Goal: Task Accomplishment & Management: Manage account settings

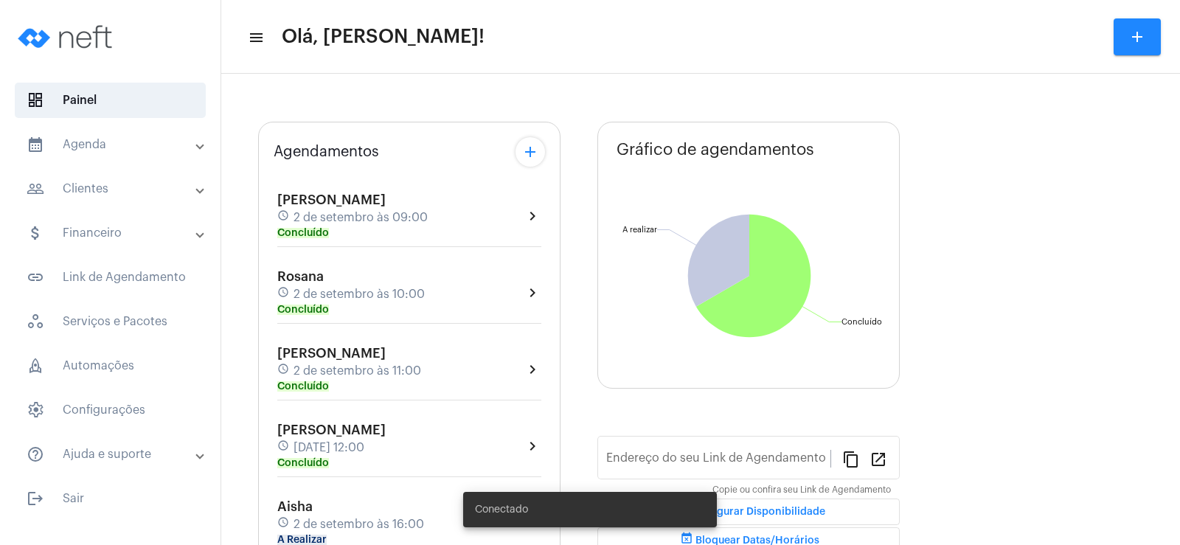
type input "[URL][DOMAIN_NAME]"
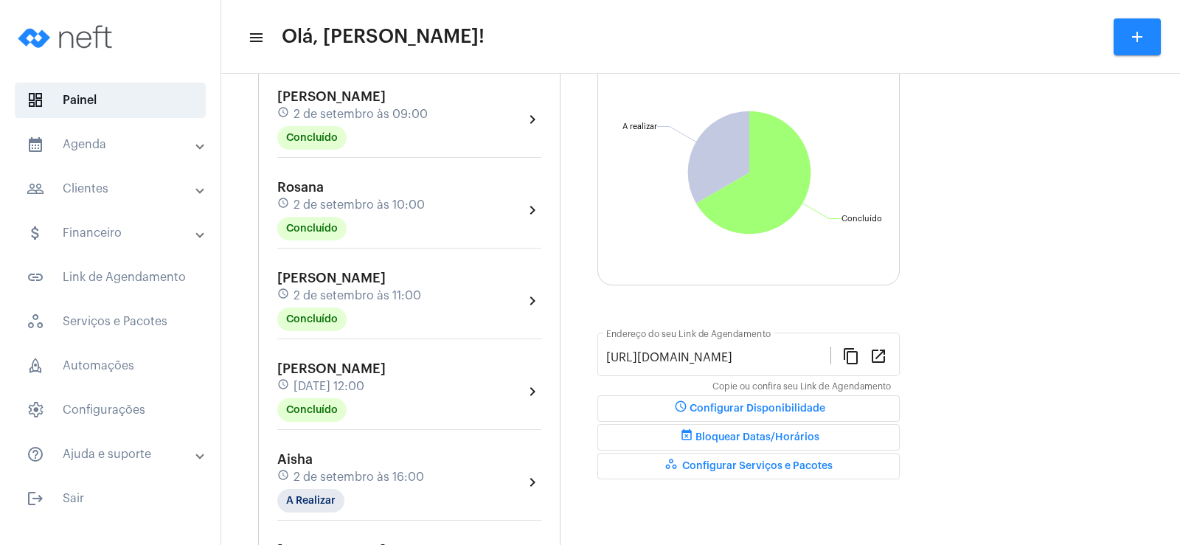
scroll to position [295, 0]
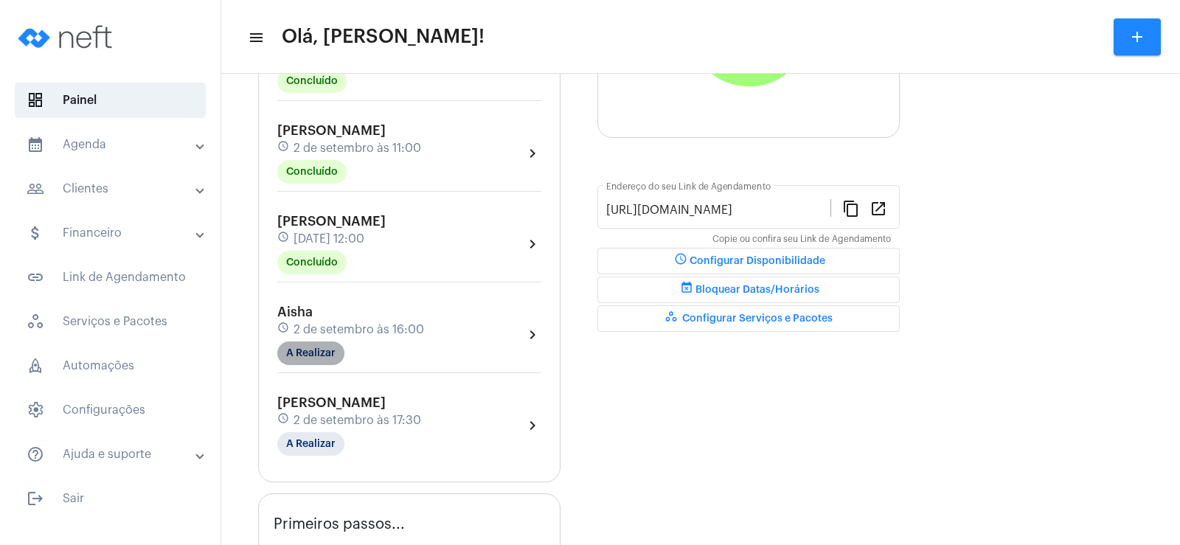
click at [315, 358] on mat-chip "A Realizar" at bounding box center [310, 353] width 67 height 24
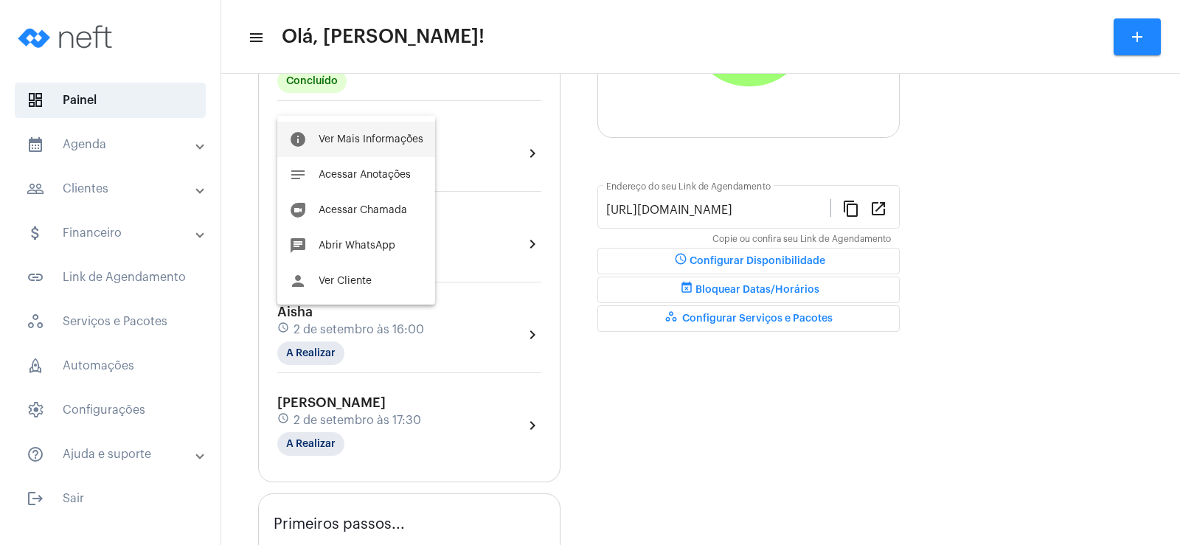
click at [375, 142] on span "Ver Mais Informações" at bounding box center [371, 139] width 105 height 10
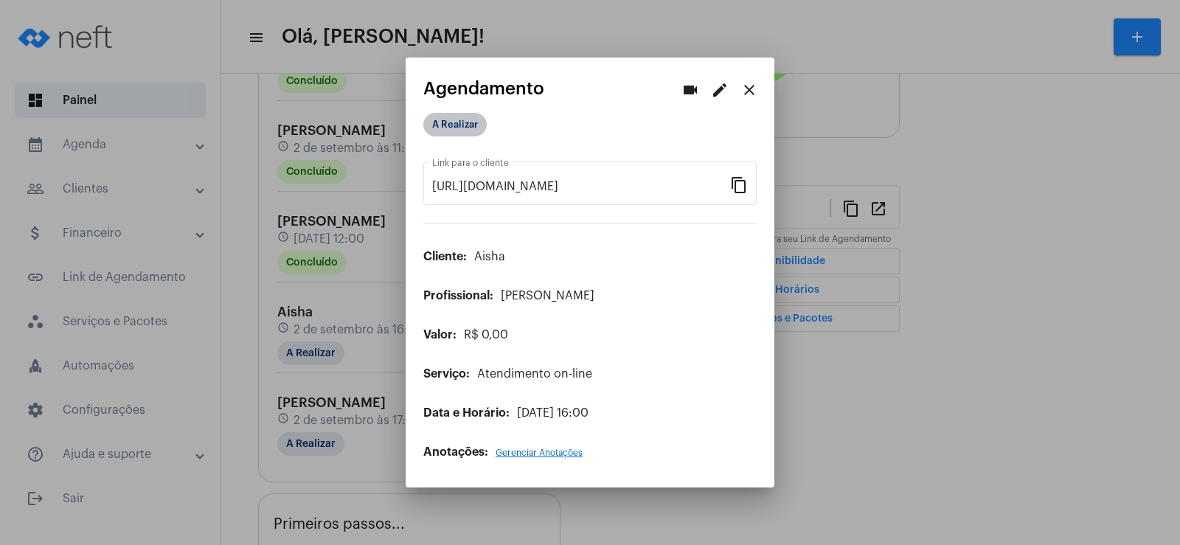
click at [444, 119] on mat-chip "A Realizar" at bounding box center [454, 125] width 63 height 24
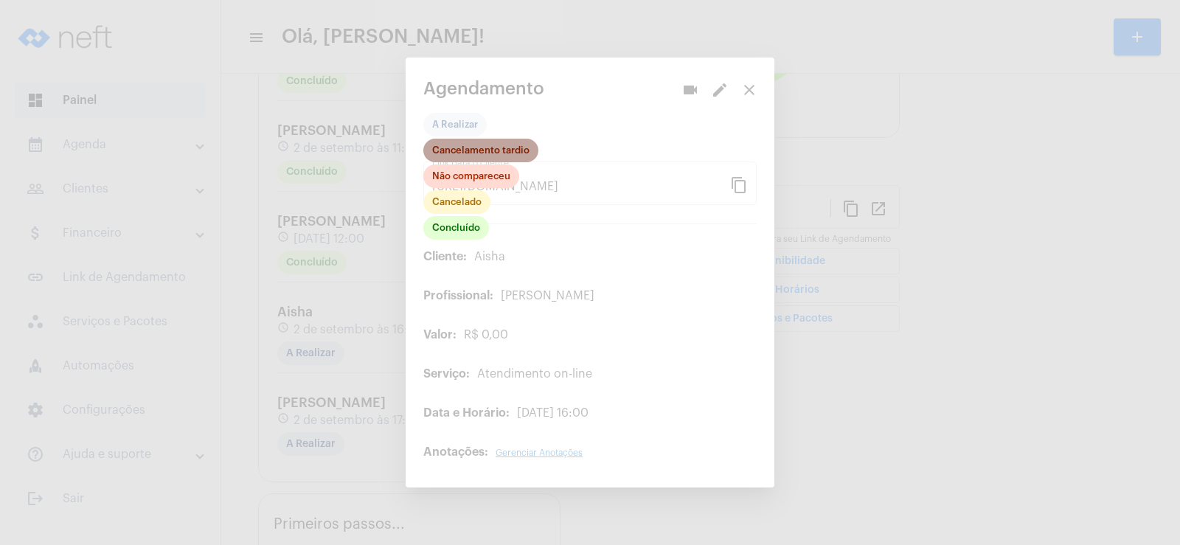
click at [470, 149] on mat-chip "Cancelamento tardio" at bounding box center [480, 151] width 115 height 24
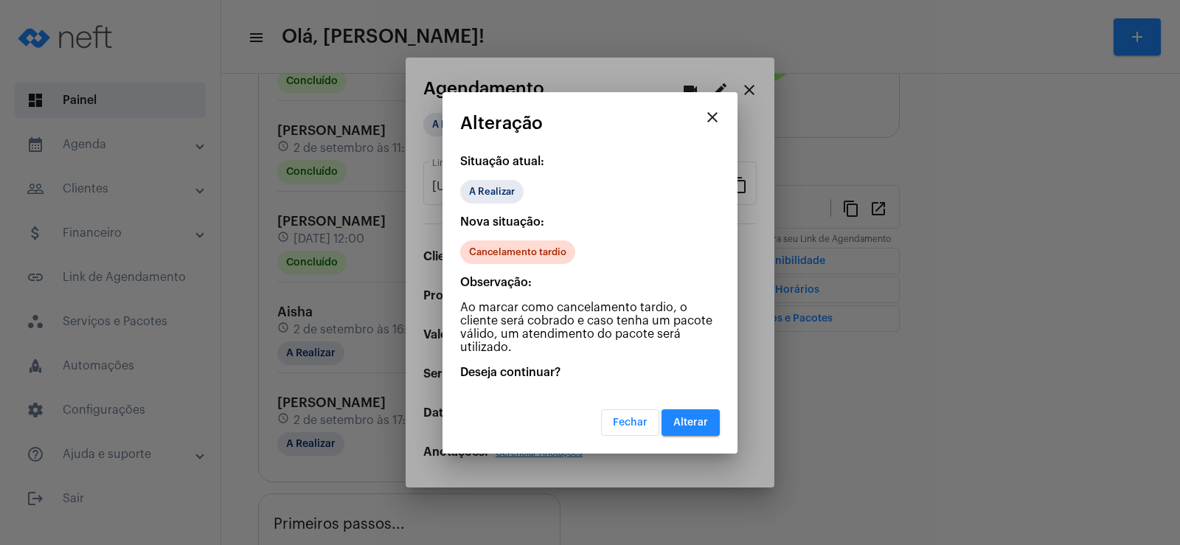
click at [678, 435] on button "Alterar" at bounding box center [690, 422] width 58 height 27
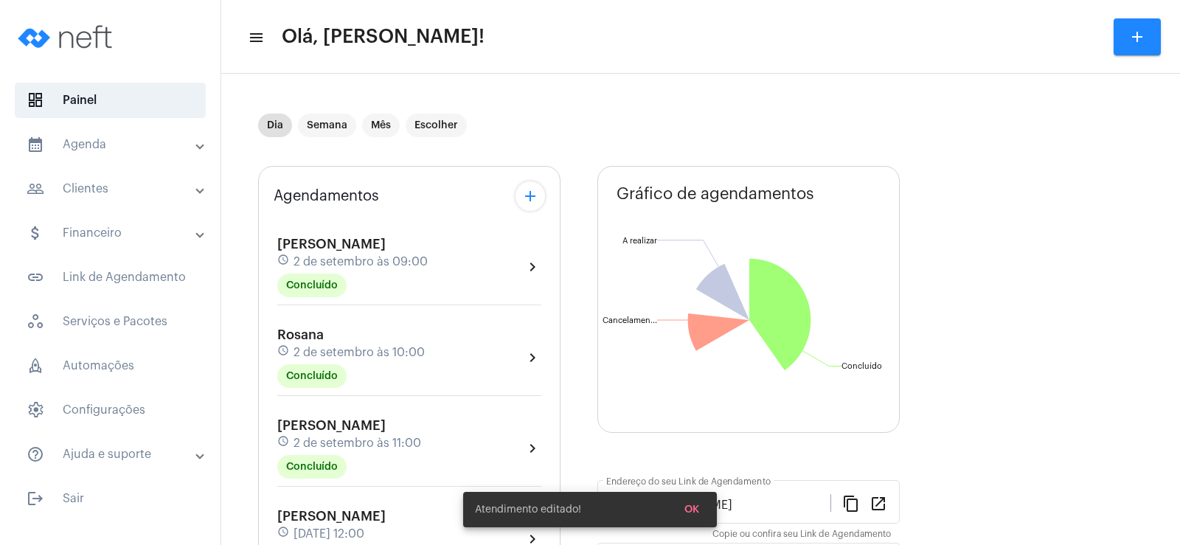
scroll to position [295, 0]
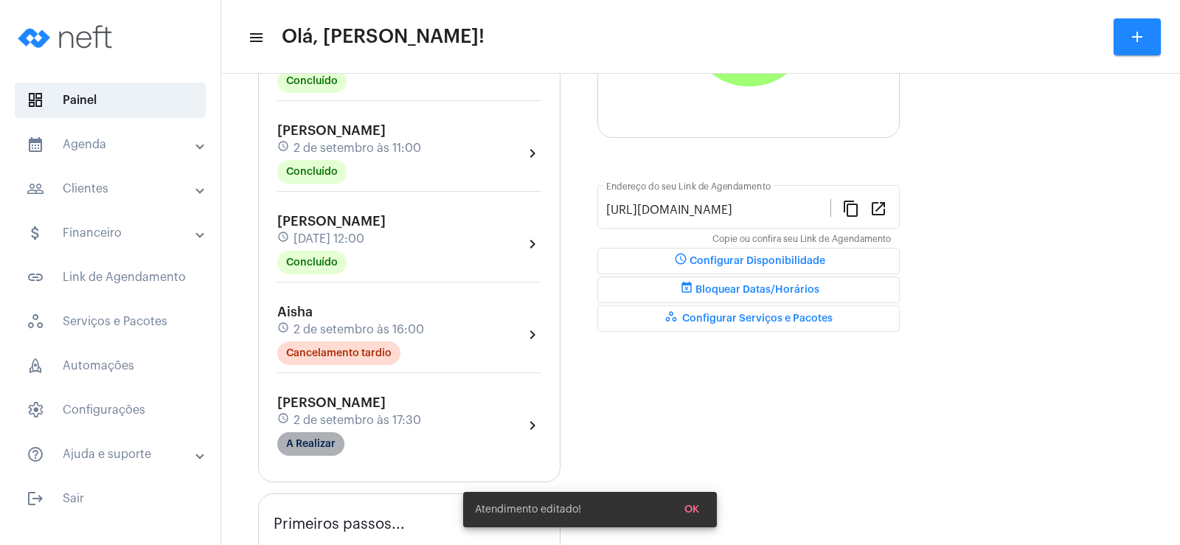
click at [308, 442] on mat-chip "A Realizar" at bounding box center [310, 444] width 67 height 24
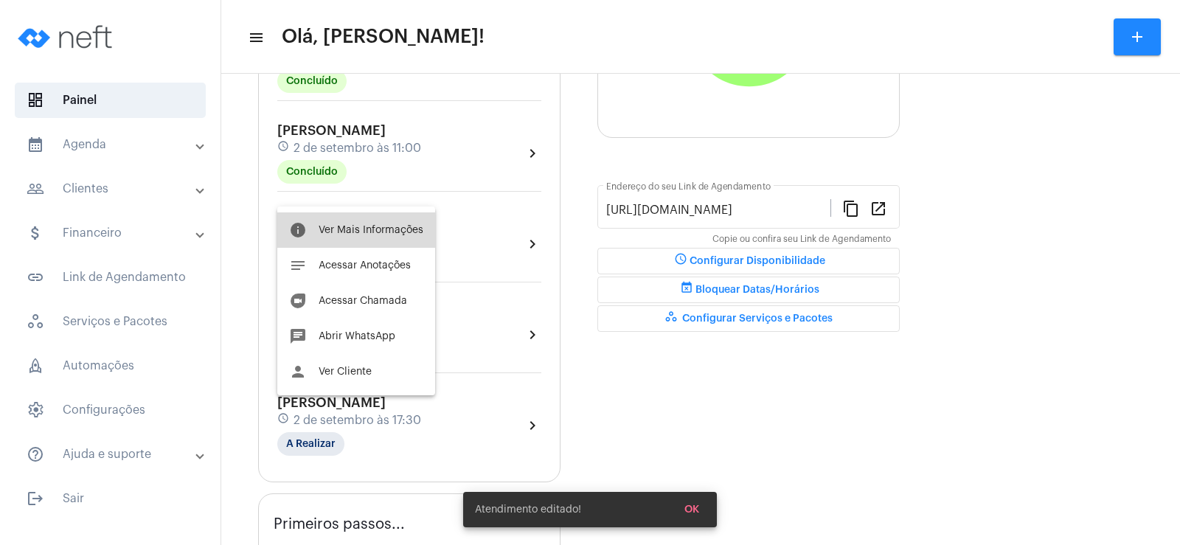
click at [402, 242] on button "info Ver Mais Informações" at bounding box center [356, 229] width 158 height 35
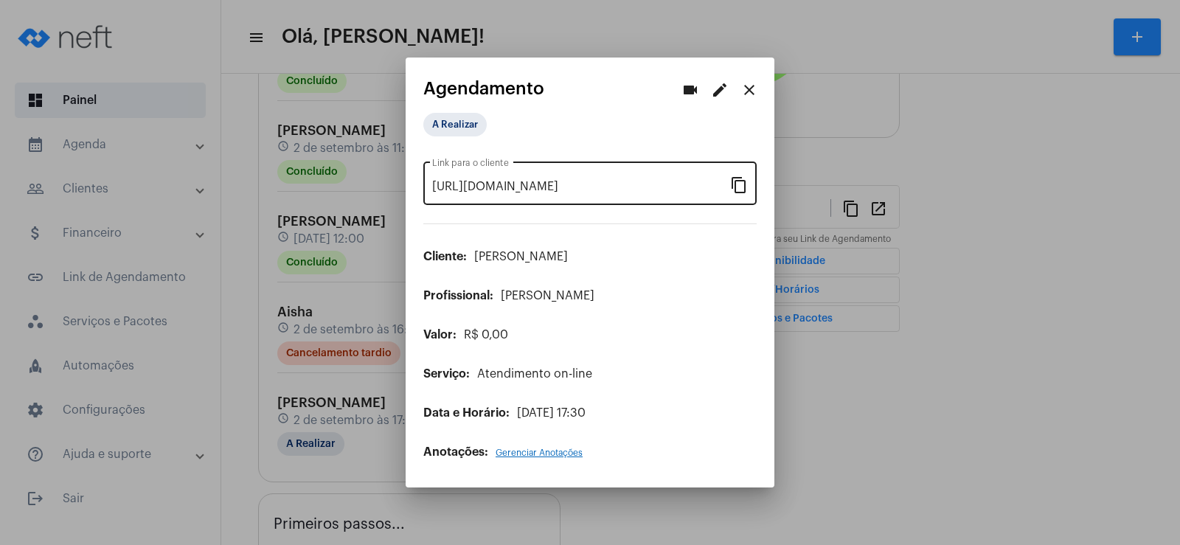
click at [745, 175] on mat-icon "content_copy" at bounding box center [739, 184] width 18 height 18
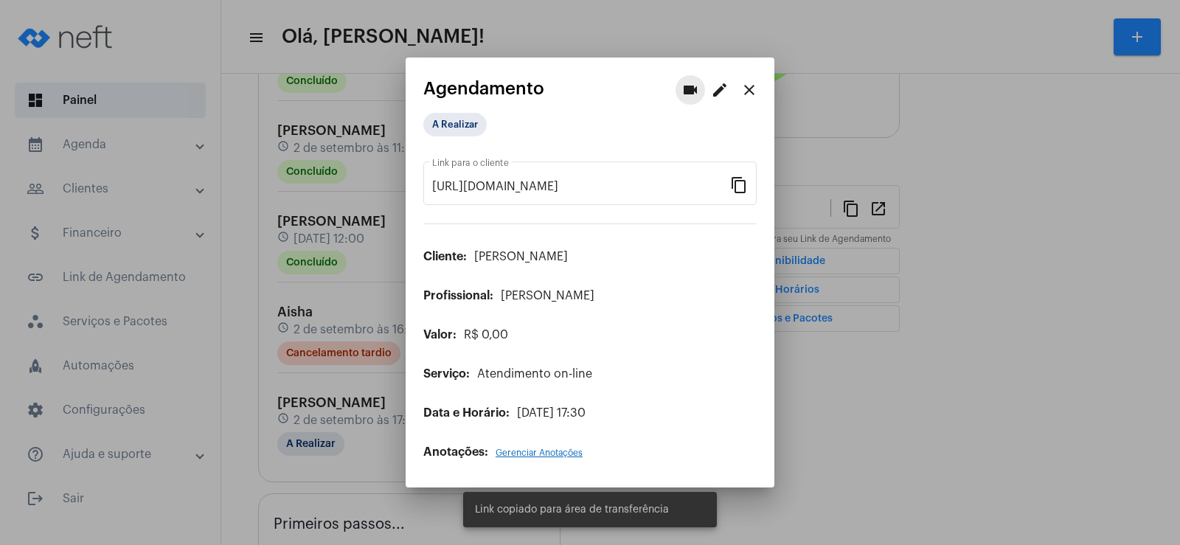
click at [694, 80] on button "videocam" at bounding box center [689, 89] width 29 height 29
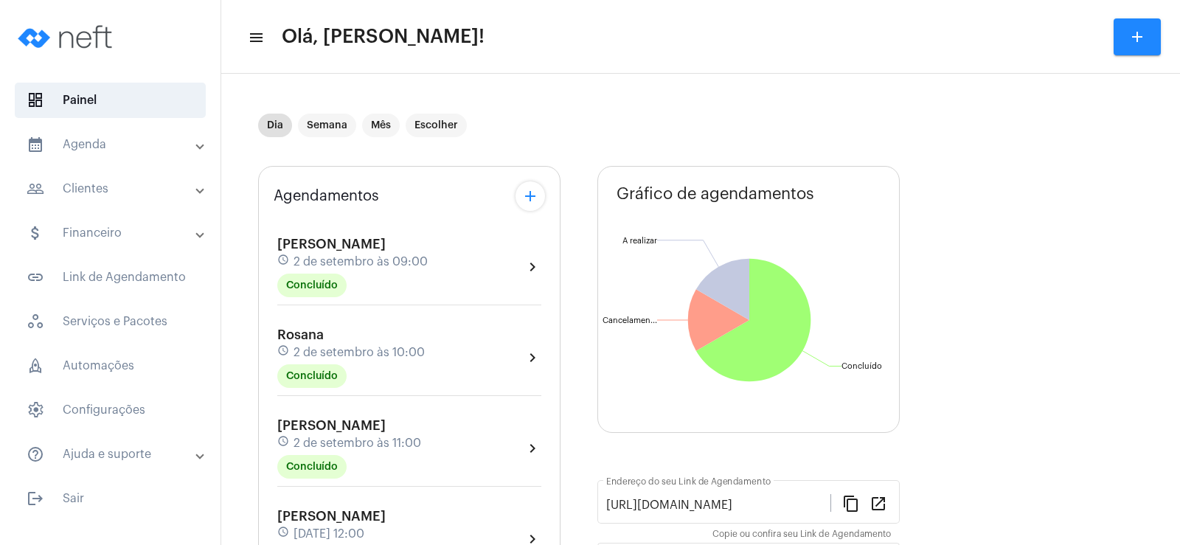
scroll to position [221, 0]
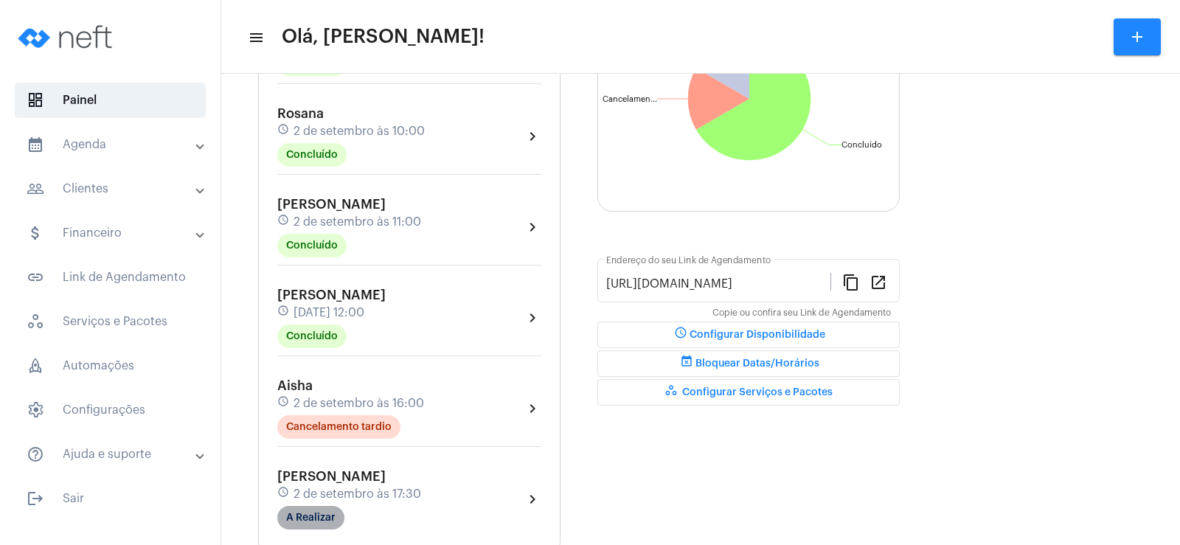
click at [302, 520] on mat-chip "A Realizar" at bounding box center [310, 518] width 67 height 24
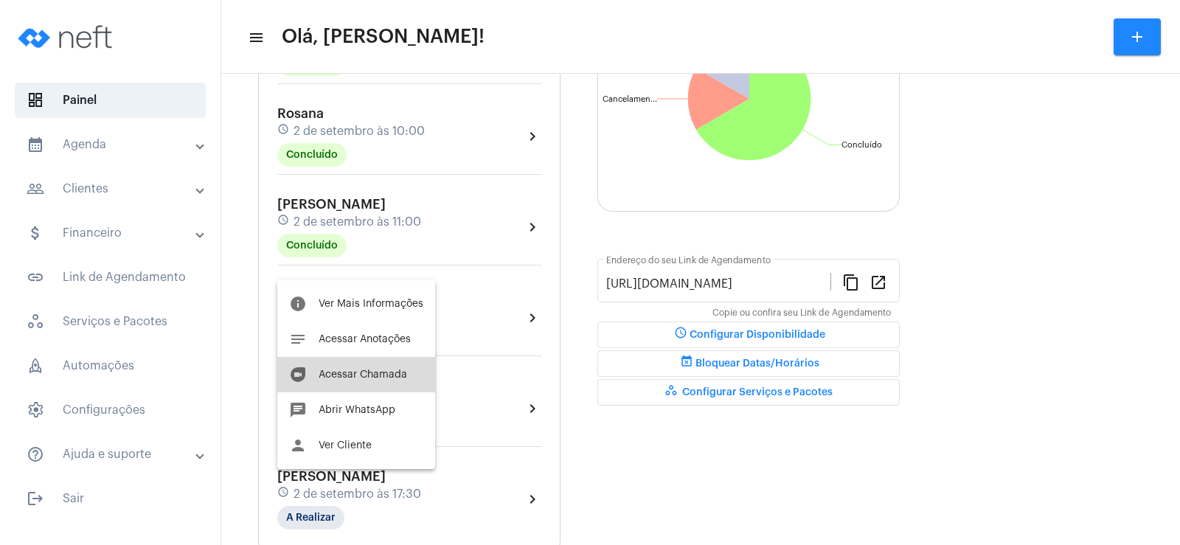
click at [401, 383] on button "duo [PERSON_NAME]" at bounding box center [356, 374] width 158 height 35
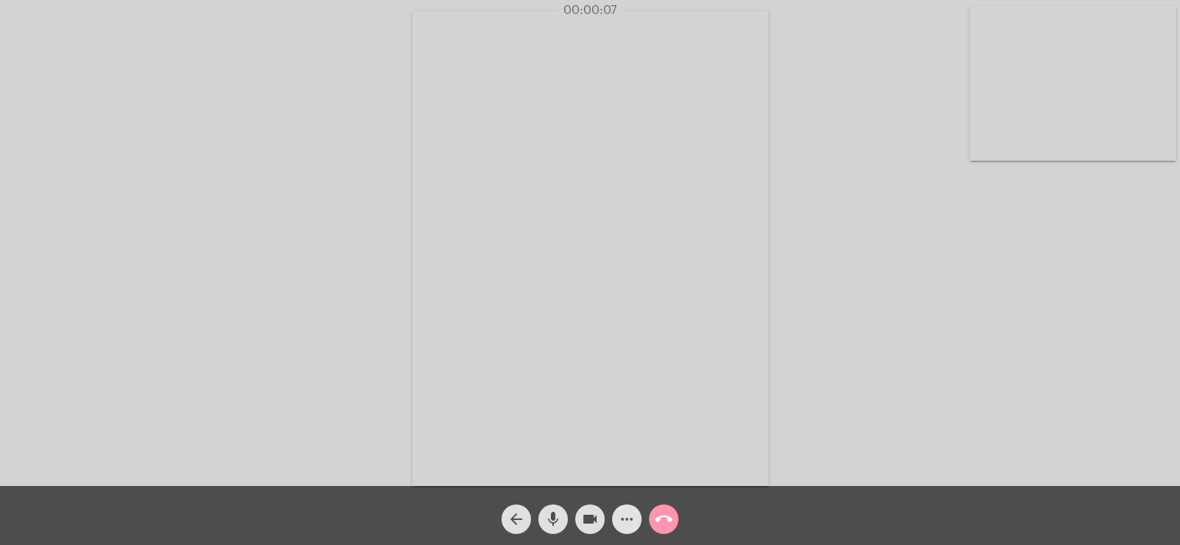
click at [625, 523] on mat-icon "more_horiz" at bounding box center [627, 519] width 18 height 18
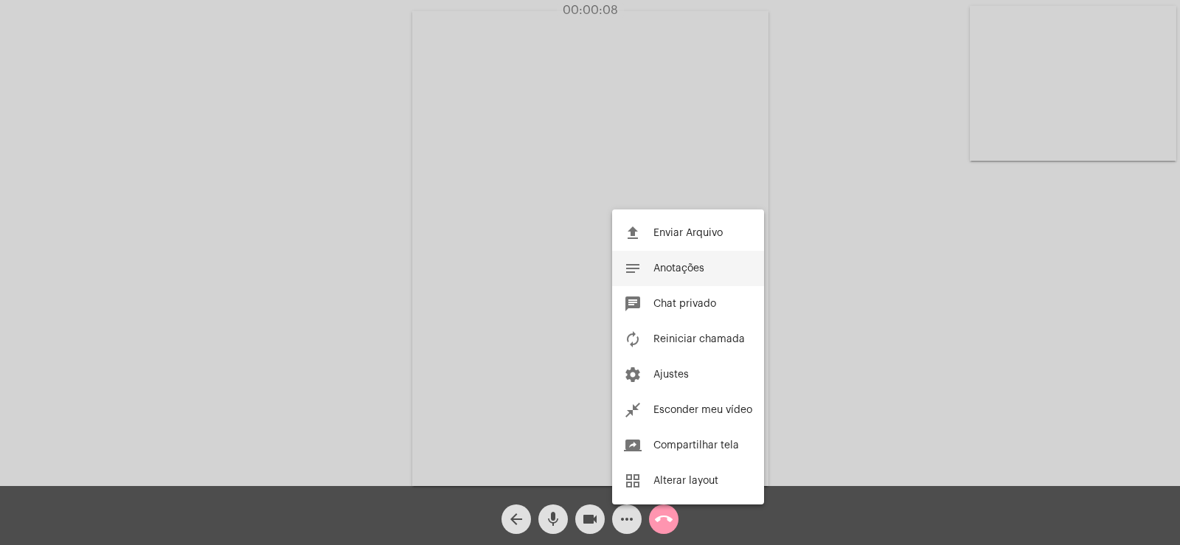
click at [688, 272] on span "Anotações" at bounding box center [678, 268] width 51 height 10
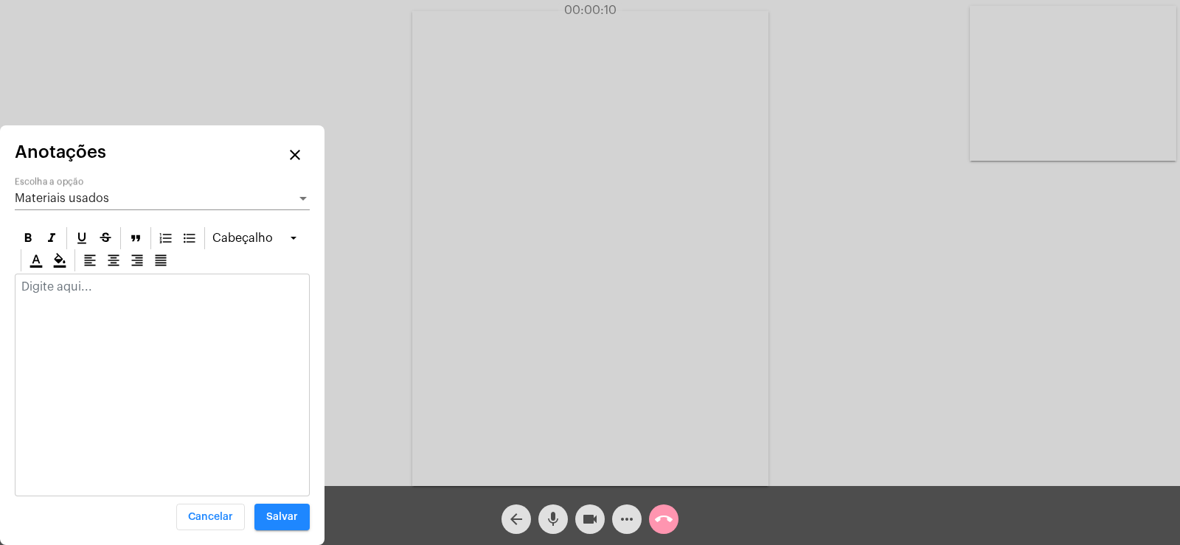
click at [111, 185] on div "Materiais usados Escolha a opção" at bounding box center [162, 193] width 295 height 33
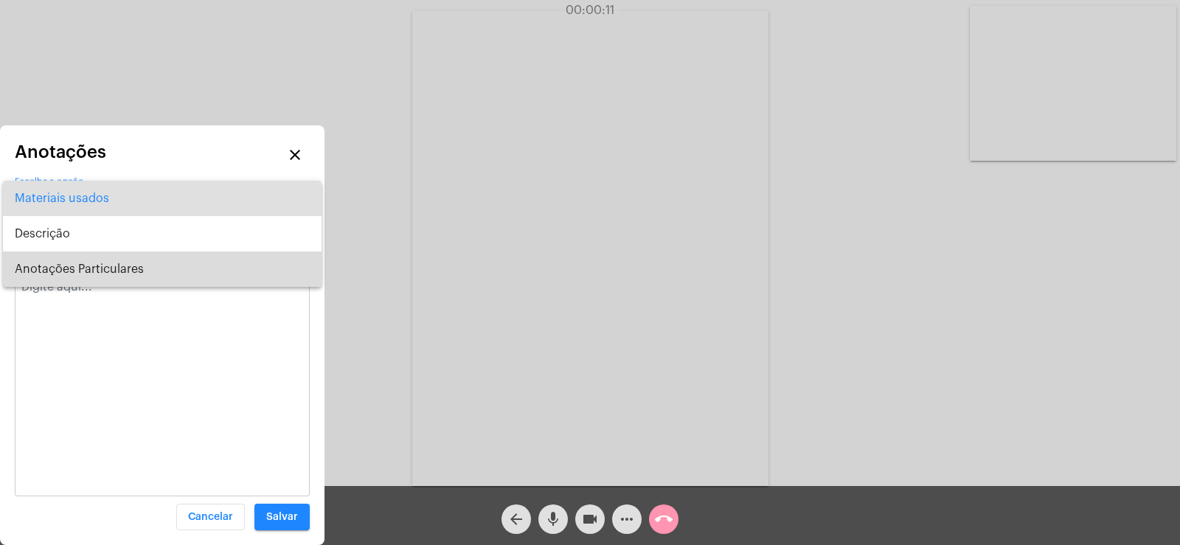
click at [86, 272] on span "Anotações Particulares" at bounding box center [162, 268] width 295 height 35
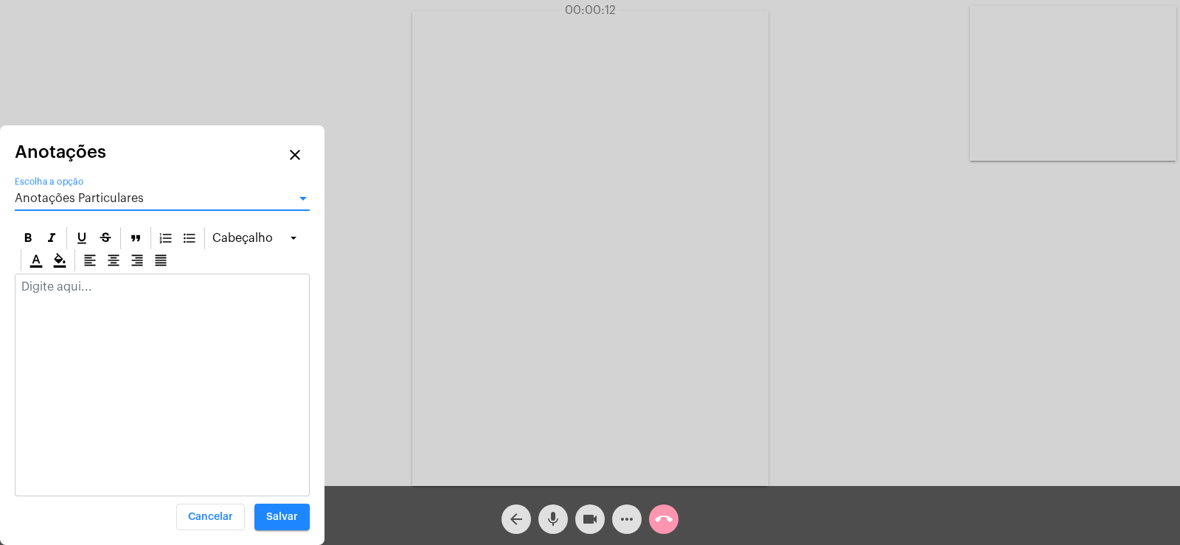
click at [72, 293] on div at bounding box center [161, 290] width 293 height 32
click at [124, 192] on div "Anotações Particulares" at bounding box center [156, 198] width 282 height 13
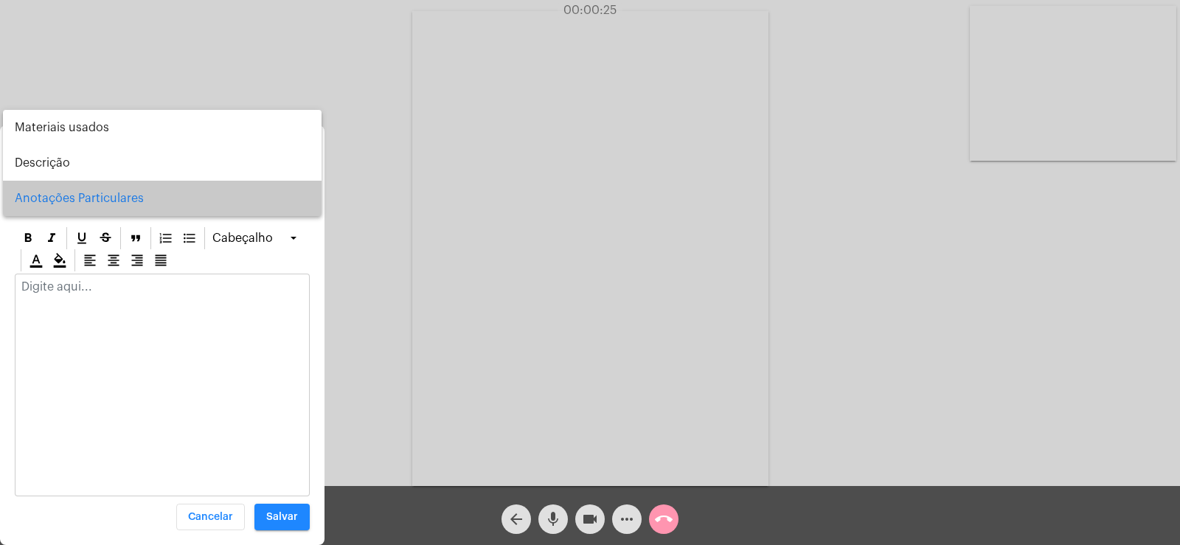
click at [74, 192] on span "Anotações Particulares" at bounding box center [162, 198] width 295 height 35
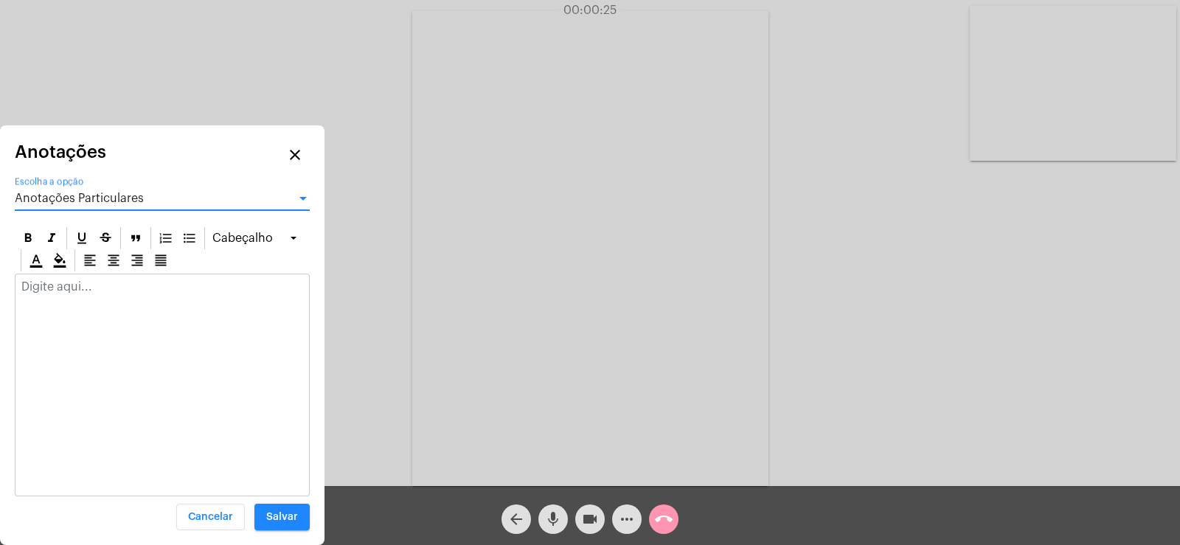
click at [32, 285] on p at bounding box center [162, 286] width 282 height 13
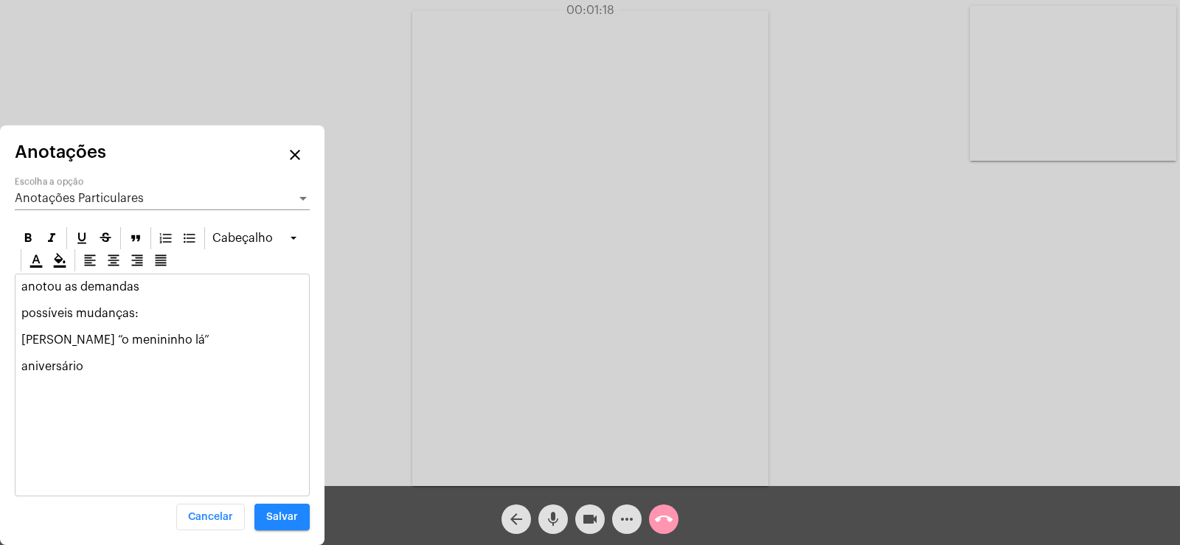
click at [133, 316] on p "anotou as demandas possíveis mudanças: [PERSON_NAME] “o menininho lá” aniversár…" at bounding box center [162, 326] width 282 height 93
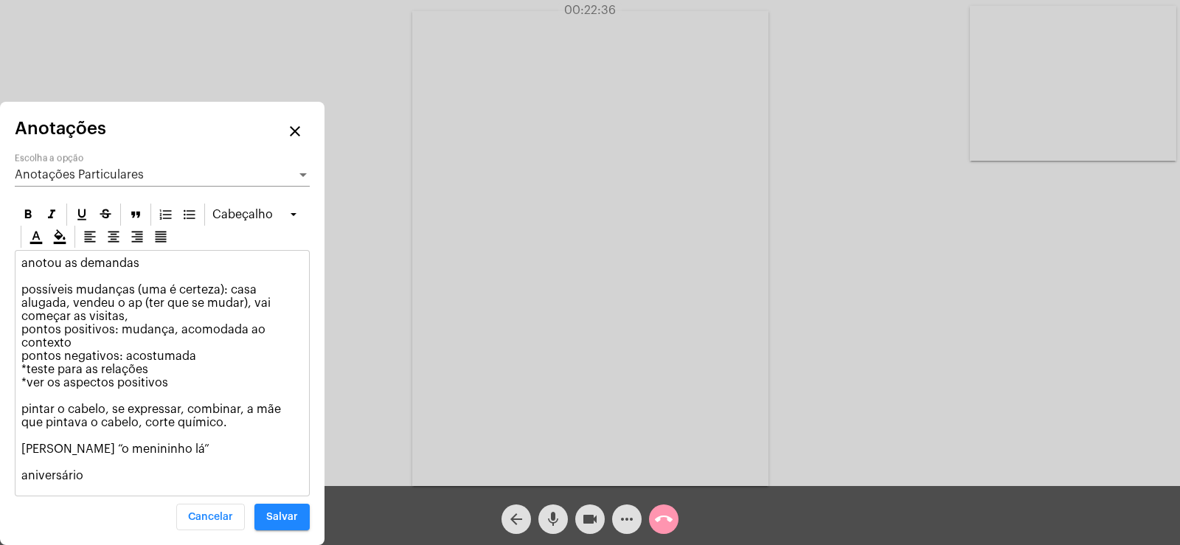
click at [174, 445] on p "anotou as demandas possíveis mudanças (uma é certeza): casa alugada, vendeu o a…" at bounding box center [162, 370] width 282 height 226
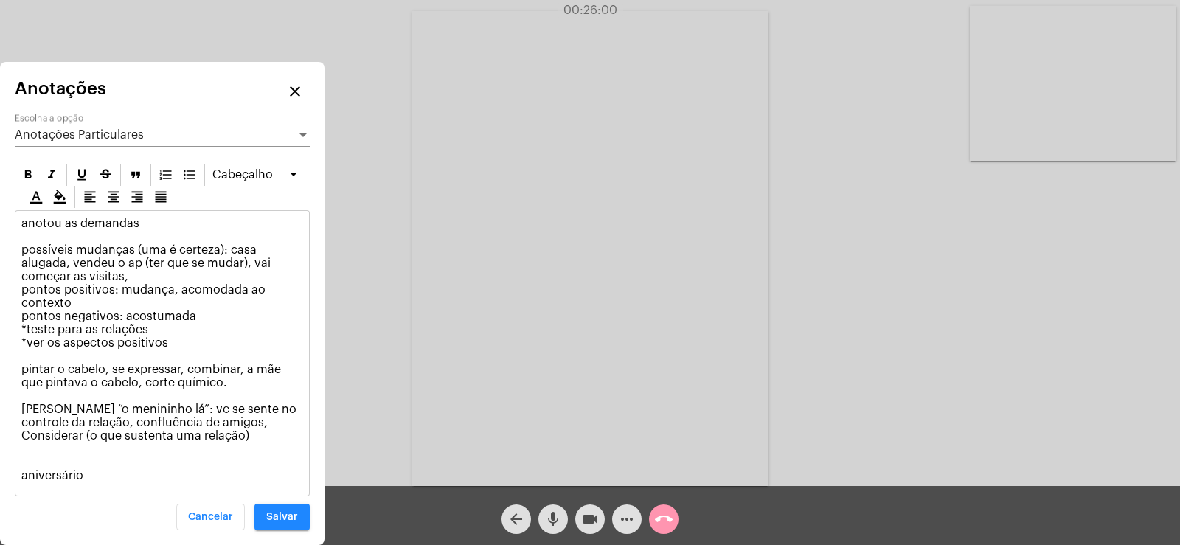
click at [105, 142] on div "Anotações Particulares Escolha a opção" at bounding box center [162, 130] width 295 height 33
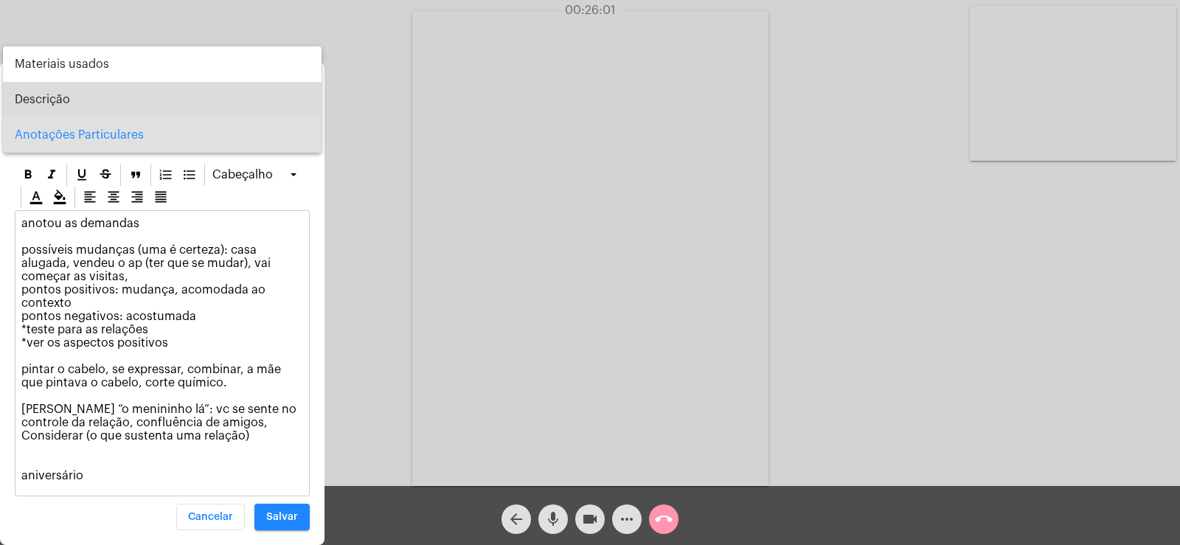
click at [92, 111] on span "Descrição" at bounding box center [162, 99] width 295 height 35
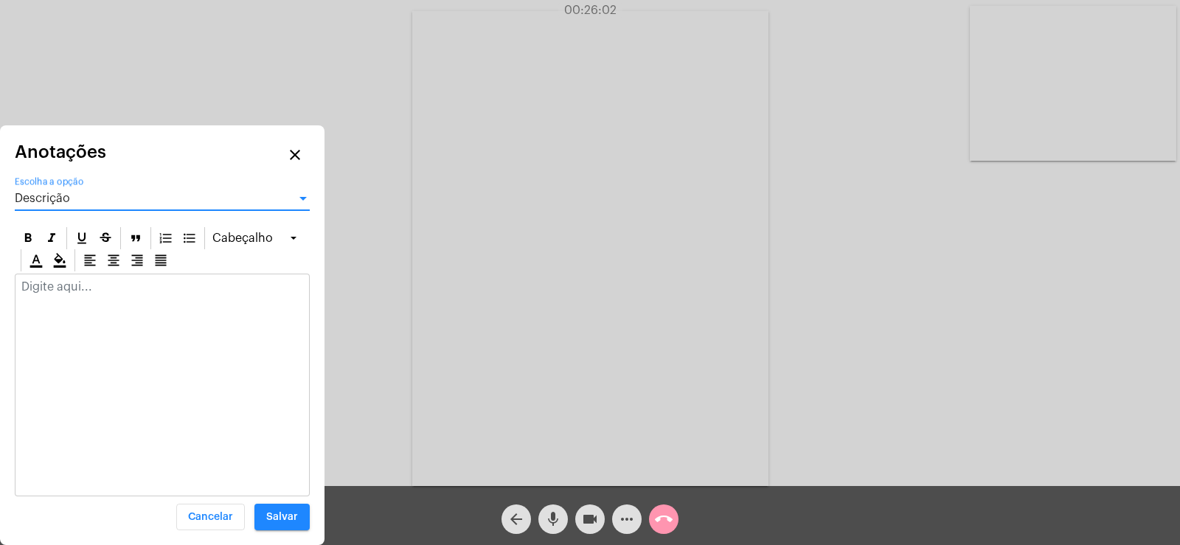
click at [63, 281] on p at bounding box center [162, 286] width 282 height 13
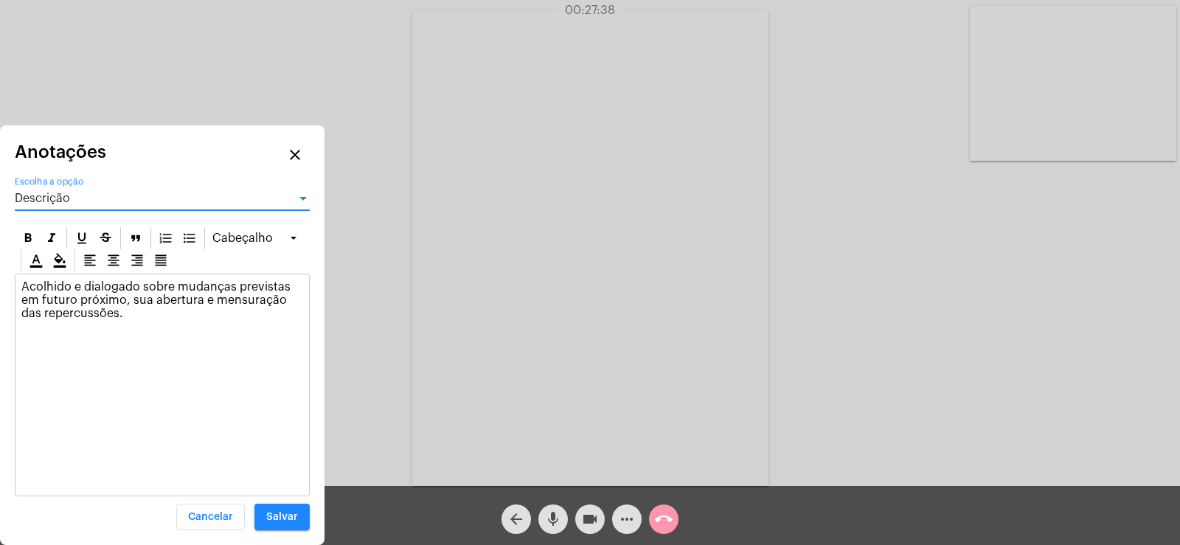
click at [60, 193] on span "Descrição" at bounding box center [42, 198] width 55 height 12
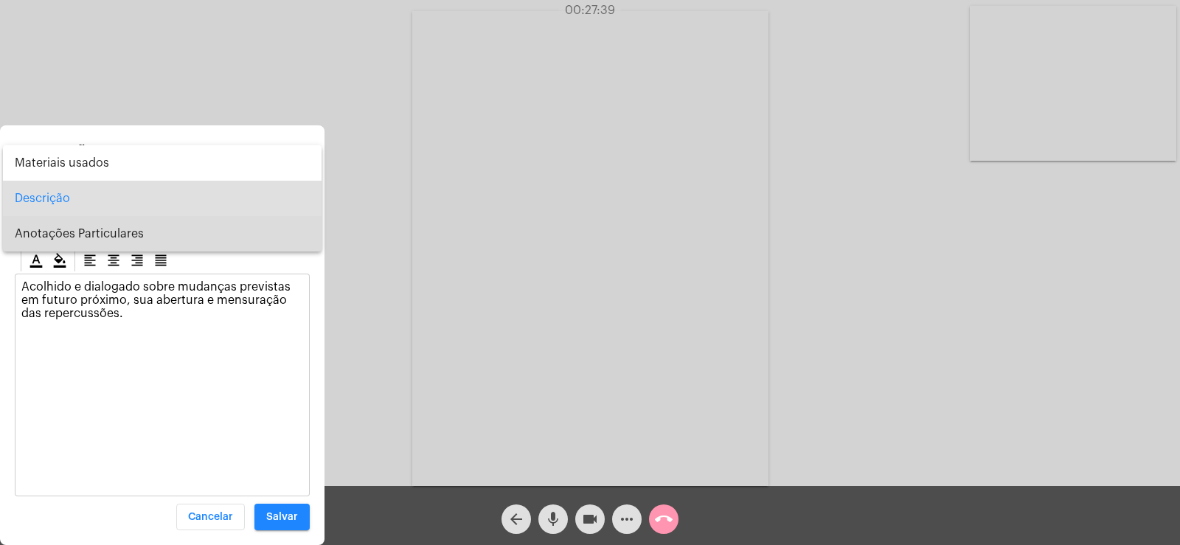
click at [86, 228] on span "Anotações Particulares" at bounding box center [162, 233] width 295 height 35
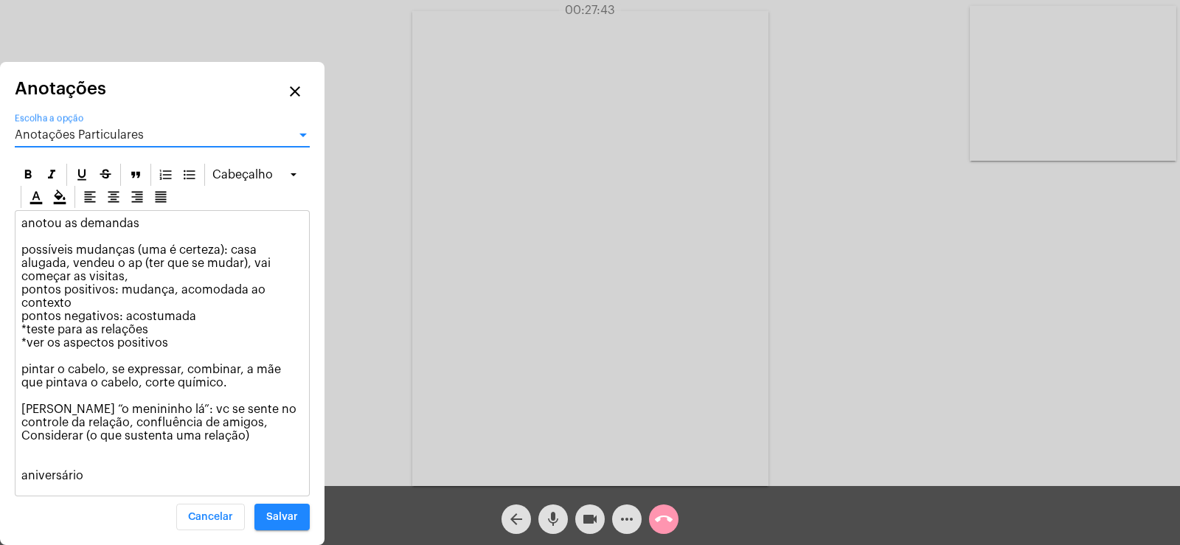
click at [260, 434] on p "anotou as demandas possíveis mudanças (uma é certeza): casa alugada, vendeu o a…" at bounding box center [162, 349] width 282 height 265
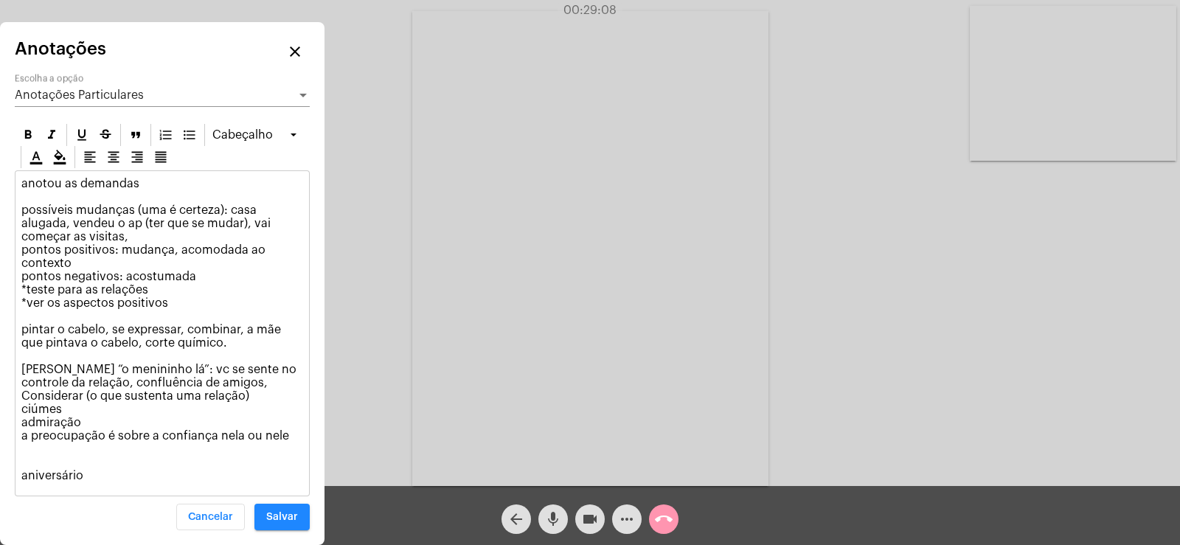
click at [110, 95] on span "Anotações Particulares" at bounding box center [79, 95] width 129 height 12
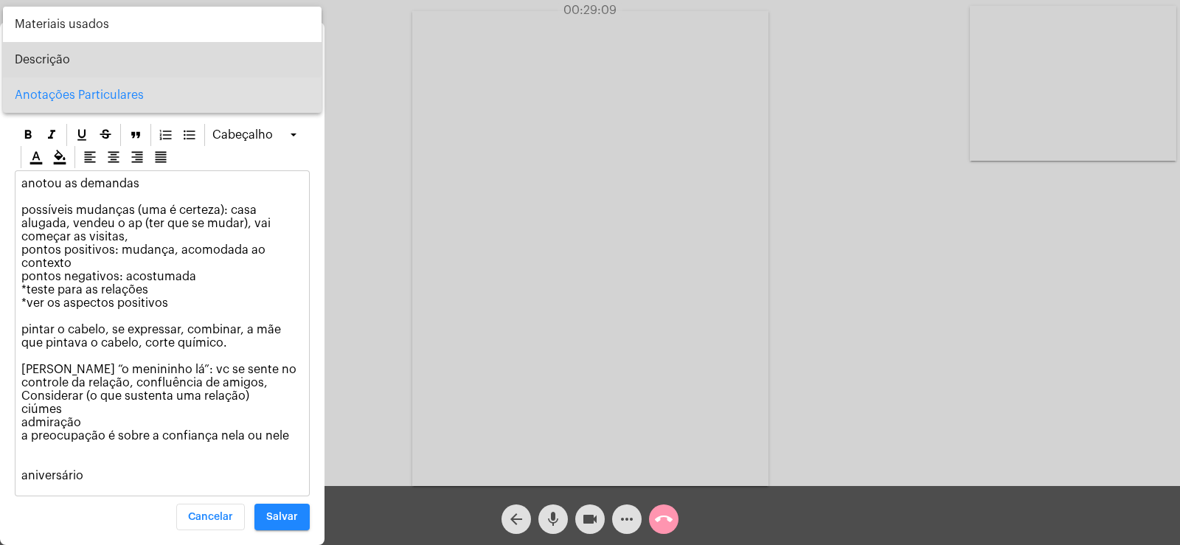
click at [95, 58] on span "Descrição" at bounding box center [162, 59] width 295 height 35
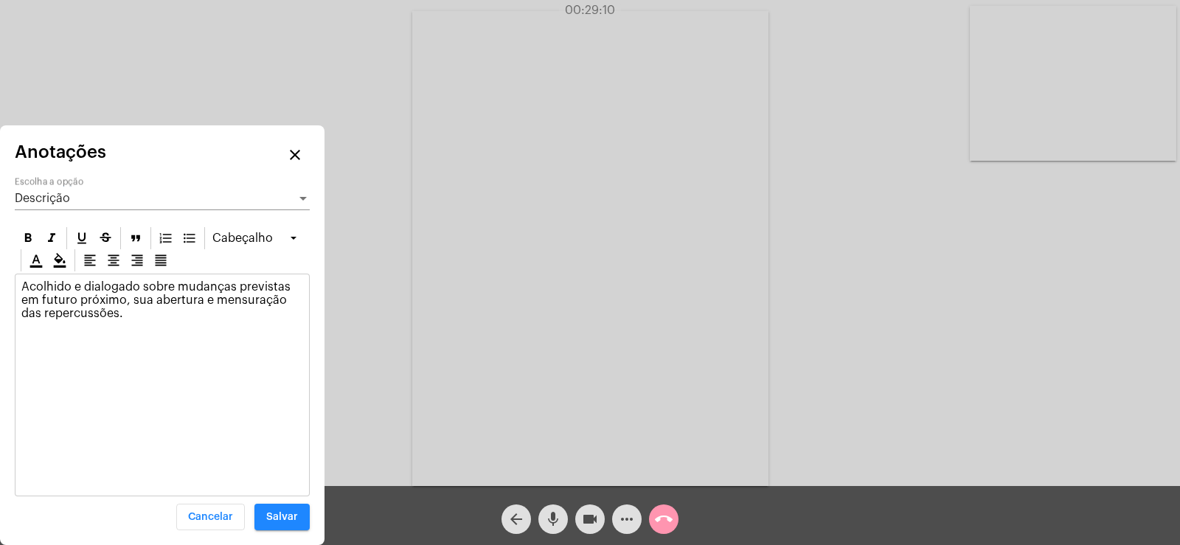
click at [139, 323] on p "Acolhido e dialogado sobre mudanças previstas em futuro próximo, sua abertura e…" at bounding box center [162, 306] width 282 height 53
click at [133, 310] on p "Acolhido e dialogado sobre mudanças previstas em futuro próximo, sua abertura e…" at bounding box center [162, 306] width 282 height 53
click at [49, 191] on div "Descrição Escolha a opção" at bounding box center [162, 193] width 295 height 33
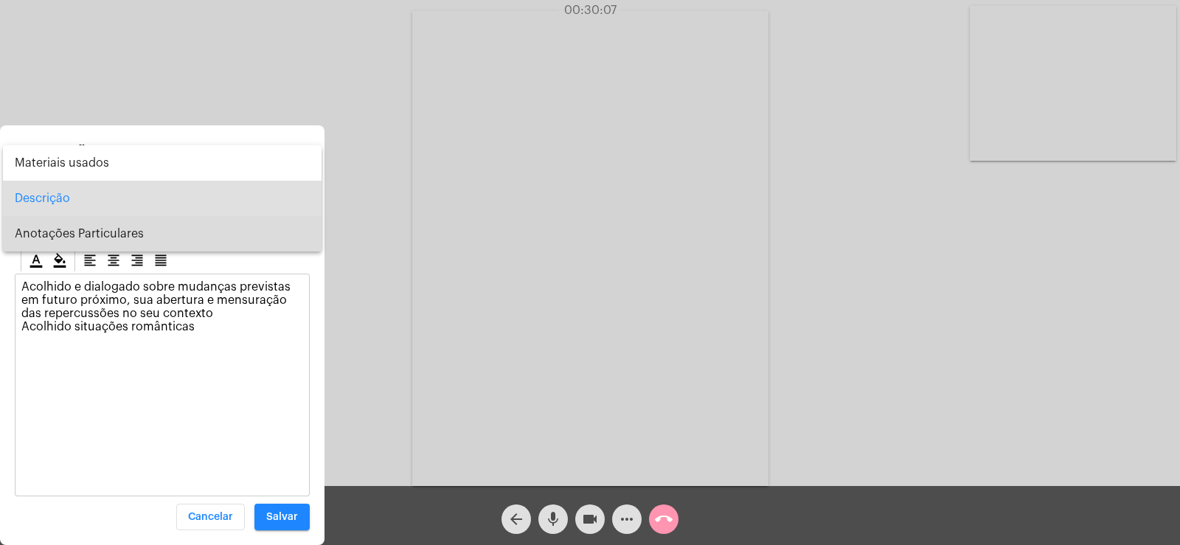
click at [59, 233] on span "Anotações Particulares" at bounding box center [162, 233] width 295 height 35
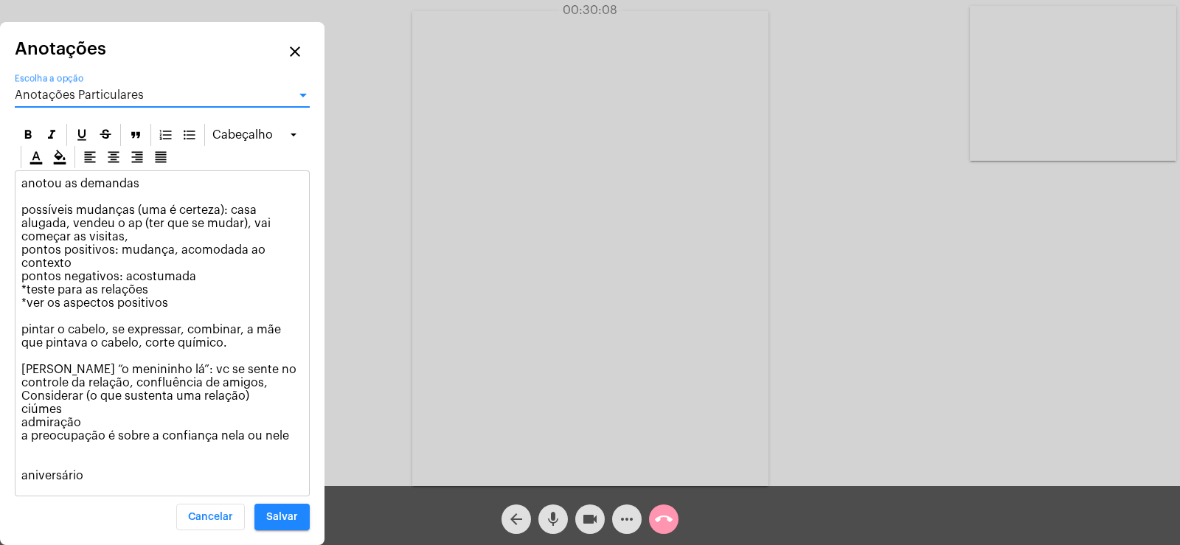
click at [94, 420] on p "anotou as demandas possíveis mudanças (uma é certeza): casa alugada, vendeu o a…" at bounding box center [162, 329] width 282 height 305
click at [68, 94] on span "Anotações Particulares" at bounding box center [79, 95] width 129 height 12
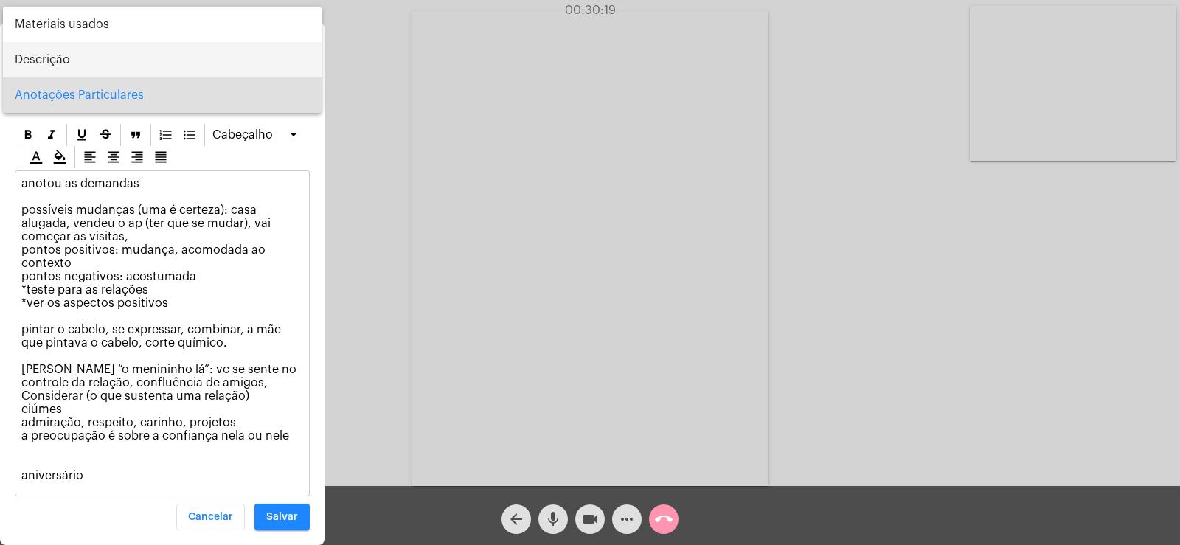
click at [53, 53] on span "Descrição" at bounding box center [162, 59] width 295 height 35
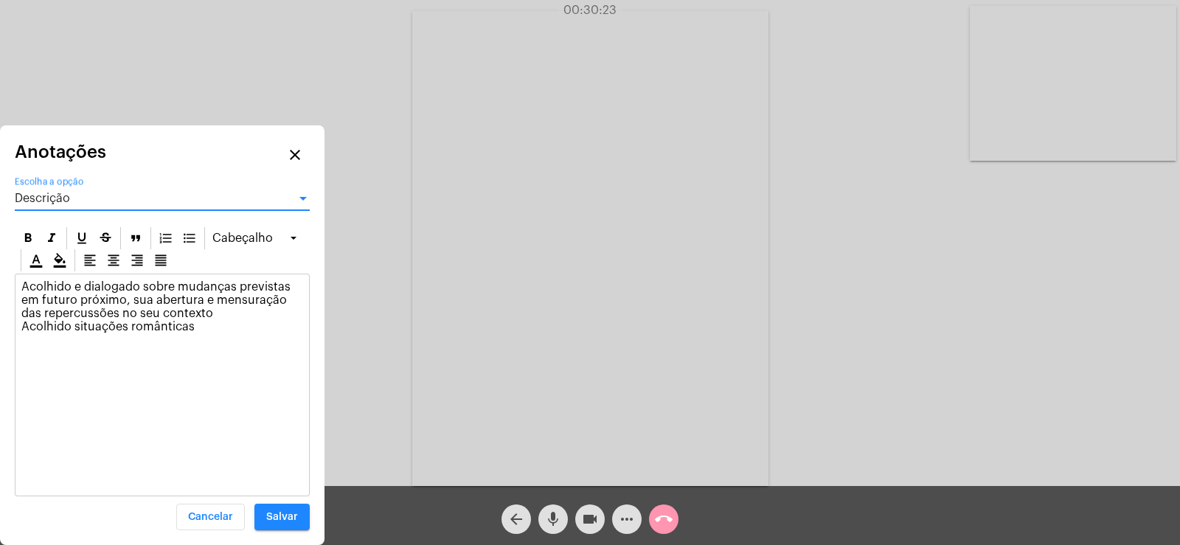
click at [212, 331] on p "Acolhido e dialogado sobre mudanças previstas em futuro próximo, sua abertura e…" at bounding box center [162, 313] width 282 height 66
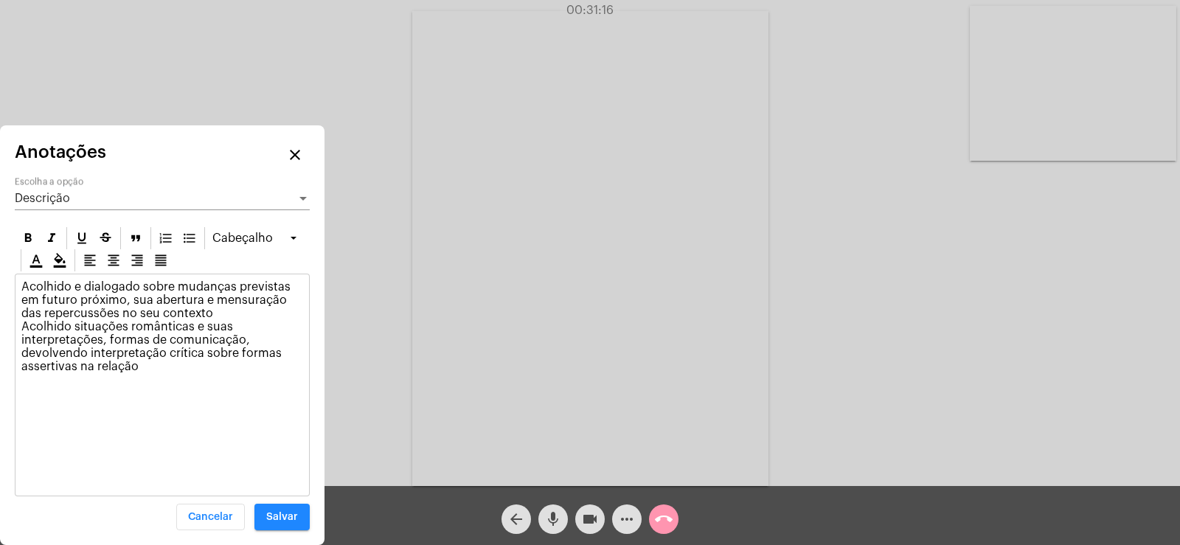
click at [134, 197] on div "Descrição" at bounding box center [156, 198] width 282 height 13
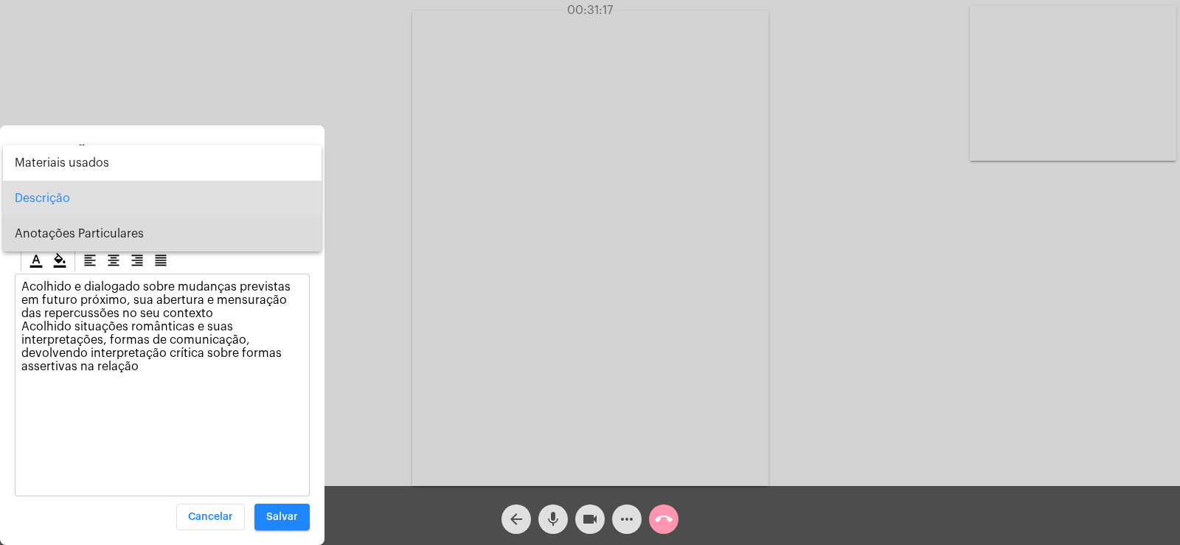
click at [99, 233] on span "Anotações Particulares" at bounding box center [162, 233] width 295 height 35
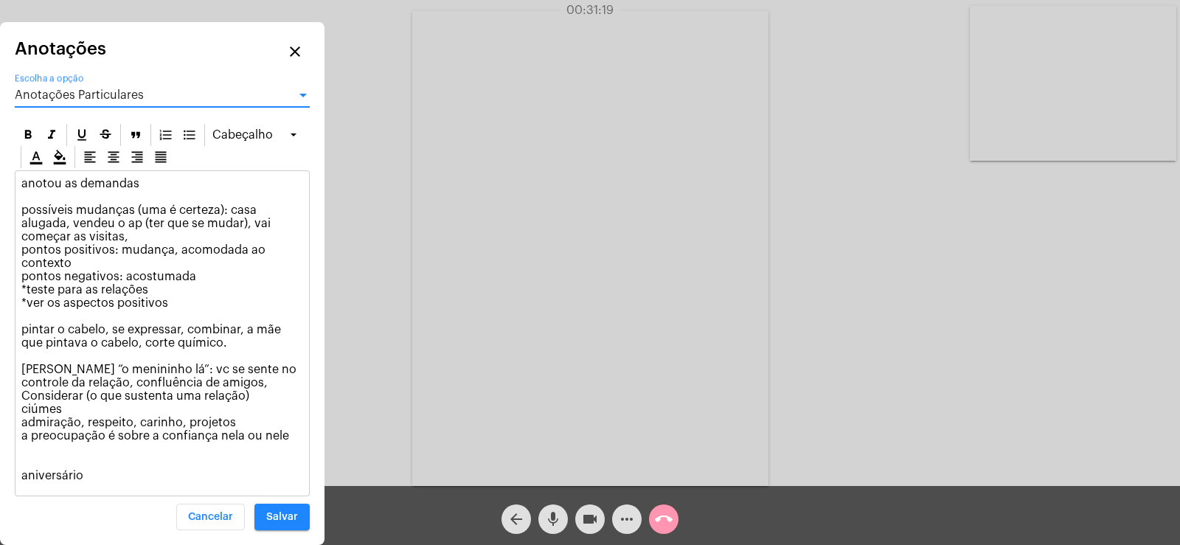
click at [32, 459] on p "anotou as demandas possíveis mudanças (uma é certeza): casa alugada, vendeu o a…" at bounding box center [162, 329] width 282 height 305
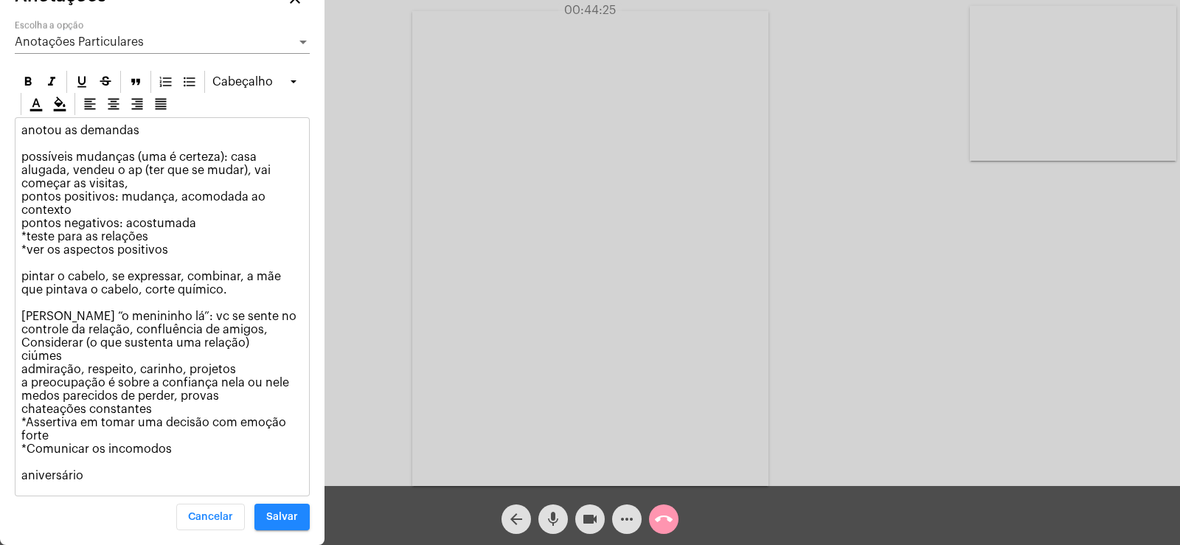
click at [65, 358] on p "anotou as demandas possíveis mudanças (uma é certeza): casa alugada, vendeu o a…" at bounding box center [162, 303] width 282 height 358
click at [269, 521] on span "Salvar" at bounding box center [282, 517] width 32 height 10
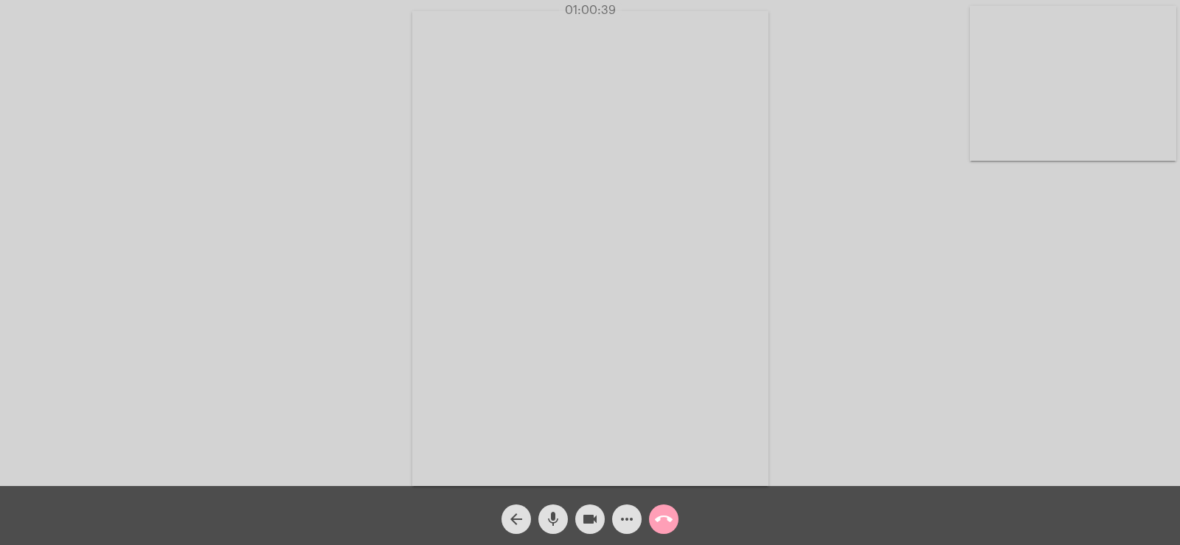
click at [667, 513] on mat-icon "call_end" at bounding box center [664, 519] width 18 height 18
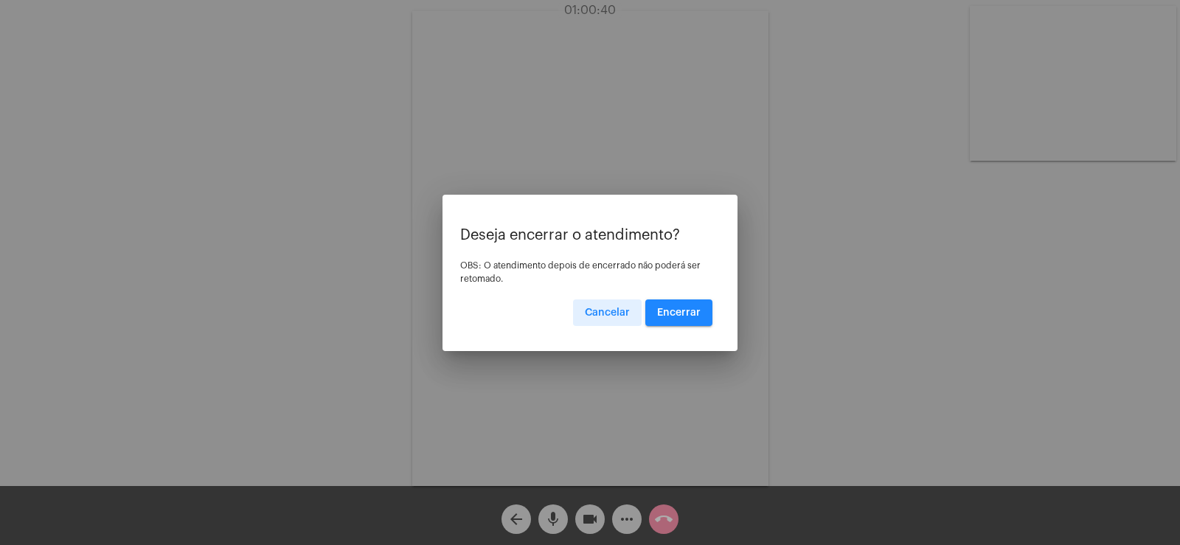
click at [688, 311] on span "Encerrar" at bounding box center [678, 312] width 43 height 10
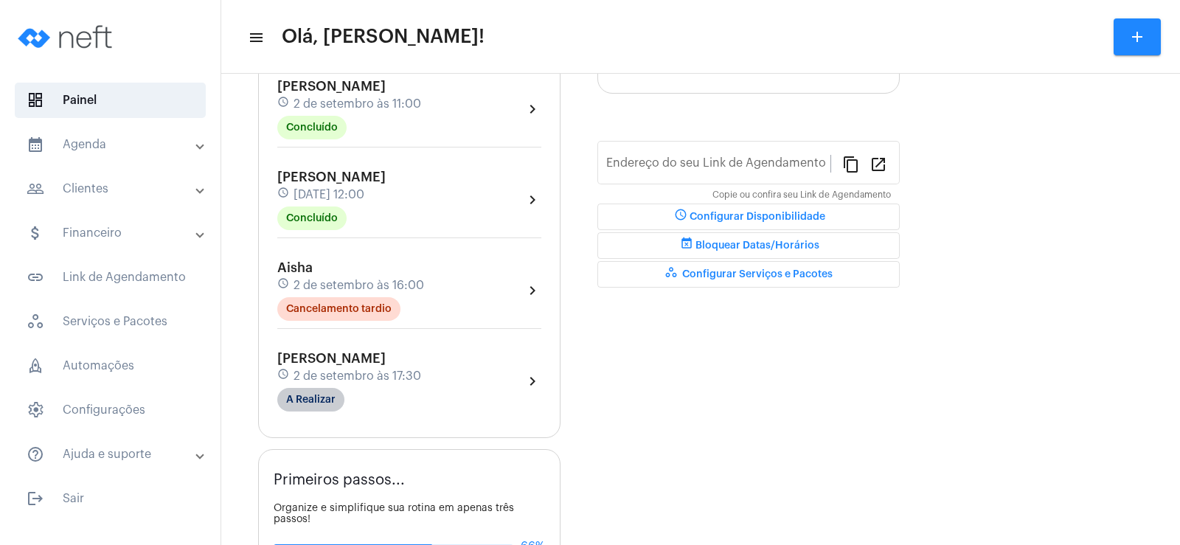
type input "[URL][DOMAIN_NAME]"
click at [323, 393] on mat-chip "A Realizar" at bounding box center [310, 400] width 67 height 24
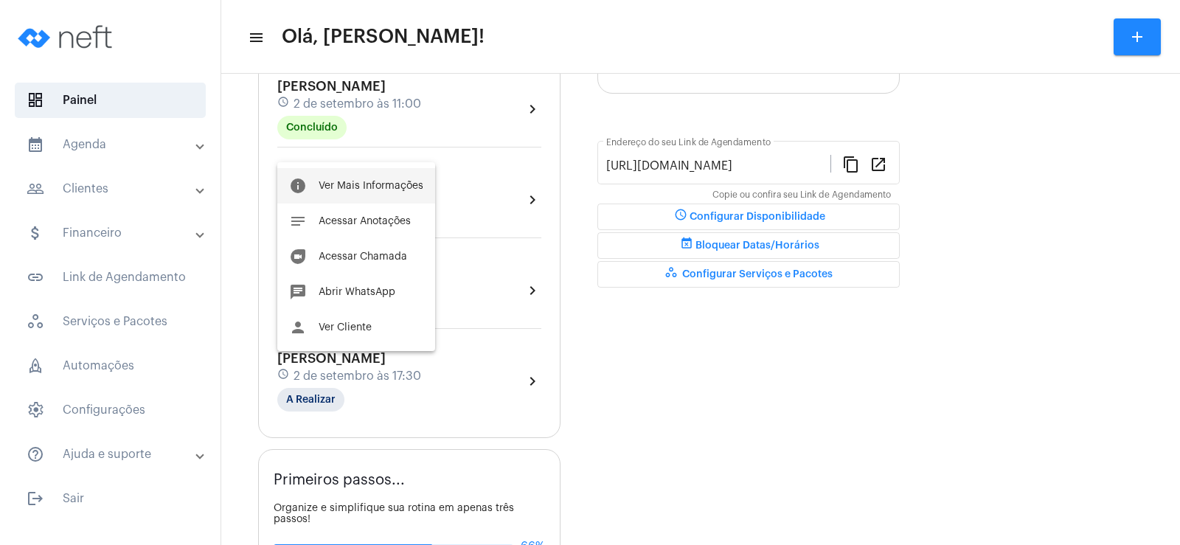
click at [366, 176] on button "info Ver Mais Informações" at bounding box center [356, 185] width 158 height 35
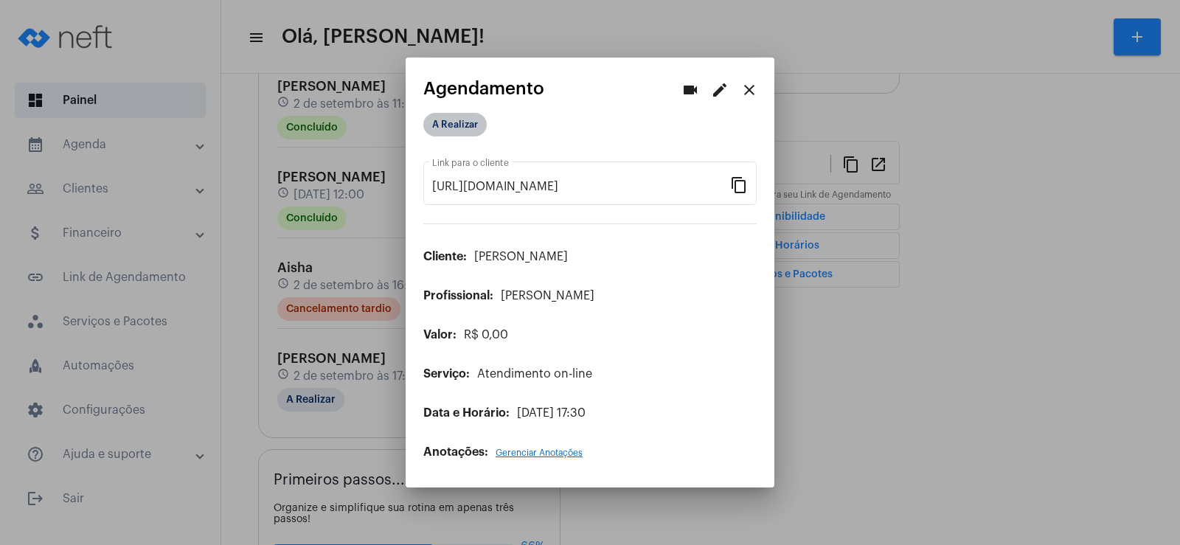
click at [467, 122] on mat-chip "A Realizar" at bounding box center [454, 125] width 63 height 24
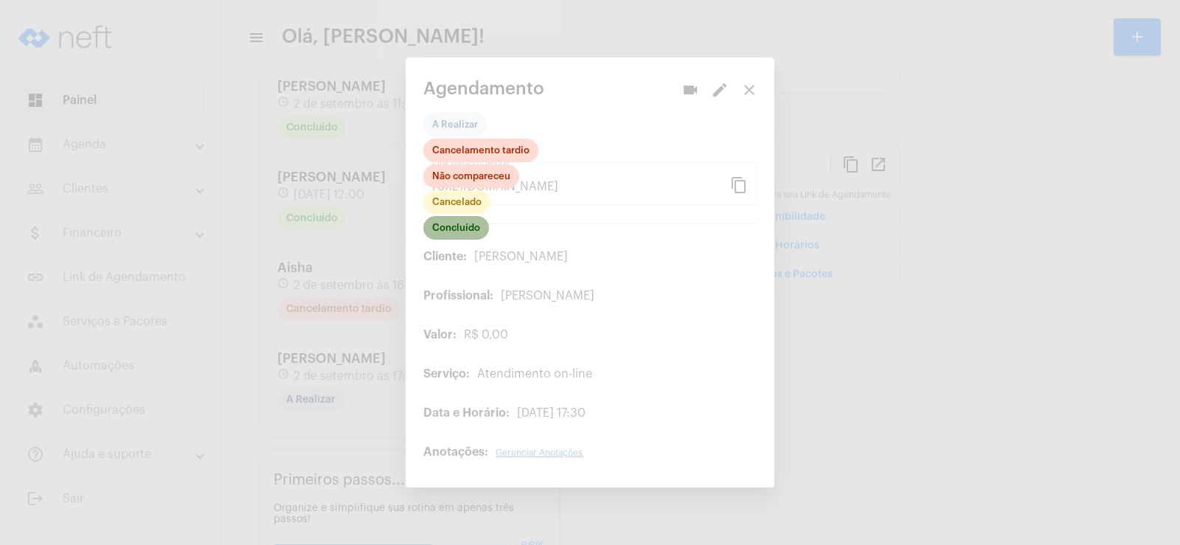
click at [468, 222] on mat-chip "Concluído" at bounding box center [456, 228] width 66 height 24
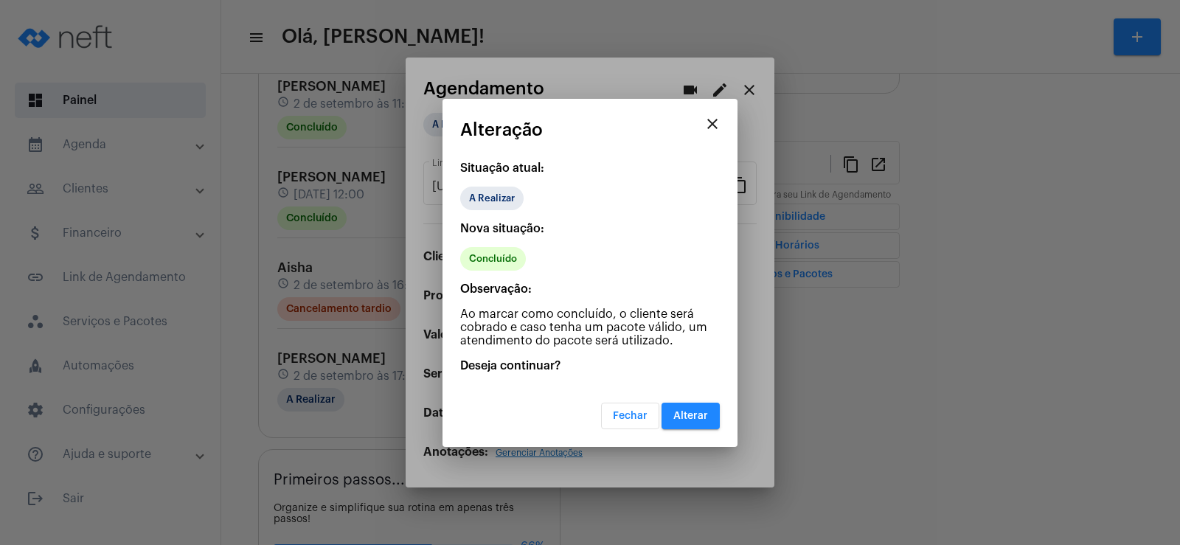
click at [689, 419] on span "Alterar" at bounding box center [690, 416] width 35 height 10
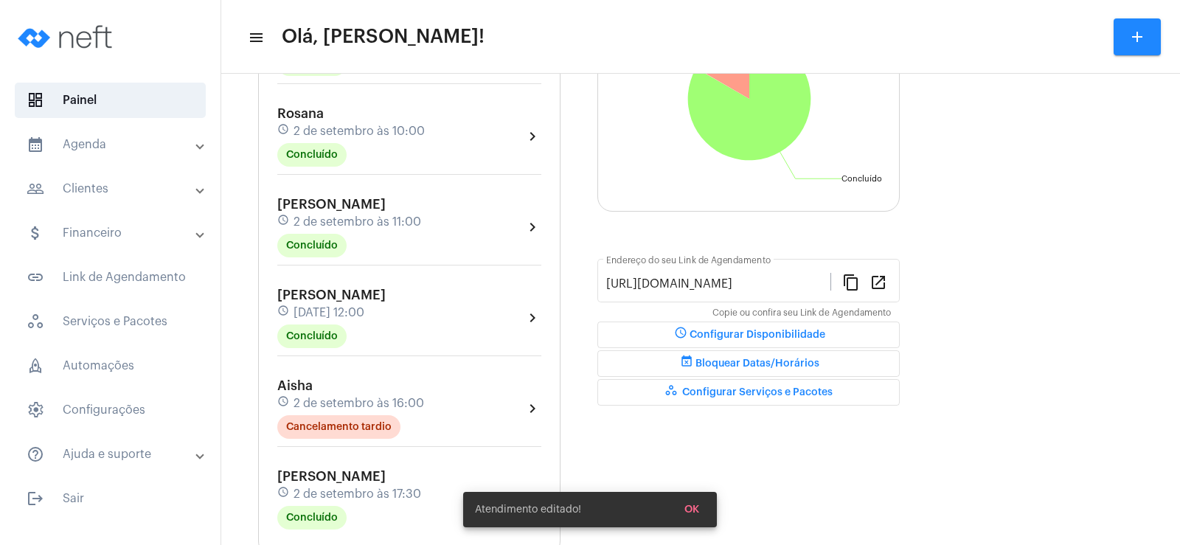
scroll to position [369, 0]
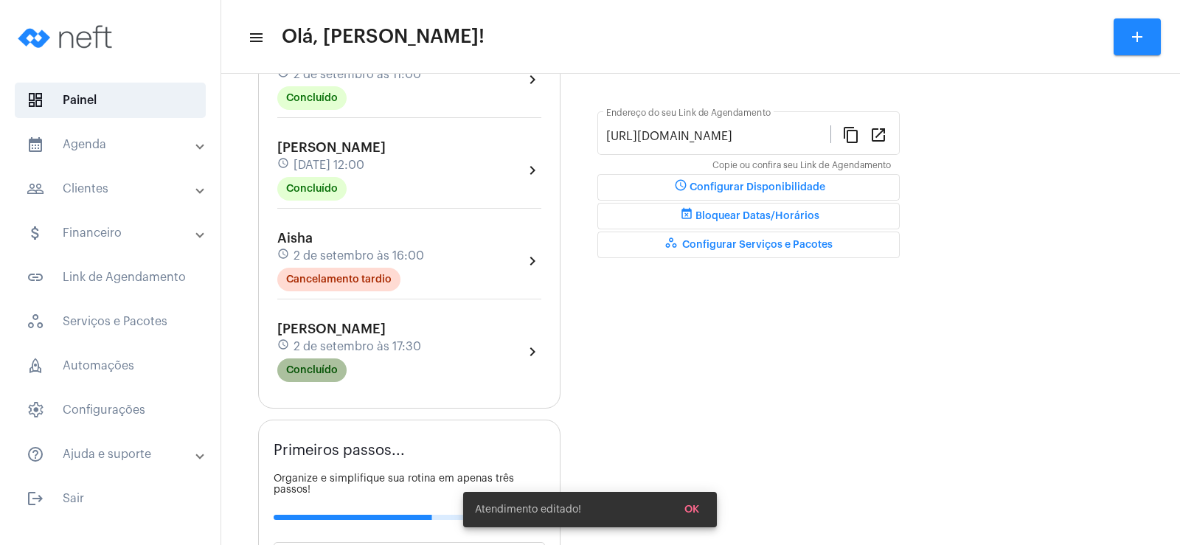
click at [330, 363] on mat-chip "Concluído" at bounding box center [311, 370] width 69 height 24
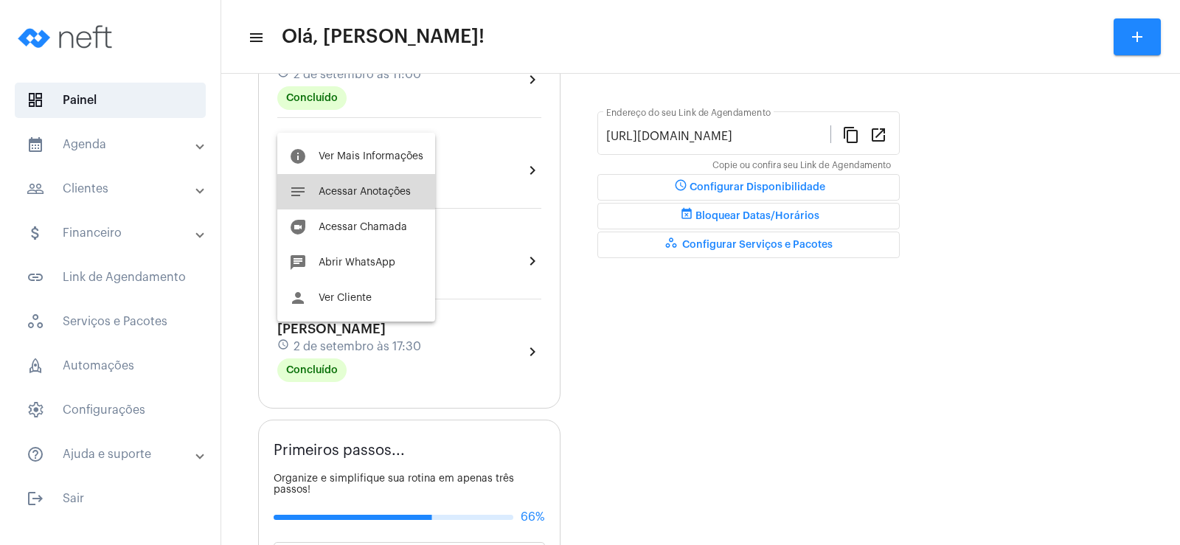
click at [372, 195] on span "Acessar Anotações" at bounding box center [365, 192] width 92 height 10
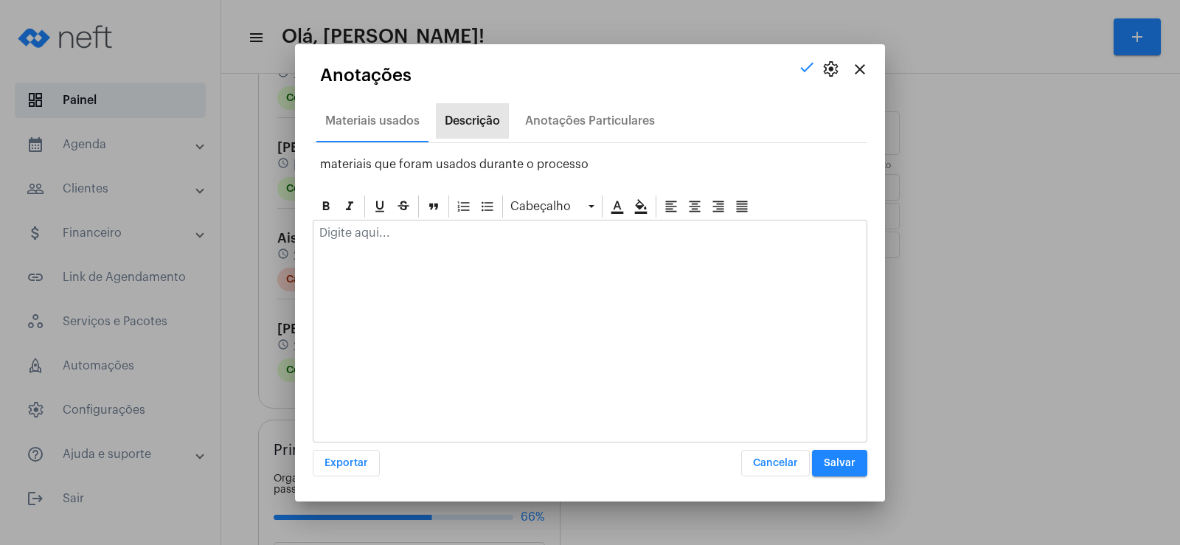
click at [471, 113] on div "Descrição" at bounding box center [472, 120] width 73 height 35
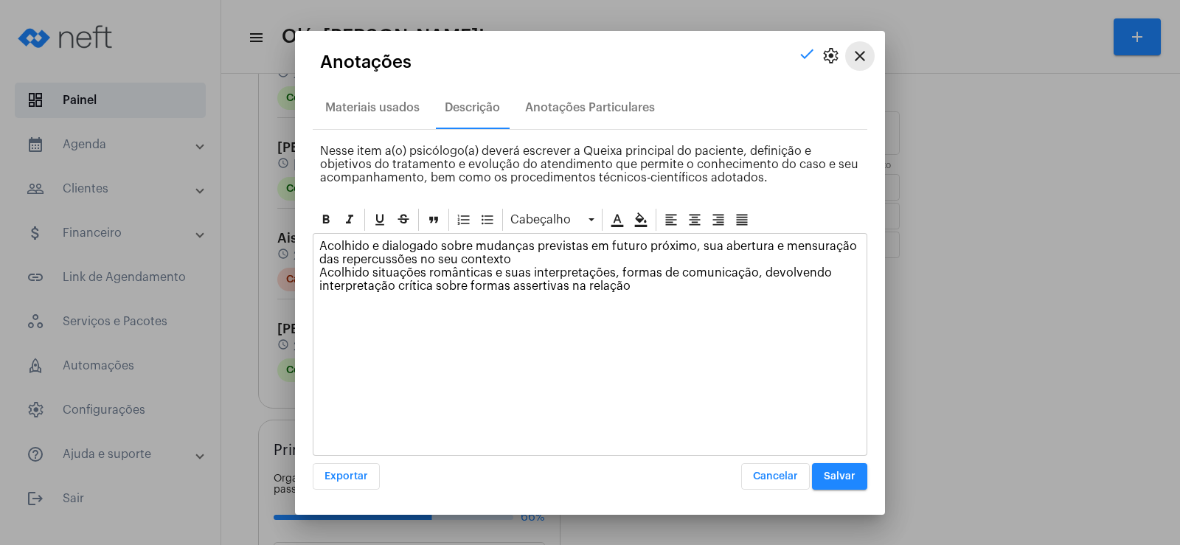
click at [865, 55] on mat-icon "close" at bounding box center [860, 56] width 18 height 18
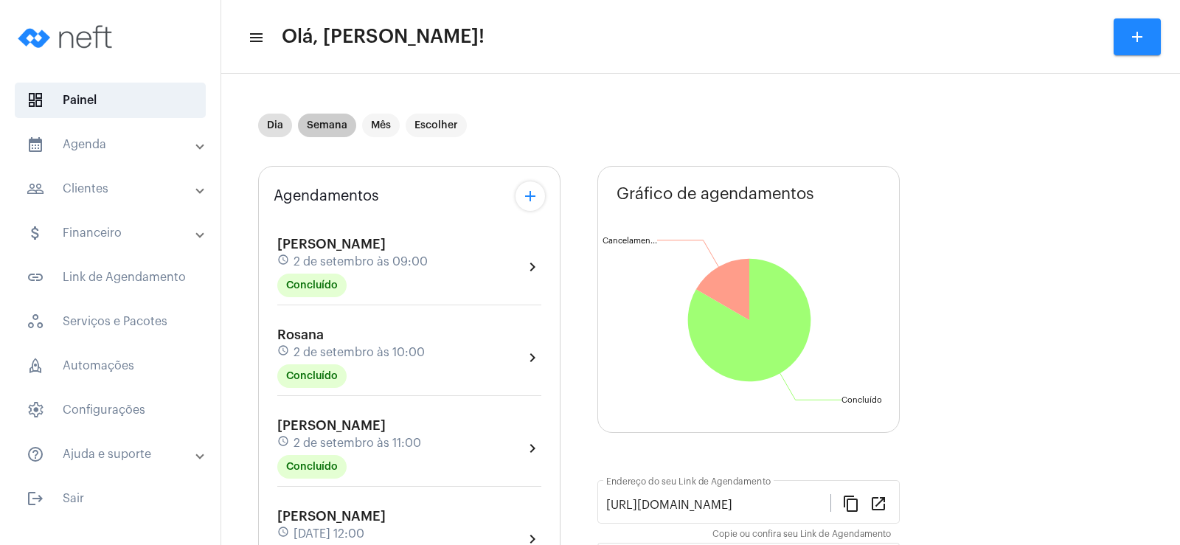
click at [333, 123] on mat-chip "Semana" at bounding box center [327, 126] width 58 height 24
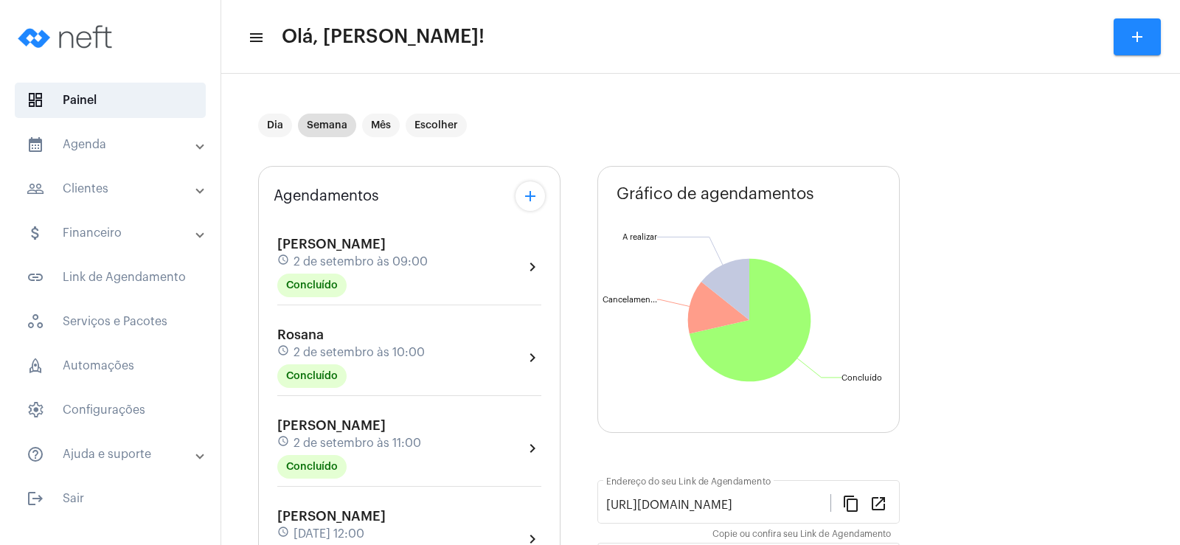
click at [531, 196] on mat-icon "add" at bounding box center [530, 196] width 18 height 18
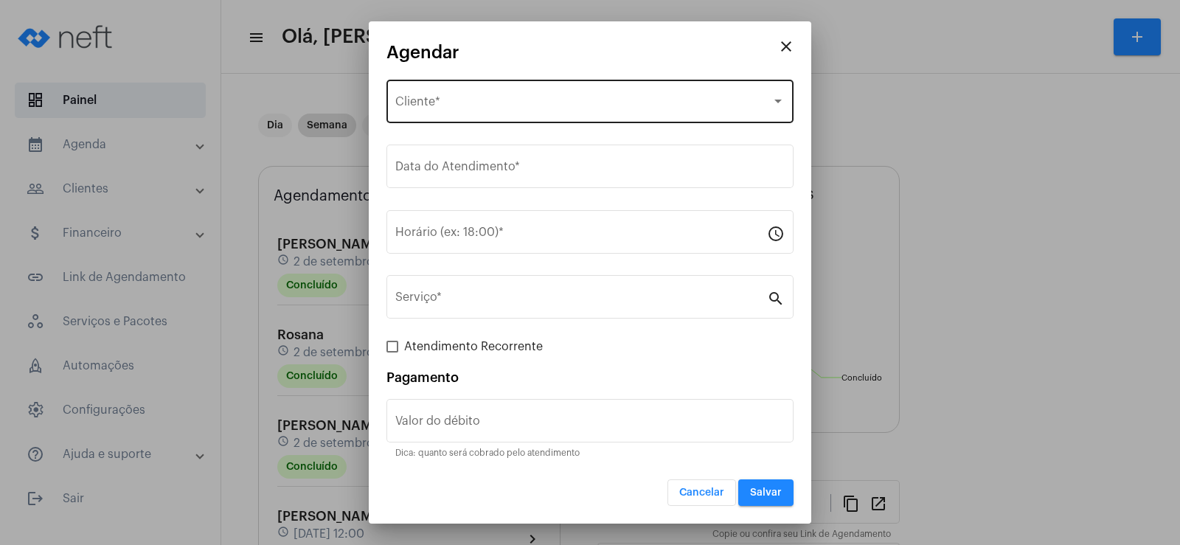
click at [486, 105] on span "Selecione o Cliente" at bounding box center [583, 104] width 376 height 13
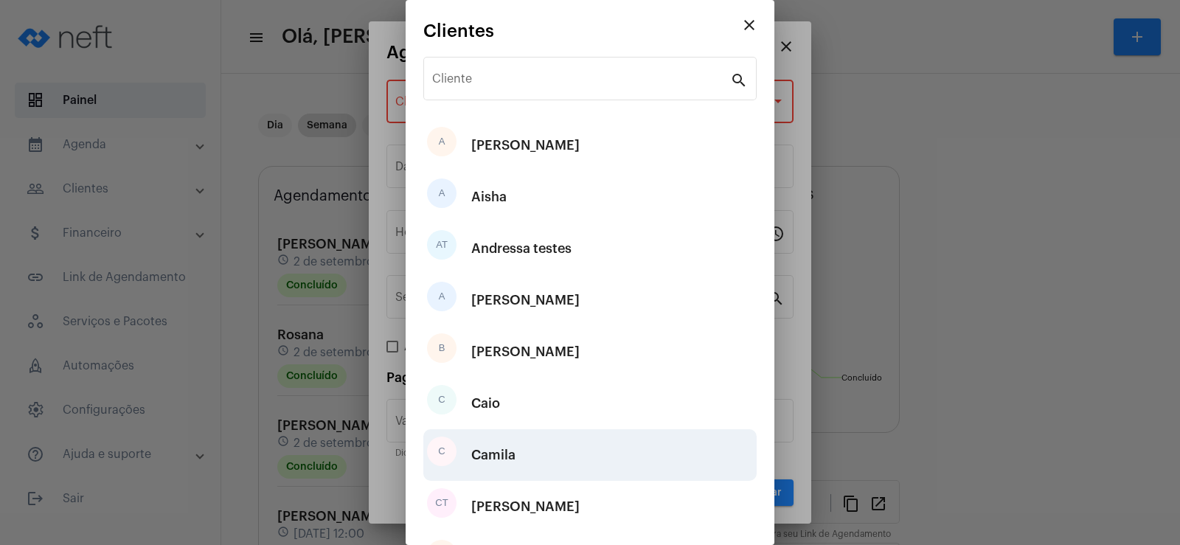
click at [509, 453] on div "Camila" at bounding box center [493, 455] width 44 height 44
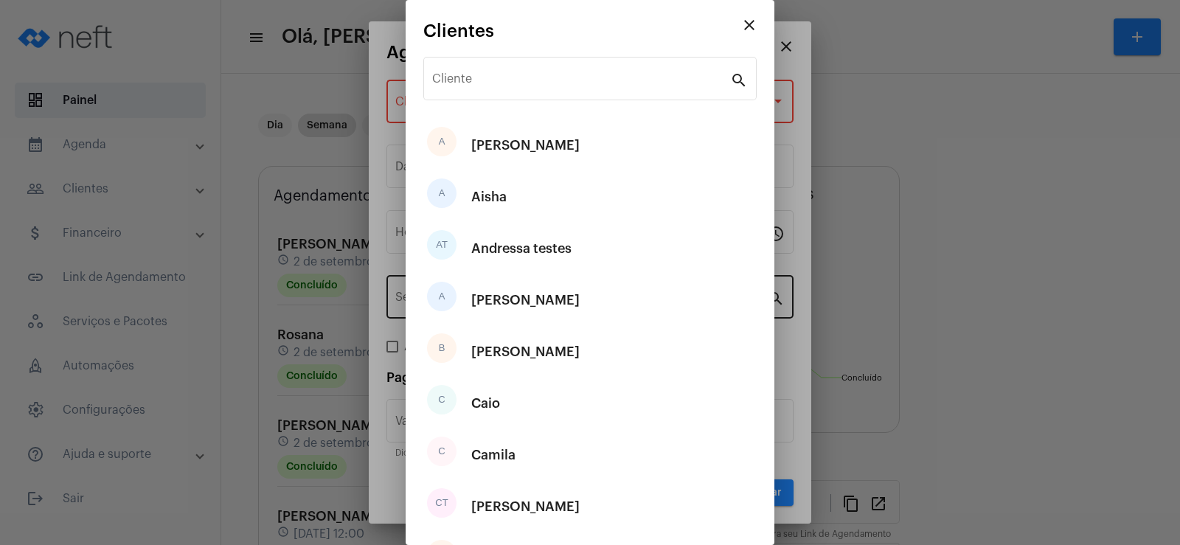
type input "R$"
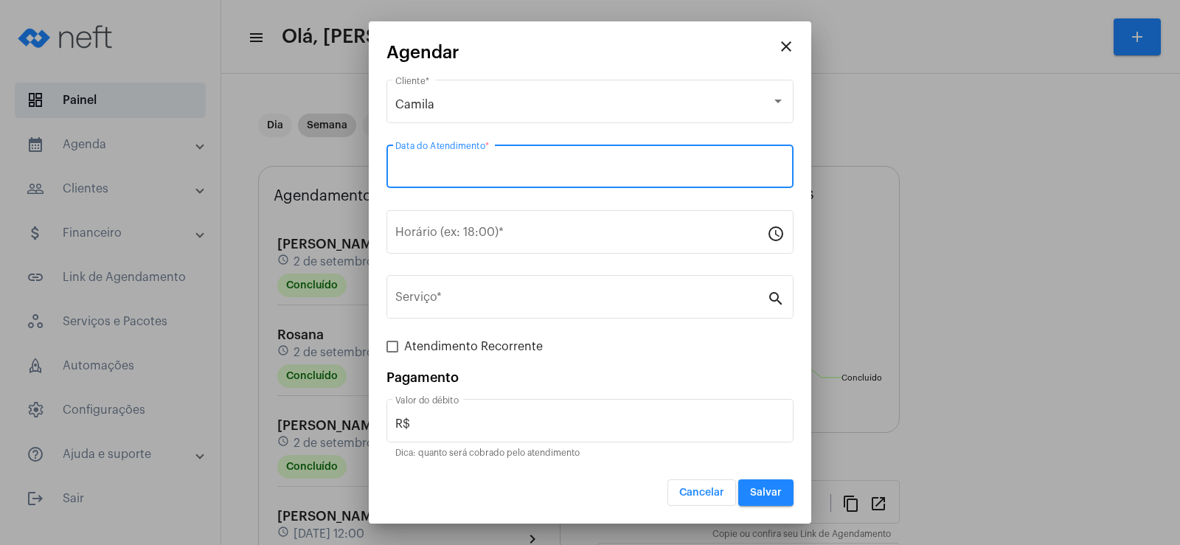
click at [450, 169] on input "Data do Atendimento *" at bounding box center [589, 169] width 389 height 13
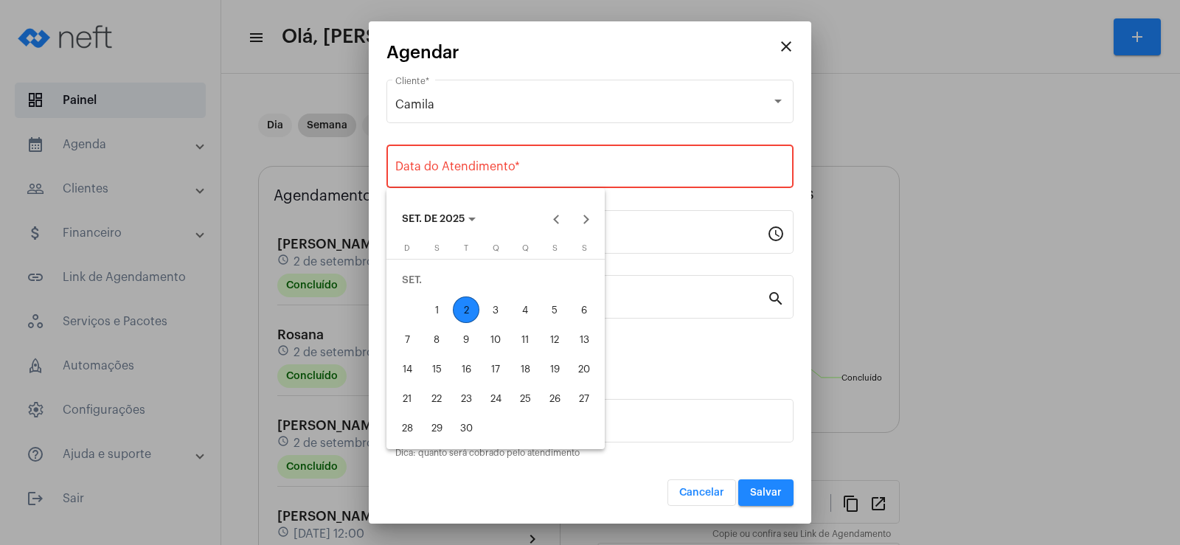
click at [502, 310] on div "3" at bounding box center [495, 309] width 27 height 27
type input "[DATE]"
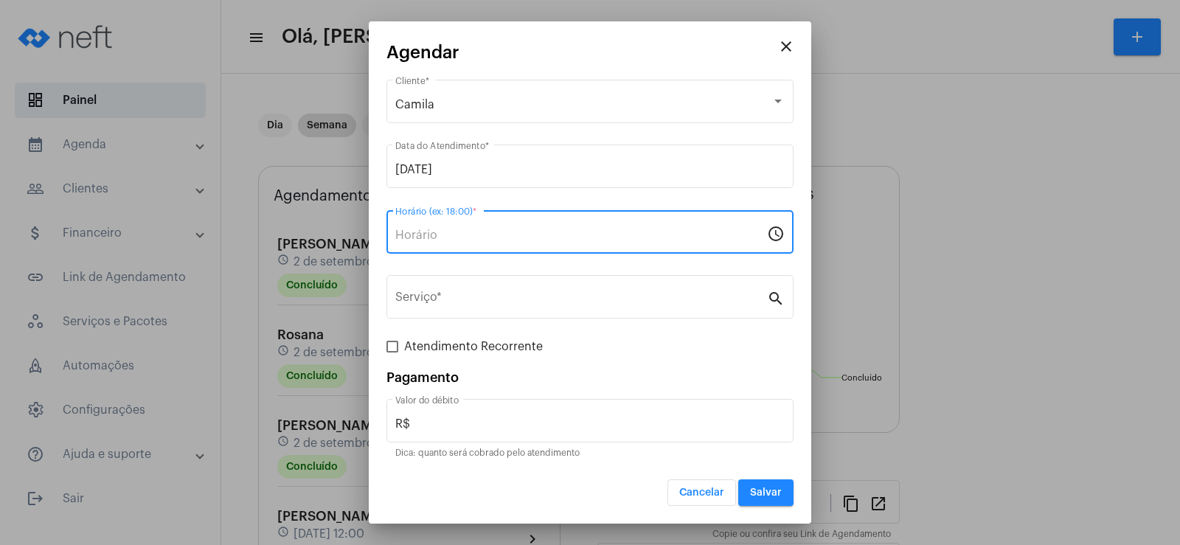
click at [480, 234] on input "Horário (ex: 18:00) *" at bounding box center [581, 235] width 372 height 13
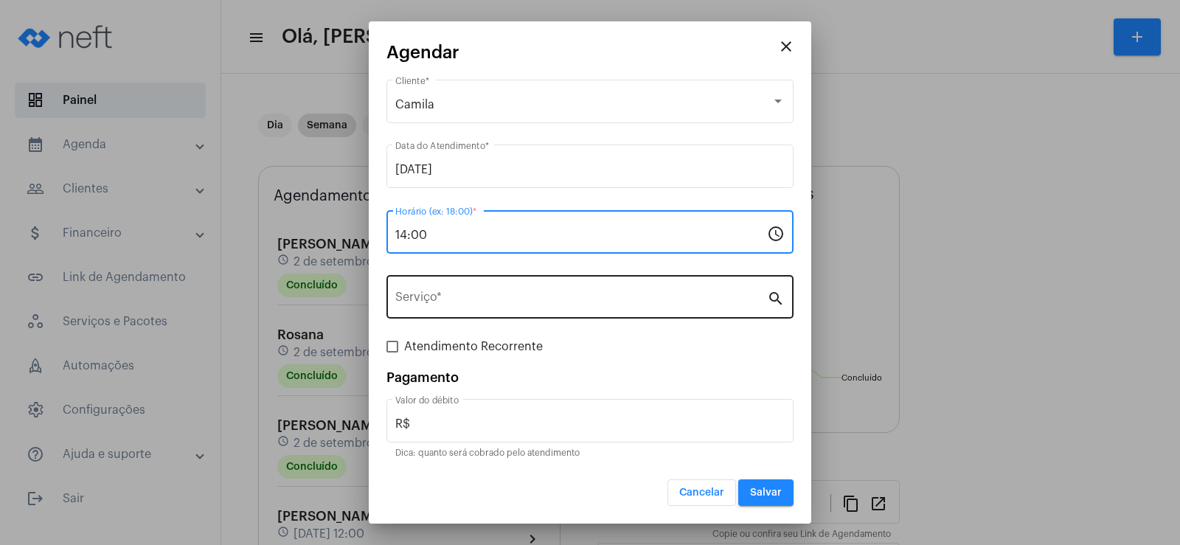
type input "14:00"
click at [484, 307] on div "Serviço *" at bounding box center [581, 295] width 372 height 46
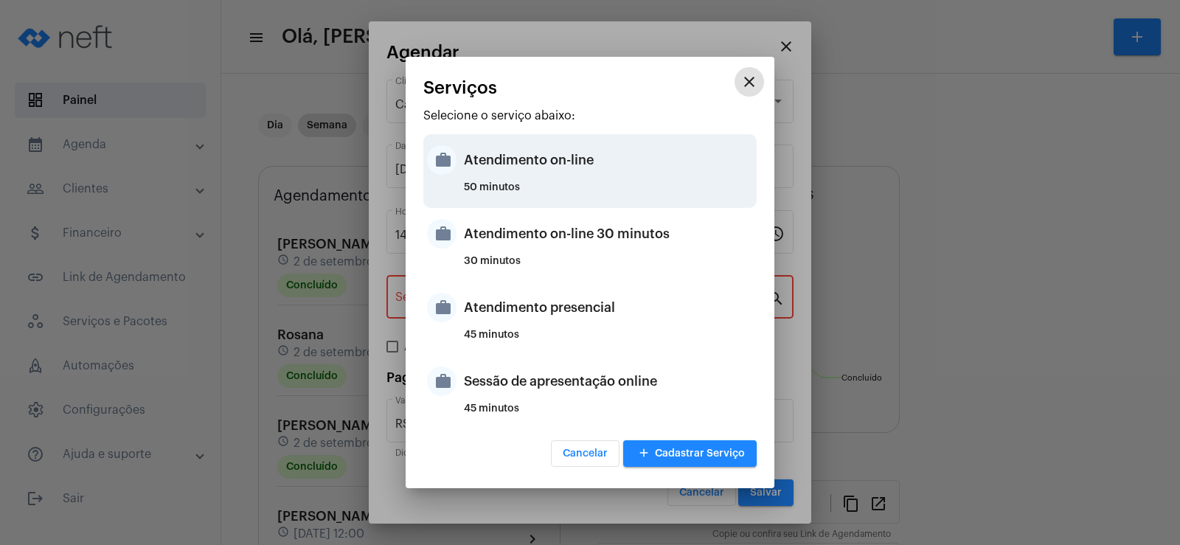
click at [504, 175] on div "Atendimento on-line" at bounding box center [608, 160] width 289 height 44
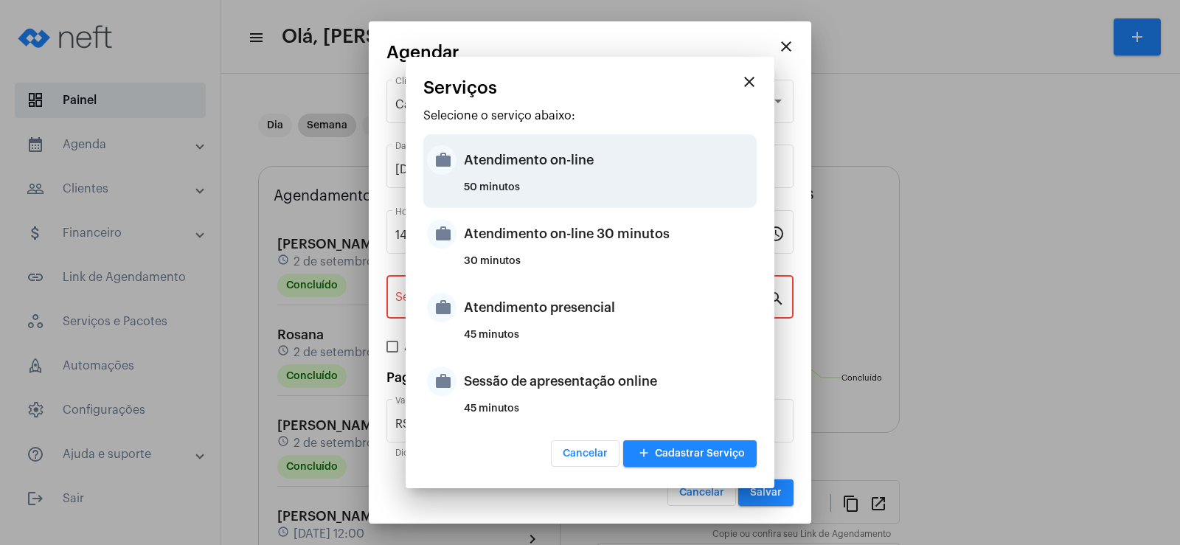
type input "Atendimento on-line"
type input "R$ 0"
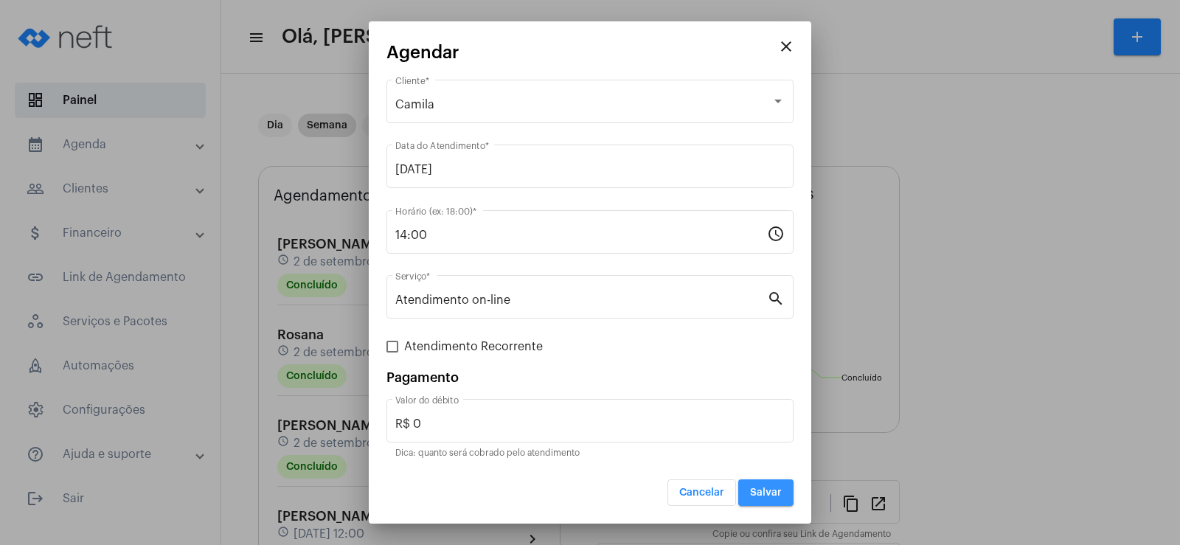
click at [751, 490] on span "Salvar" at bounding box center [766, 492] width 32 height 10
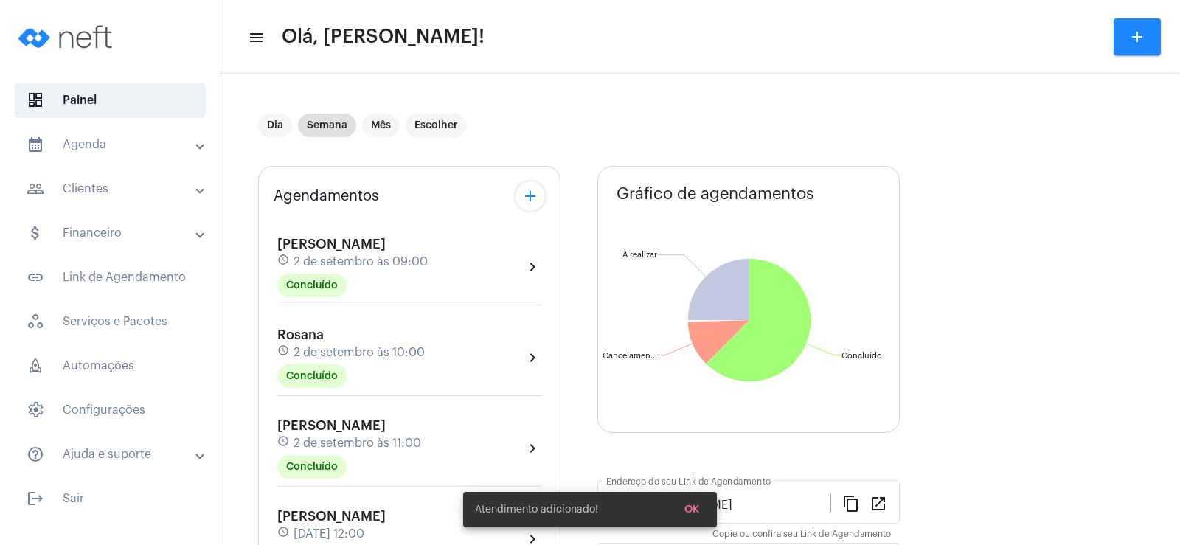
click at [525, 198] on mat-icon "add" at bounding box center [530, 196] width 18 height 18
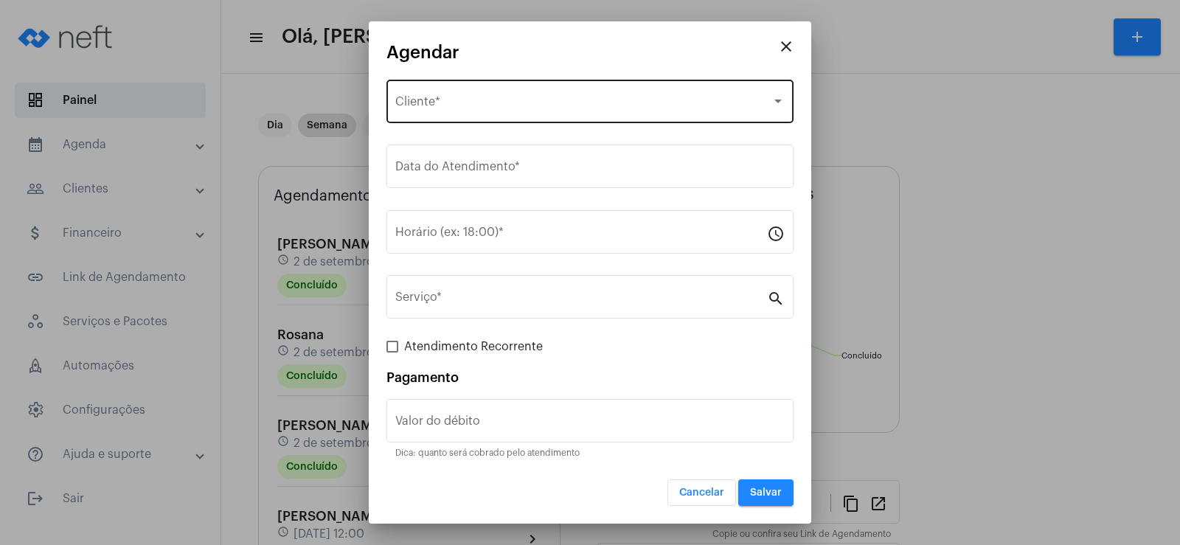
click at [470, 106] on span "Selecione o Cliente" at bounding box center [583, 104] width 376 height 13
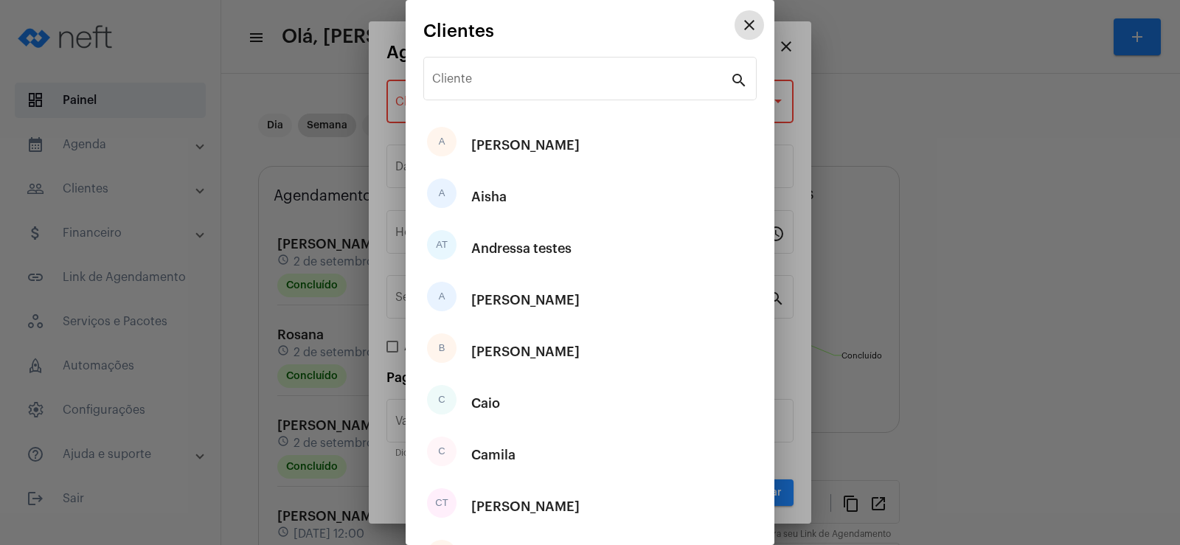
click at [751, 21] on button "close" at bounding box center [748, 24] width 29 height 29
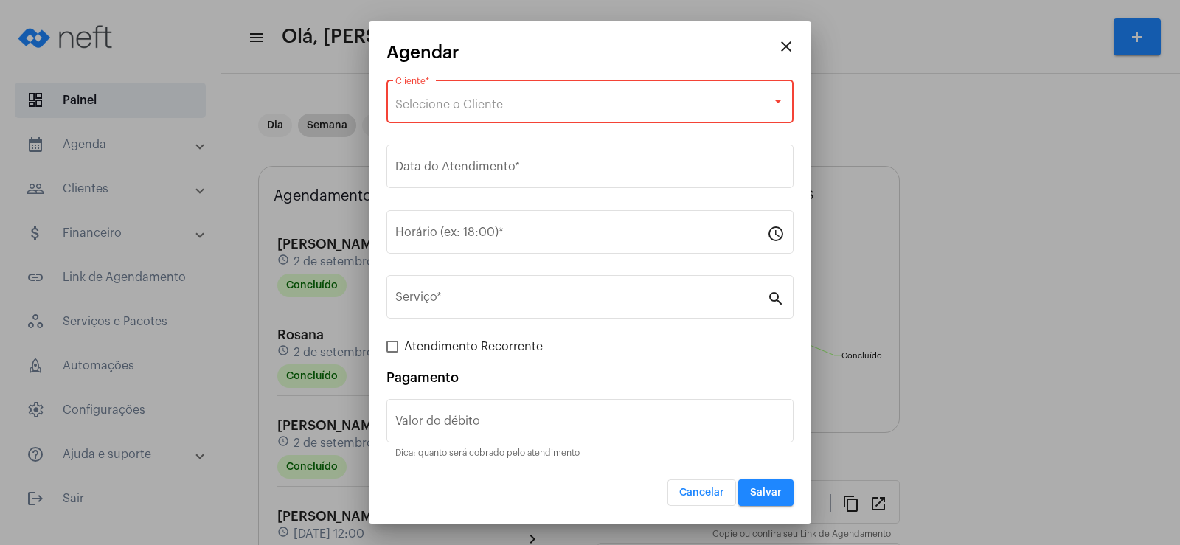
click at [787, 43] on mat-icon "close" at bounding box center [786, 47] width 18 height 18
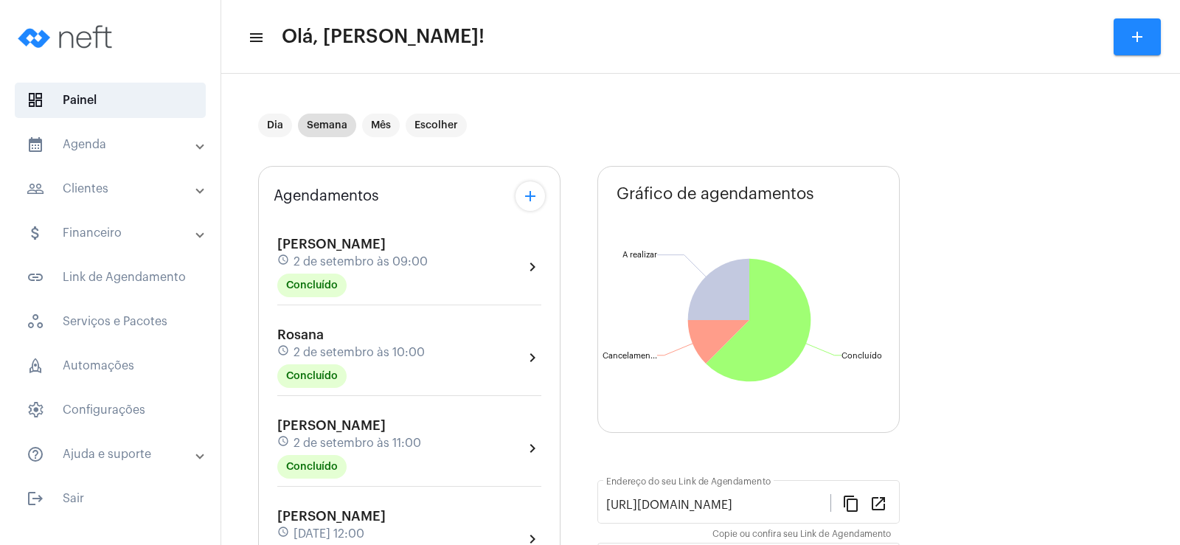
click at [114, 188] on mat-panel-title "people_outline Clientes" at bounding box center [112, 189] width 170 height 18
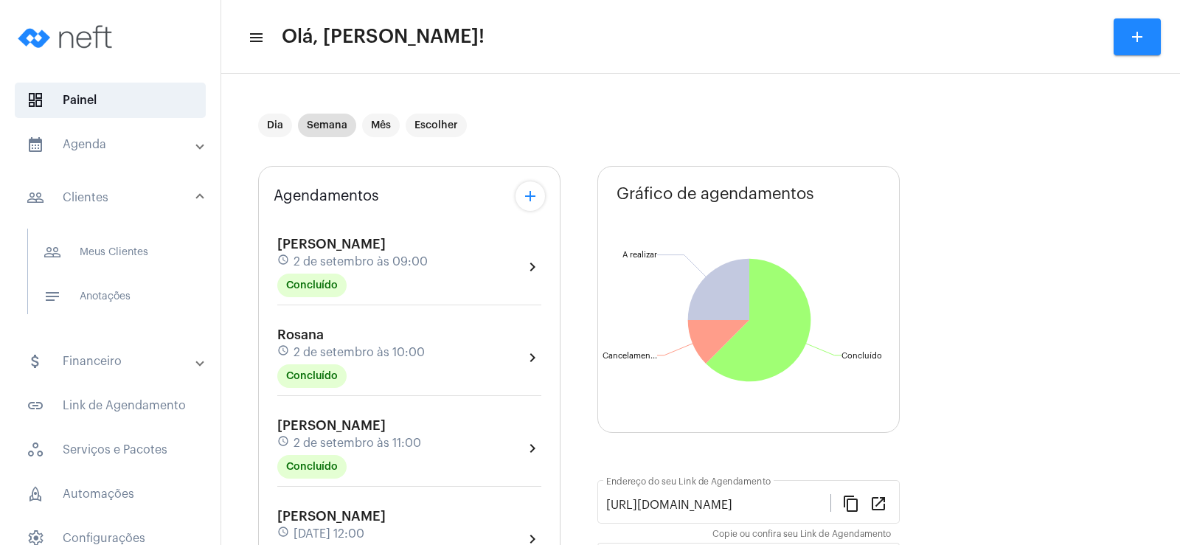
click at [116, 226] on div "people_outline Meus Clientes notes Anotações" at bounding box center [115, 278] width 212 height 114
click at [118, 257] on span "people_outline Meus Clientes" at bounding box center [110, 251] width 156 height 35
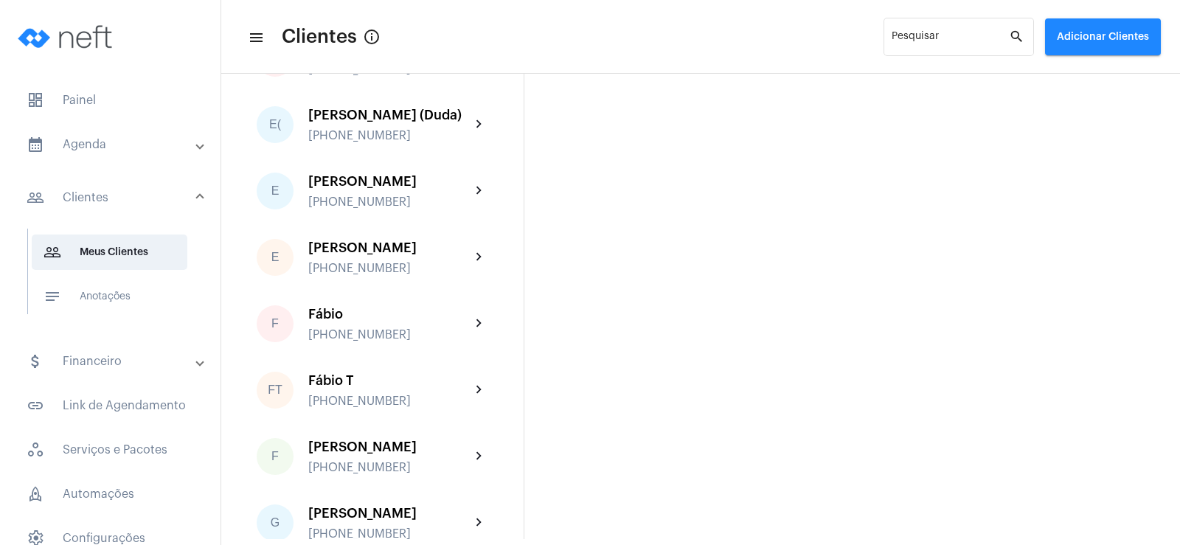
scroll to position [1032, 0]
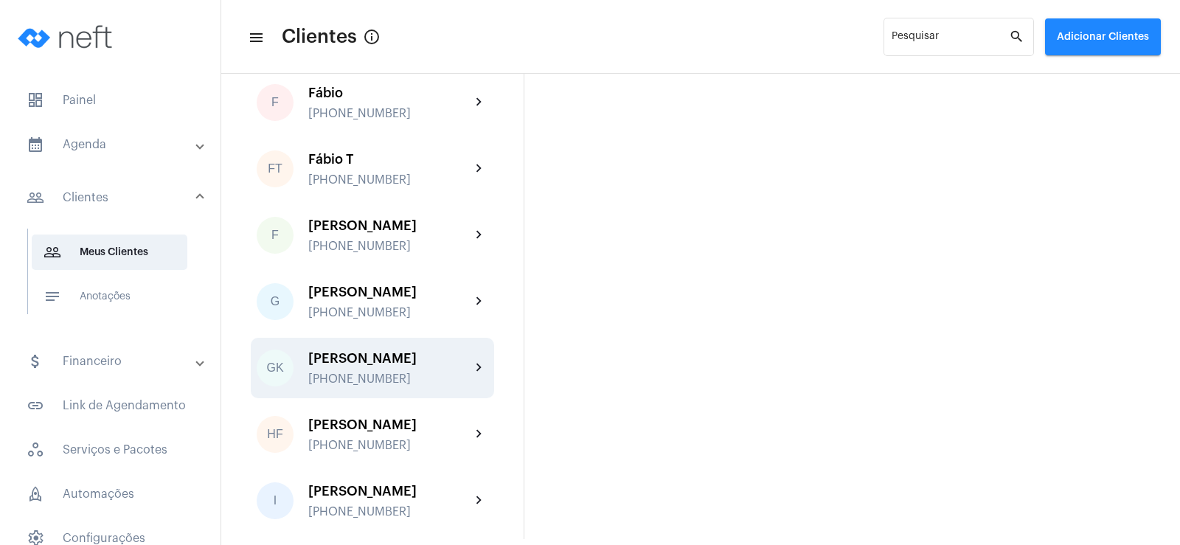
click at [335, 366] on div "[PERSON_NAME] [PHONE_NUMBER]" at bounding box center [389, 368] width 162 height 35
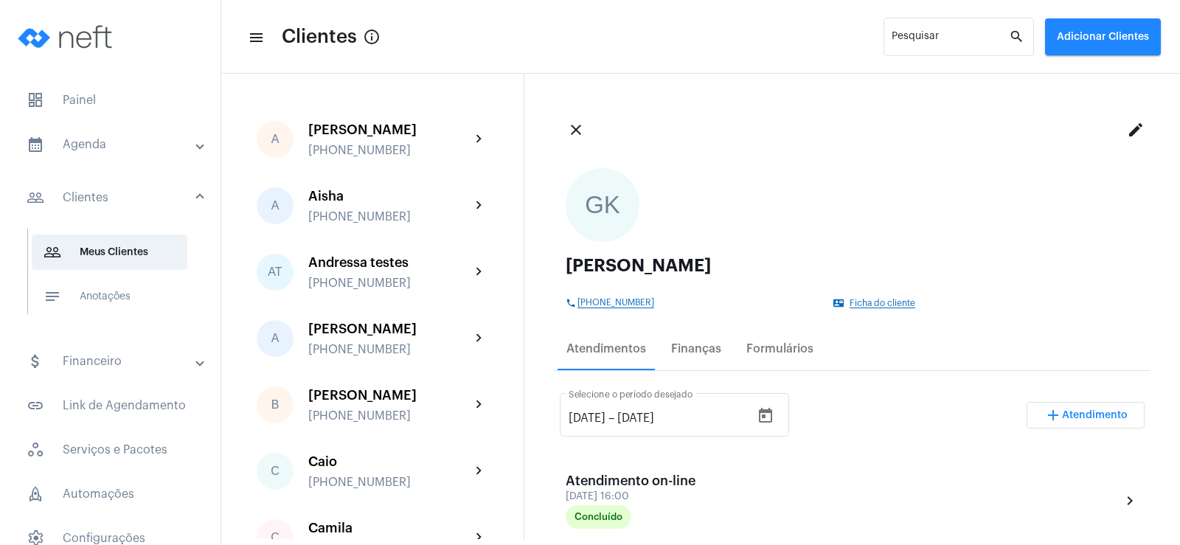
scroll to position [74, 0]
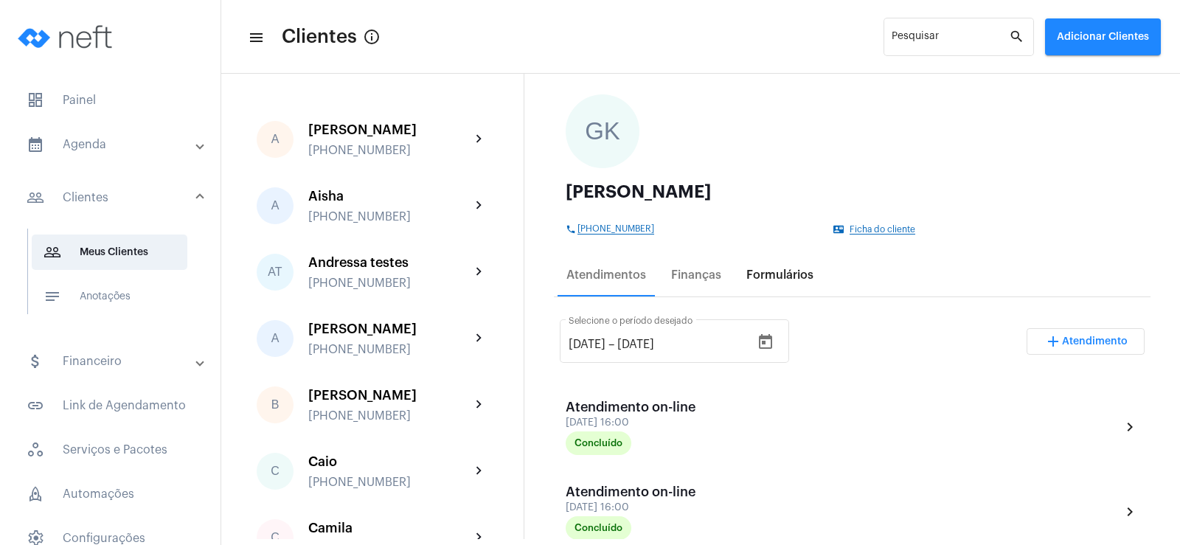
click at [762, 271] on div "Formulários" at bounding box center [779, 274] width 67 height 13
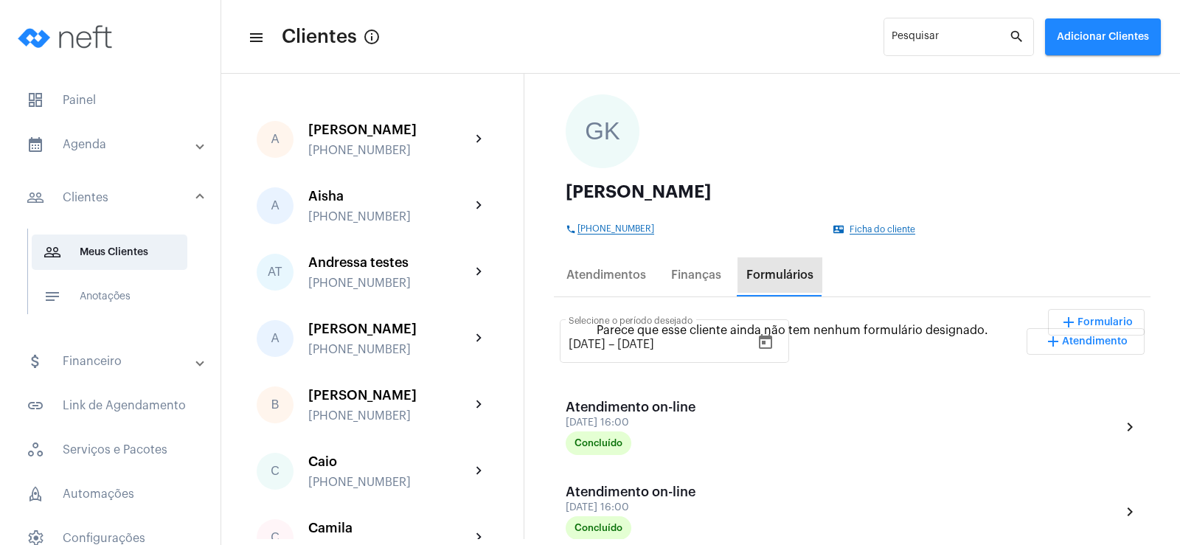
scroll to position [0, 0]
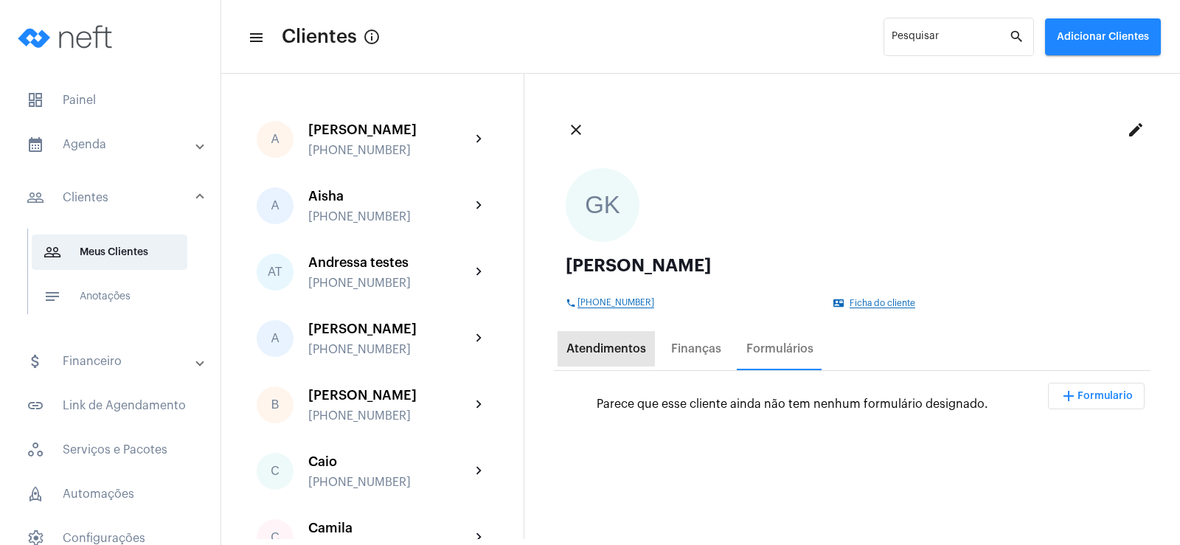
click at [622, 344] on div "Atendimentos" at bounding box center [606, 348] width 80 height 13
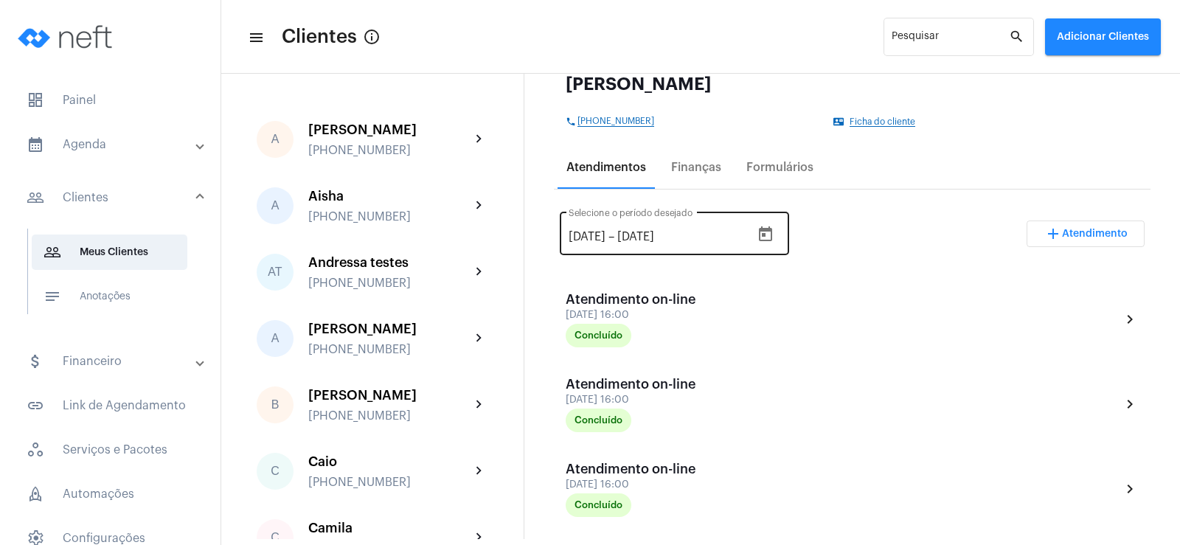
scroll to position [34, 0]
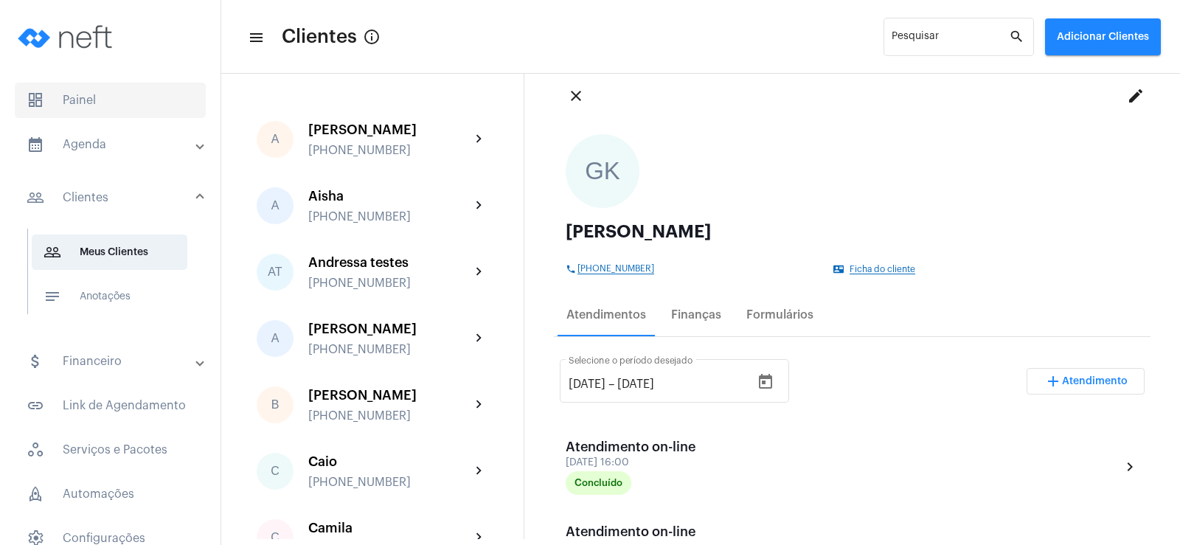
click at [63, 98] on span "dashboard Painel" at bounding box center [110, 100] width 191 height 35
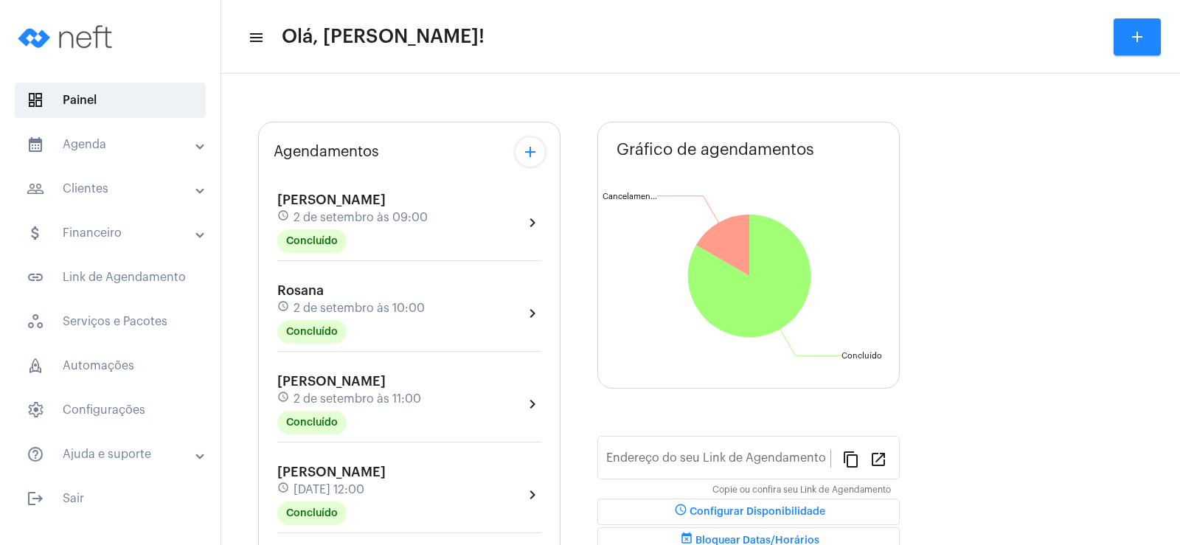
type input "[URL][DOMAIN_NAME]"
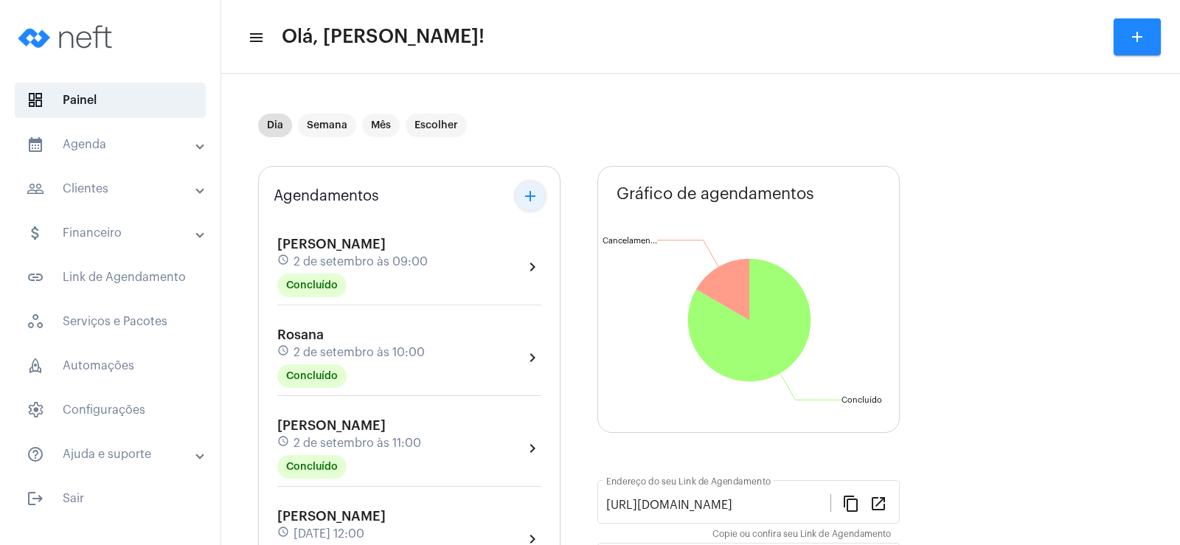
click at [535, 194] on mat-icon "add" at bounding box center [530, 196] width 18 height 18
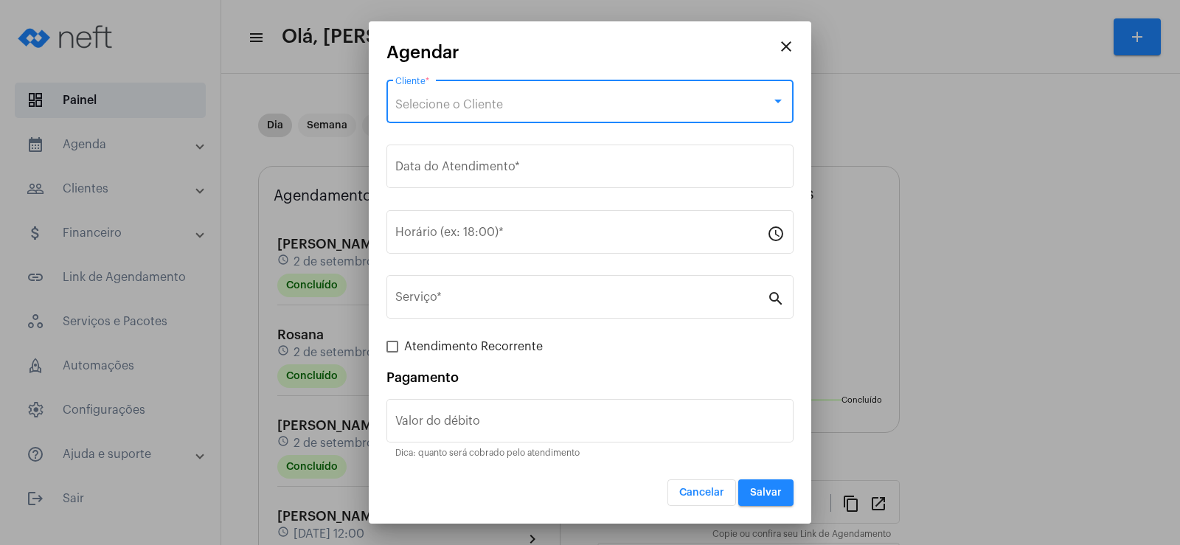
click at [459, 102] on span "Selecione o Cliente" at bounding box center [449, 105] width 108 height 12
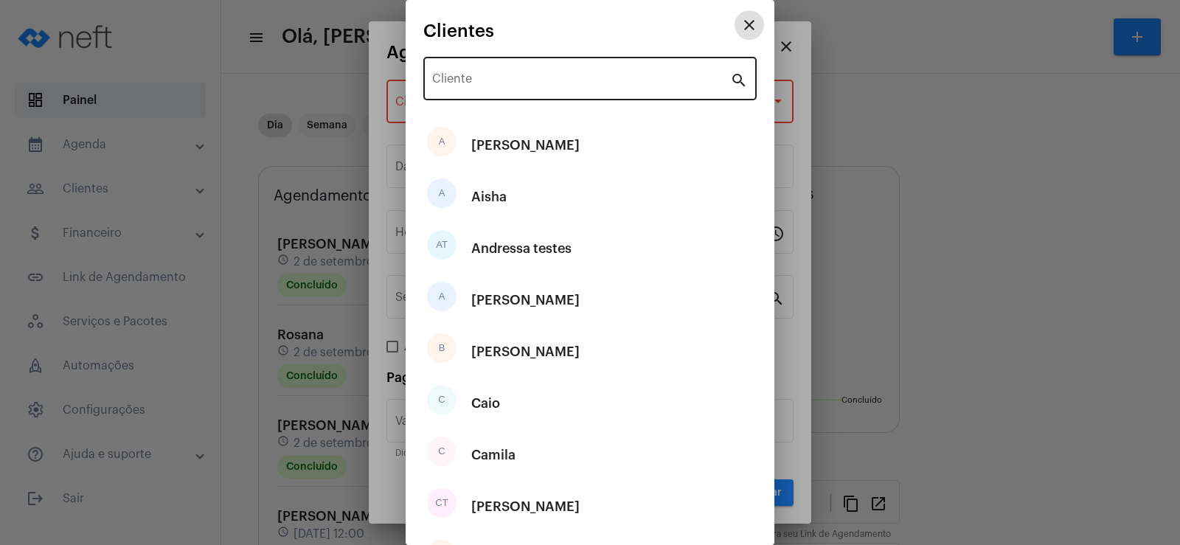
click at [486, 79] on input "Cliente" at bounding box center [581, 81] width 298 height 13
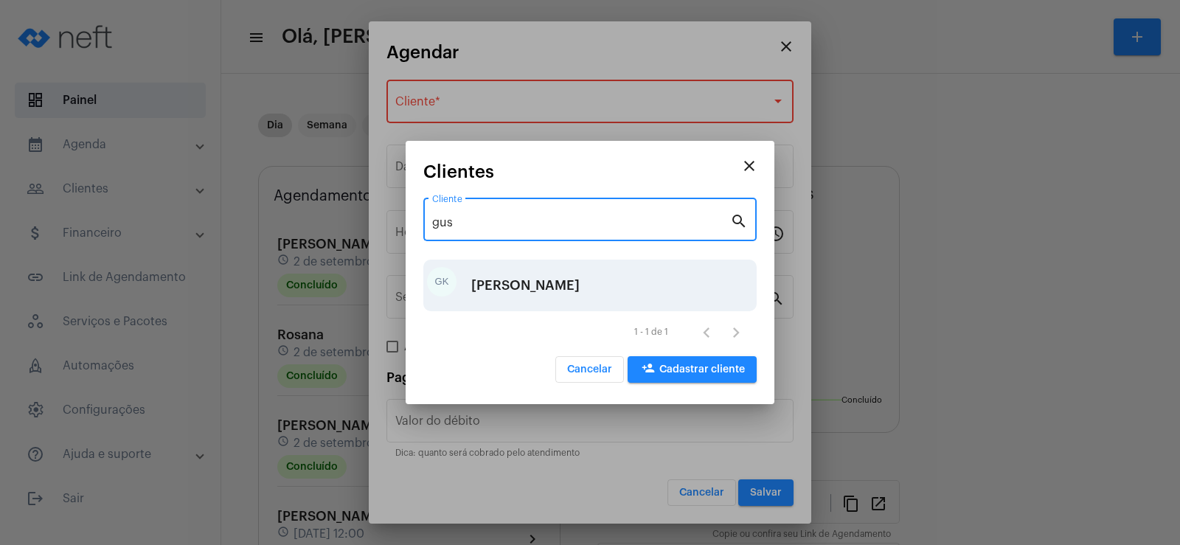
type input "gus"
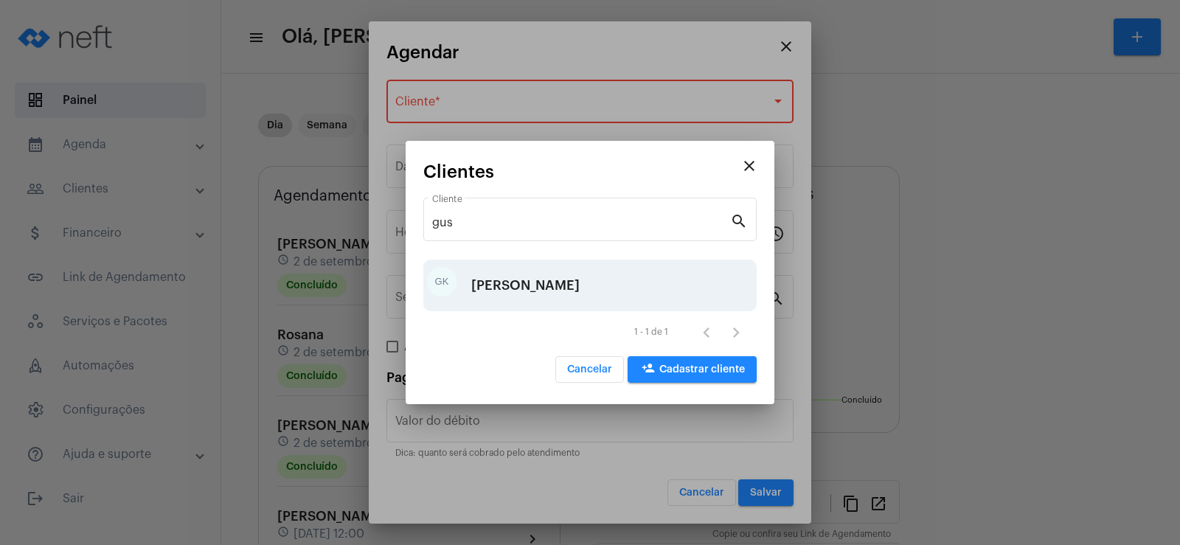
click at [558, 278] on div "GK [PERSON_NAME]" at bounding box center [589, 286] width 333 height 52
type input "R$"
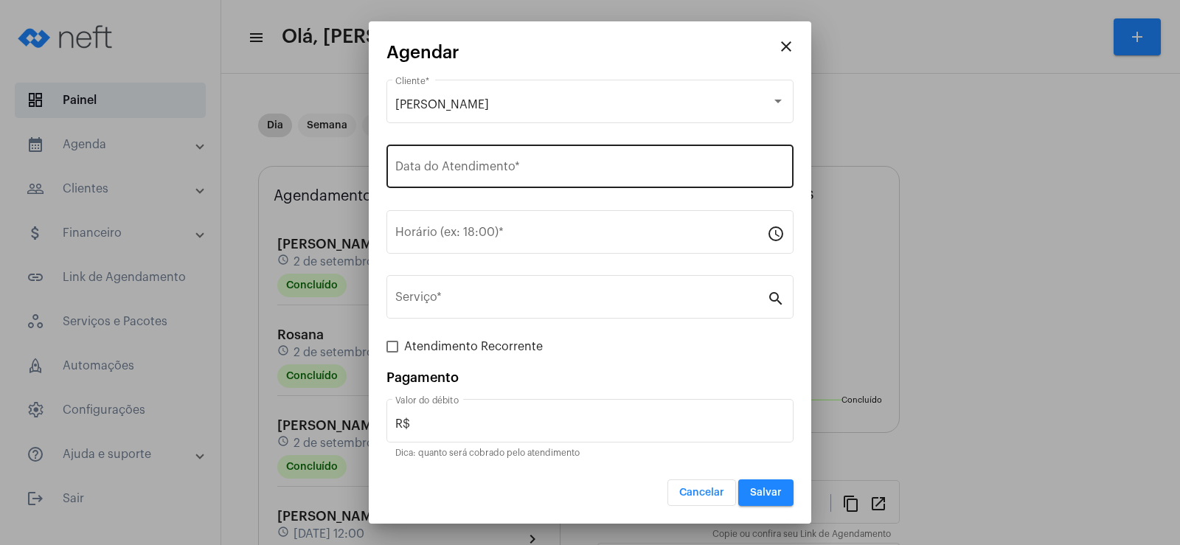
click at [488, 160] on div "Data do Atendimento *" at bounding box center [589, 165] width 389 height 46
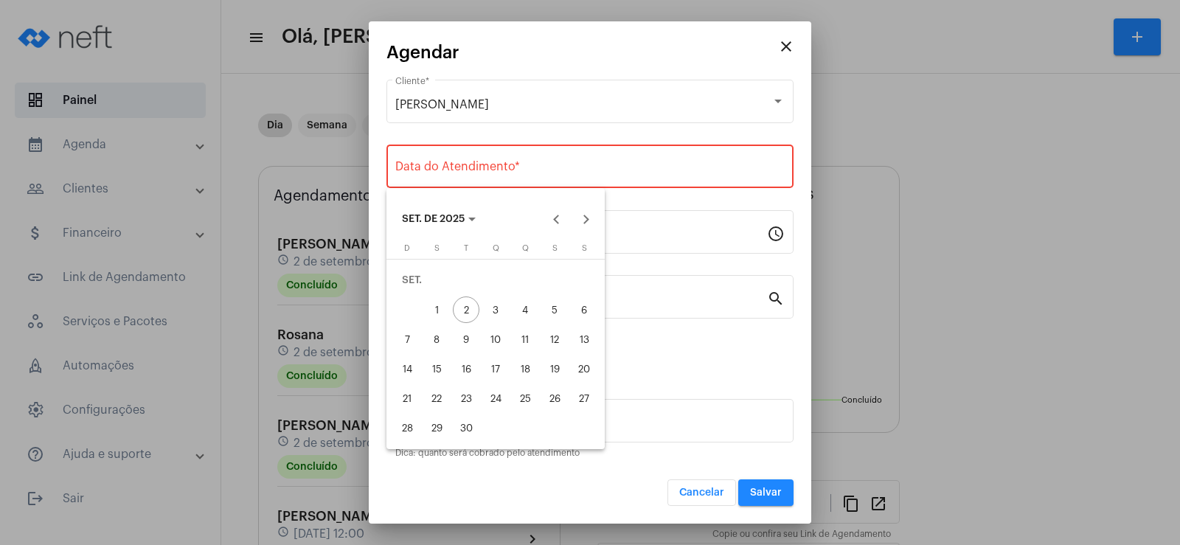
click at [496, 306] on div "3" at bounding box center [495, 309] width 27 height 27
type input "[DATE]"
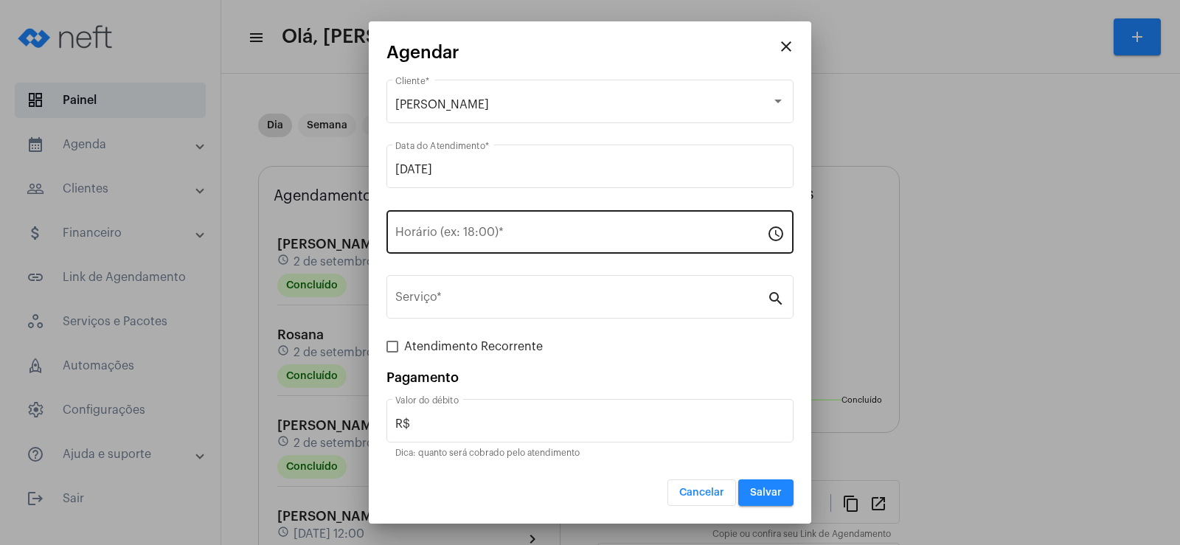
click at [450, 243] on div "Horário (ex: 18:00) *" at bounding box center [581, 230] width 372 height 46
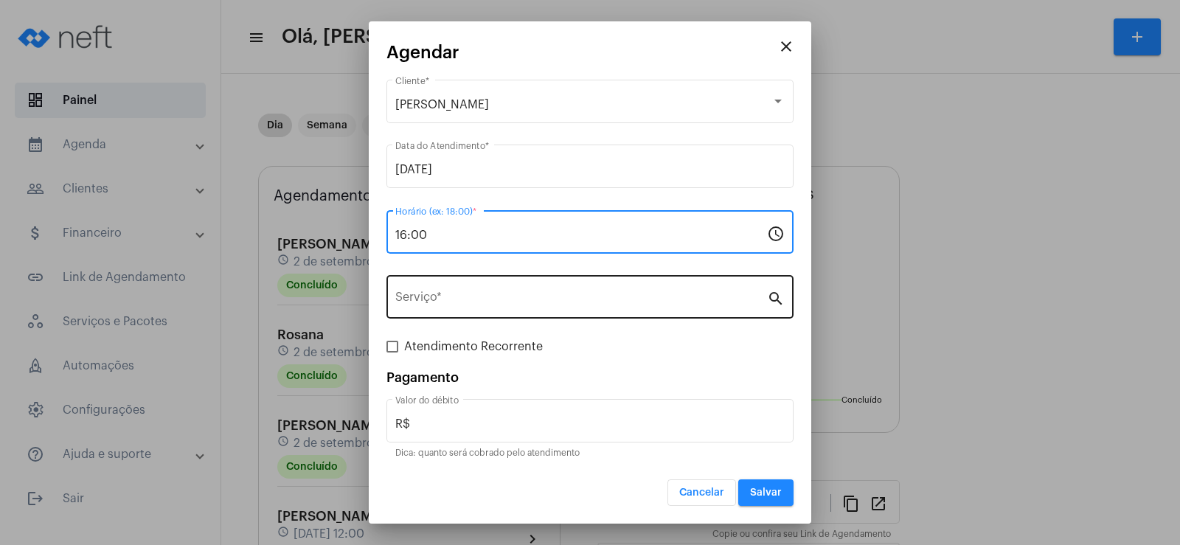
type input "16:00"
click at [473, 296] on input "Serviço *" at bounding box center [581, 299] width 372 height 13
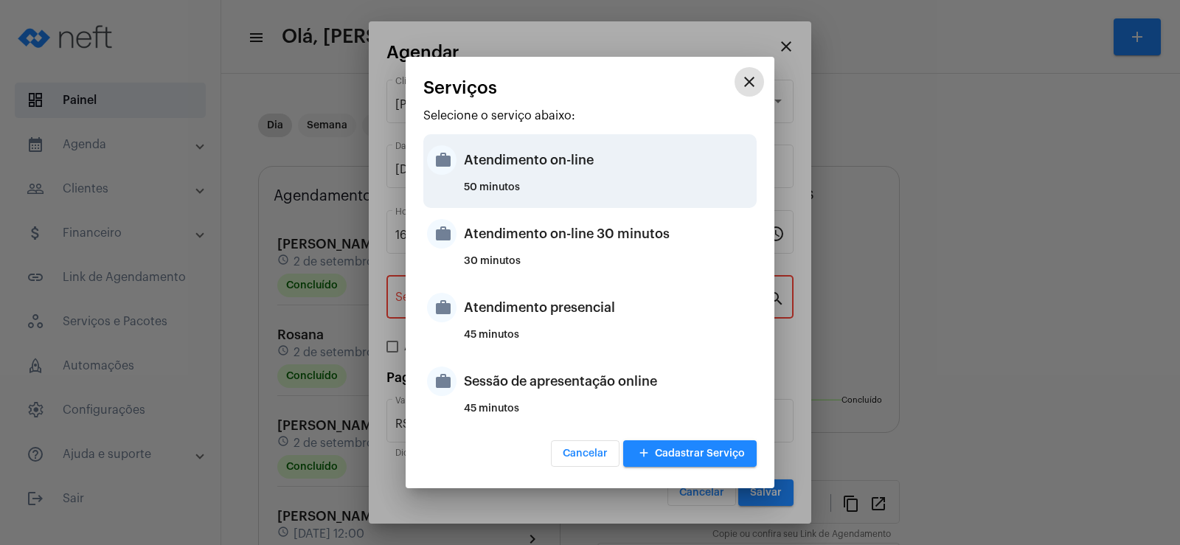
click at [525, 174] on div "Atendimento on-line" at bounding box center [608, 160] width 289 height 44
type input "Atendimento on-line"
type input "R$ 0"
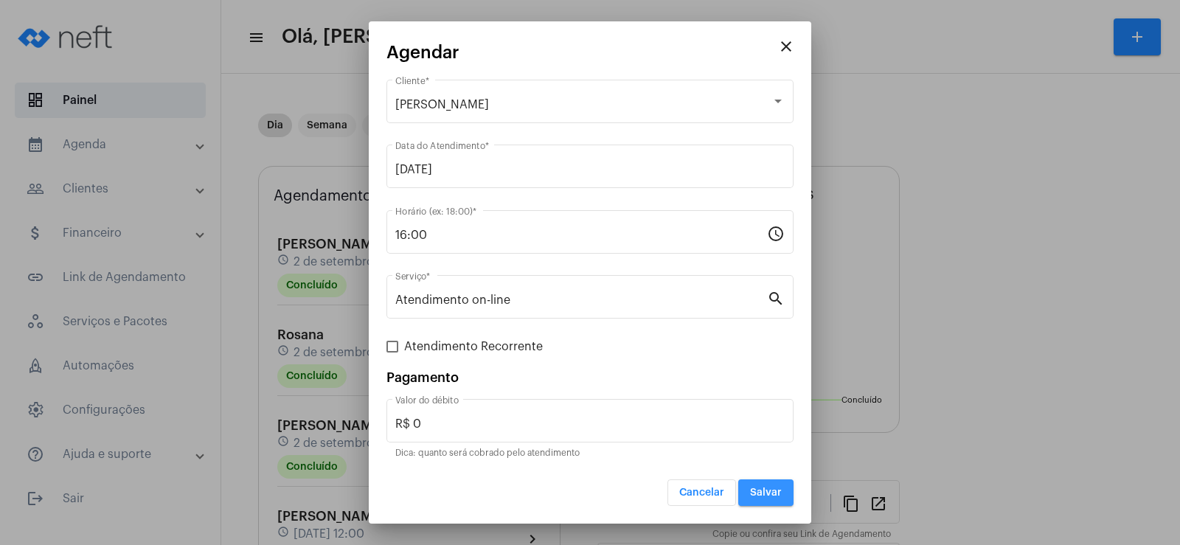
click at [762, 494] on span "Salvar" at bounding box center [766, 492] width 32 height 10
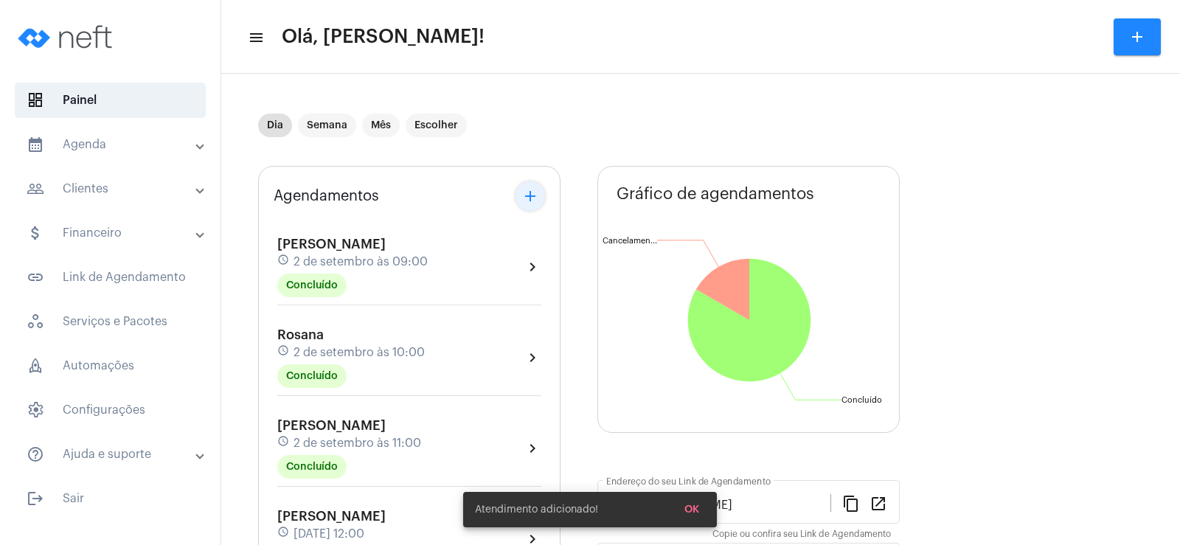
click at [526, 187] on button "add" at bounding box center [529, 195] width 29 height 29
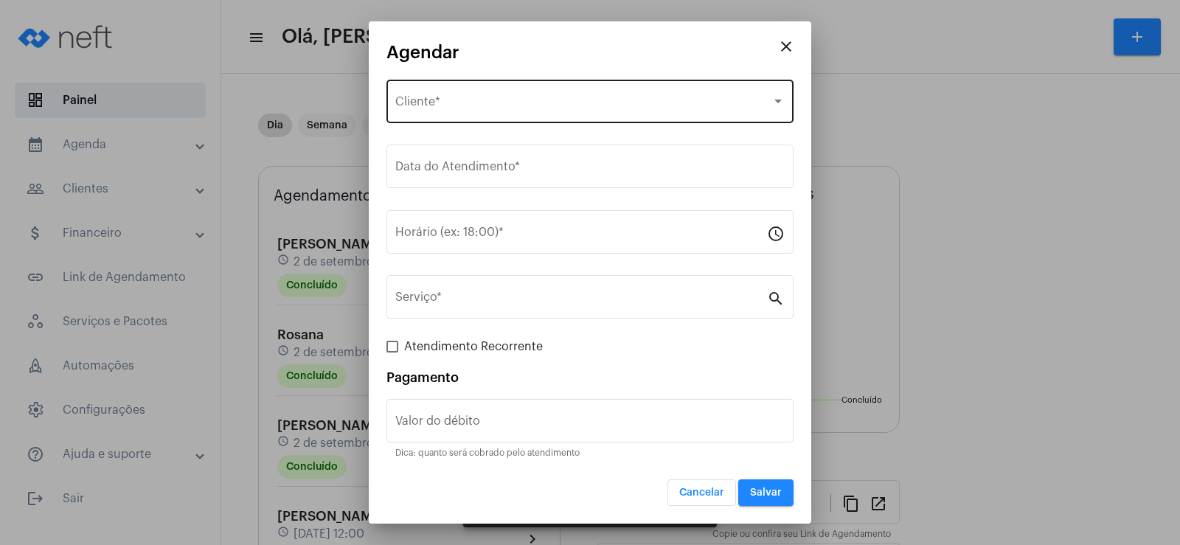
click at [460, 105] on span "Selecione o Cliente" at bounding box center [583, 104] width 376 height 13
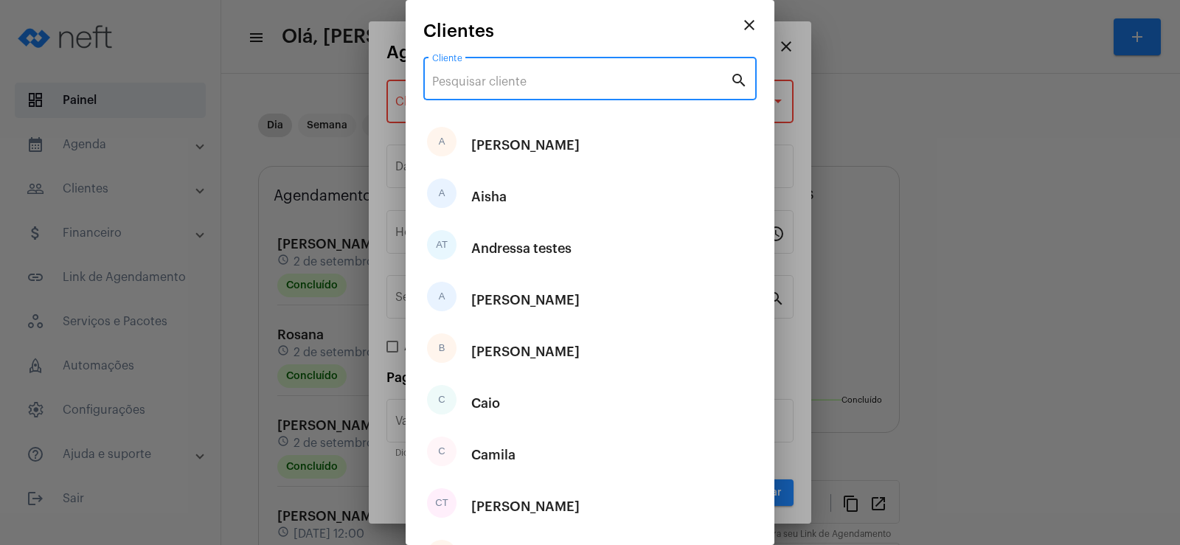
click at [465, 86] on input "Cliente" at bounding box center [581, 81] width 298 height 13
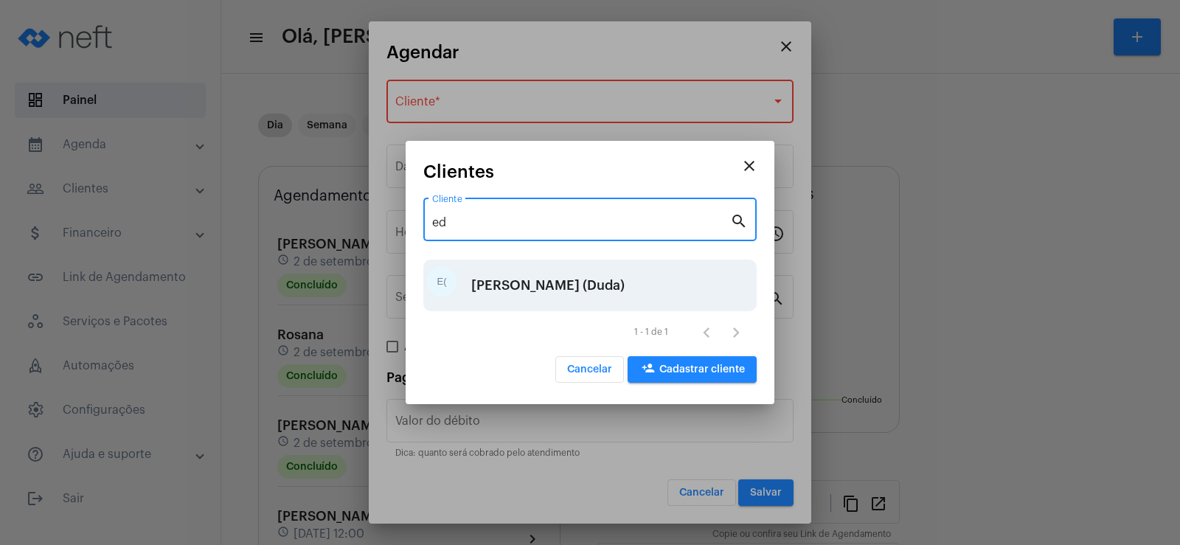
type input "ed"
click at [515, 301] on div "[PERSON_NAME] (Duda)" at bounding box center [547, 285] width 153 height 44
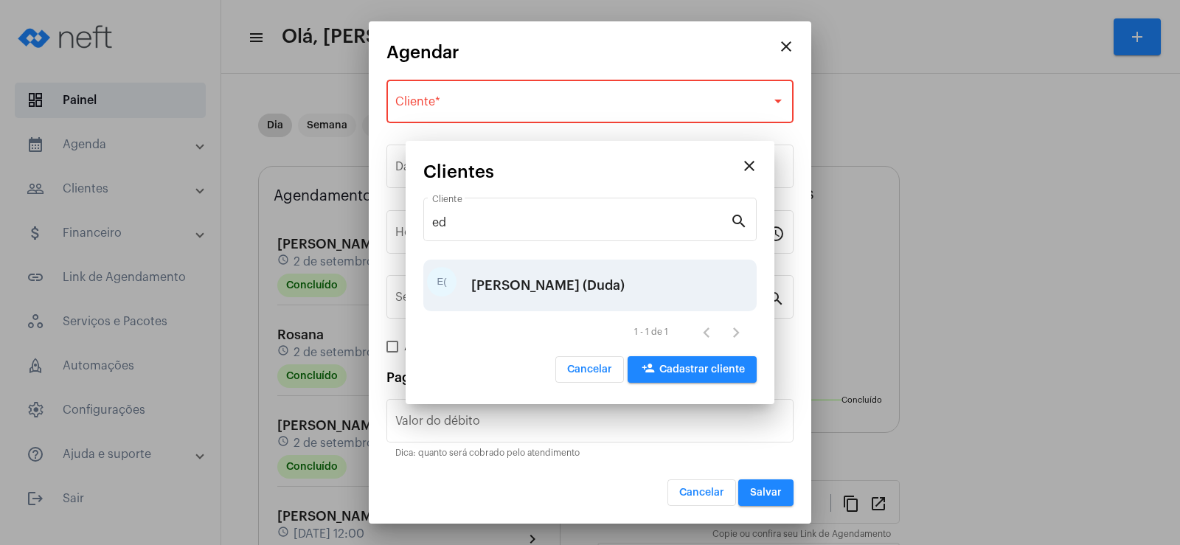
type input "R$"
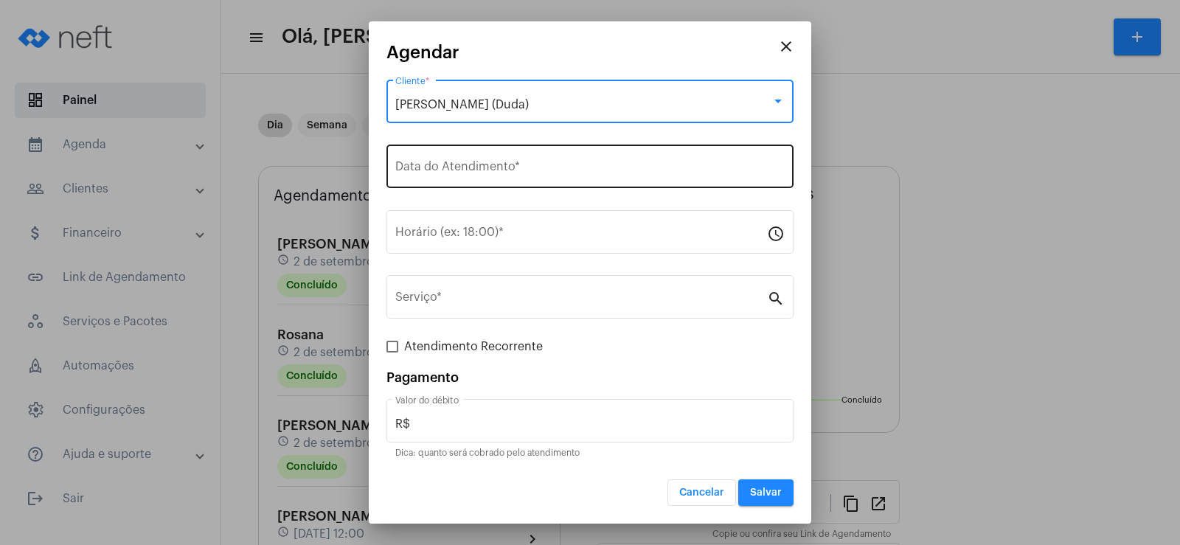
click at [442, 154] on div "Data do Atendimento *" at bounding box center [589, 165] width 389 height 46
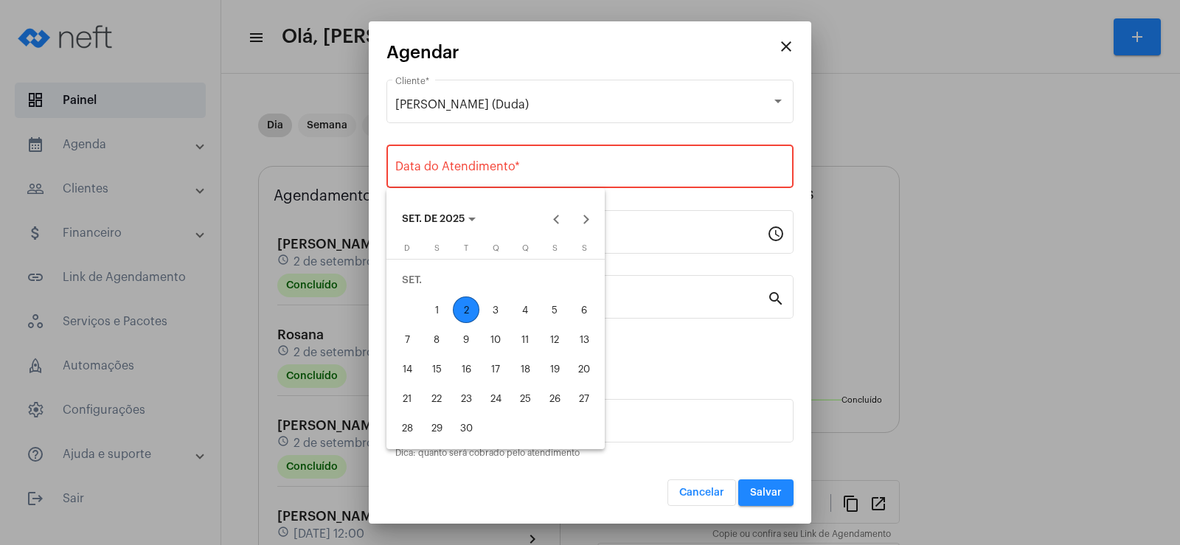
click at [500, 303] on div "3" at bounding box center [495, 309] width 27 height 27
type input "[DATE]"
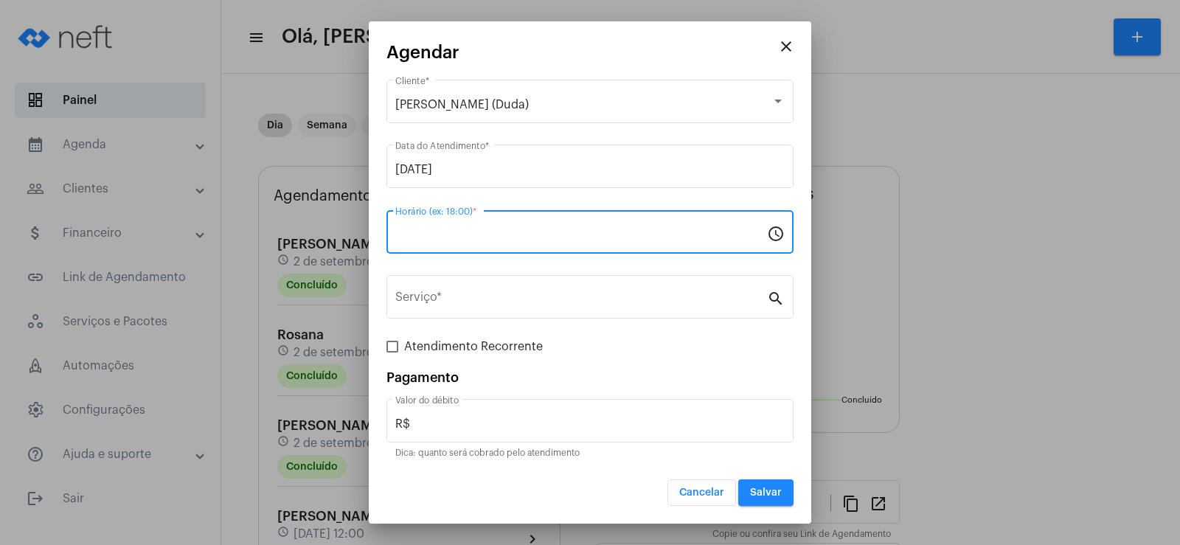
click at [459, 237] on input "Horário (ex: 18:00) *" at bounding box center [581, 235] width 372 height 13
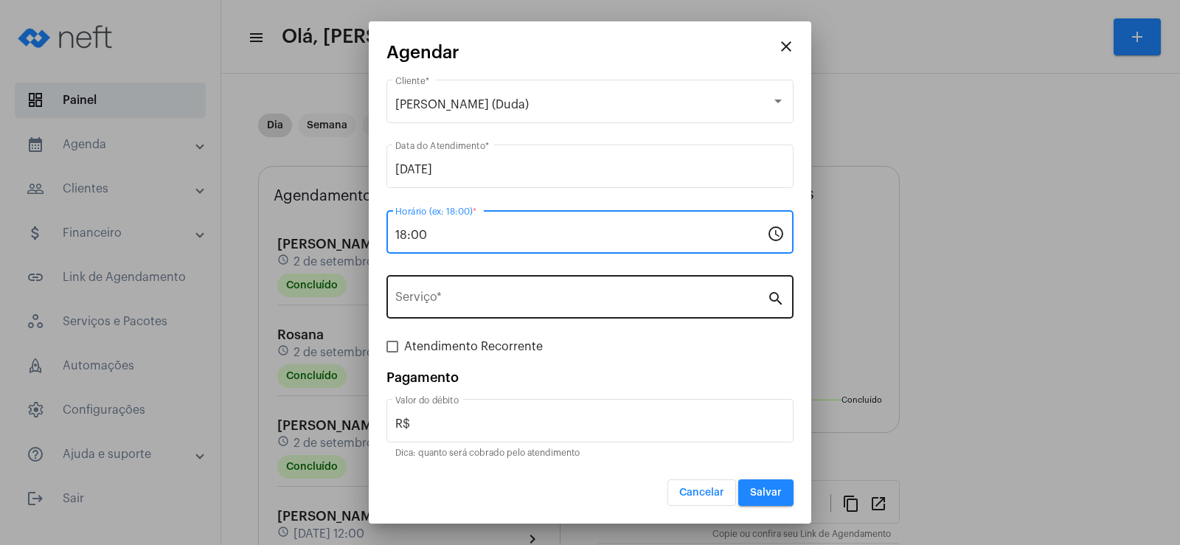
type input "18:00"
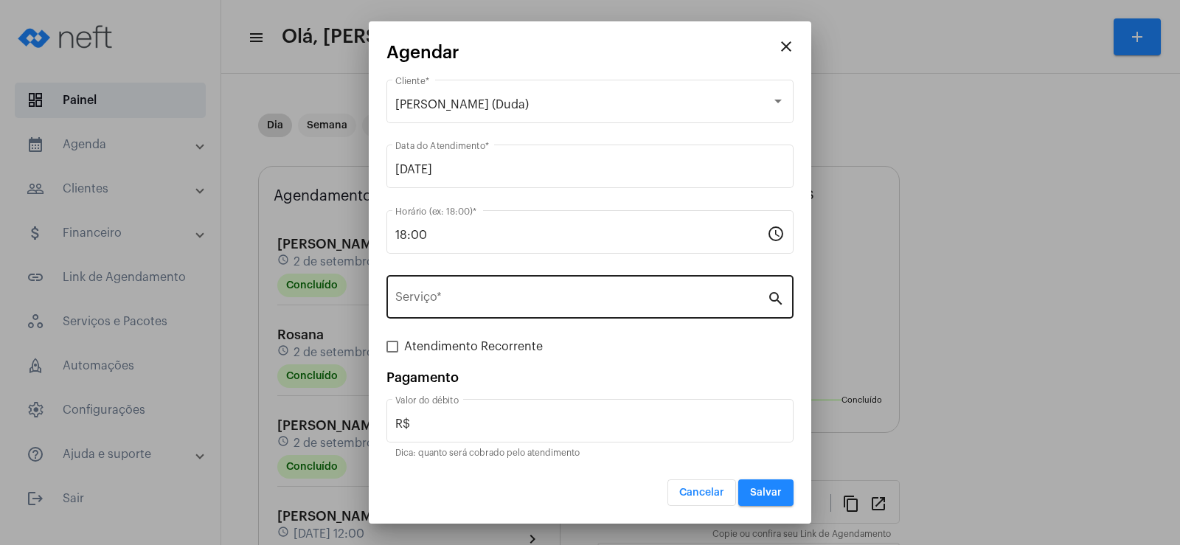
click at [449, 309] on div "Serviço *" at bounding box center [581, 295] width 372 height 46
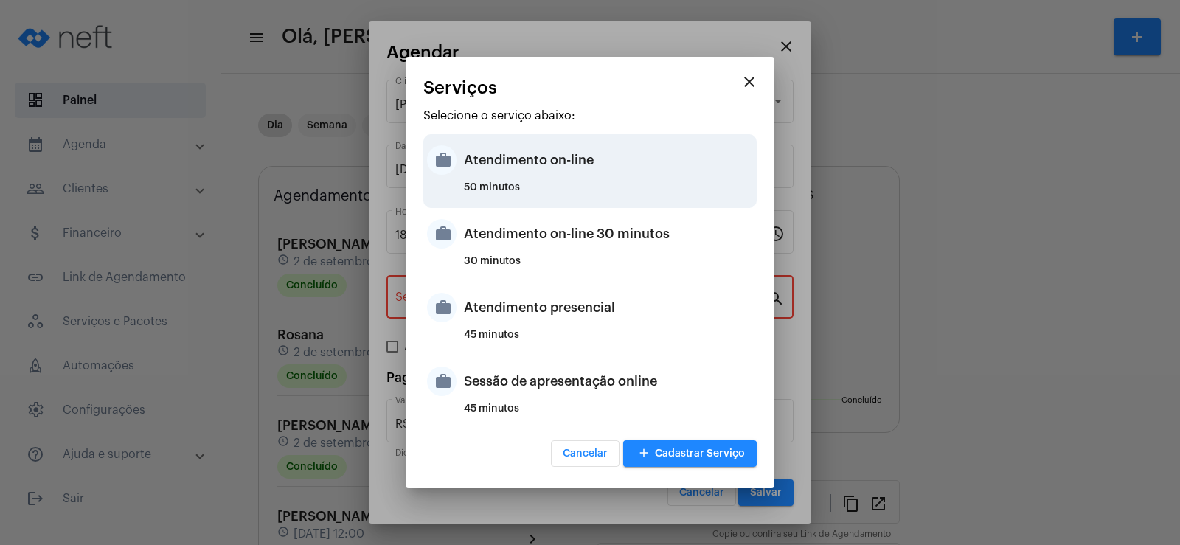
click at [554, 172] on div "Atendimento on-line" at bounding box center [608, 160] width 289 height 44
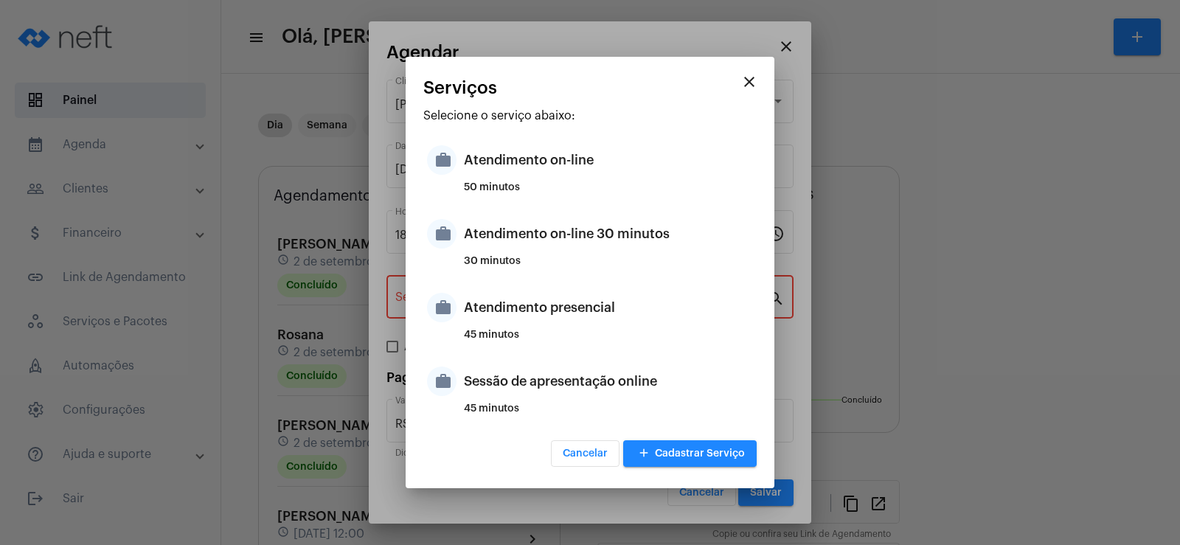
type input "Atendimento on-line"
type input "R$ 0"
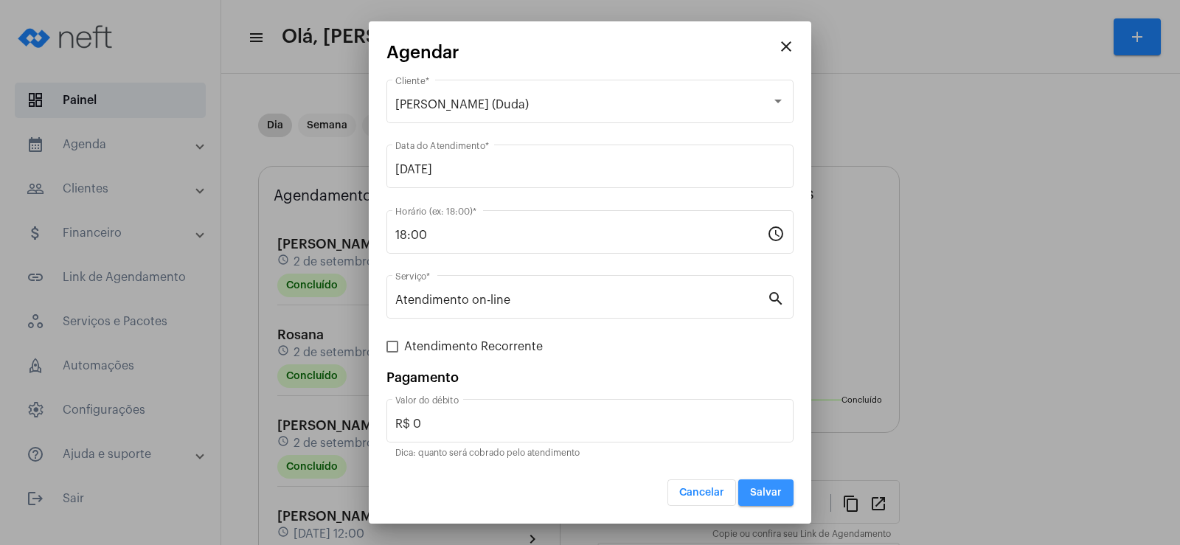
click at [759, 495] on span "Salvar" at bounding box center [766, 492] width 32 height 10
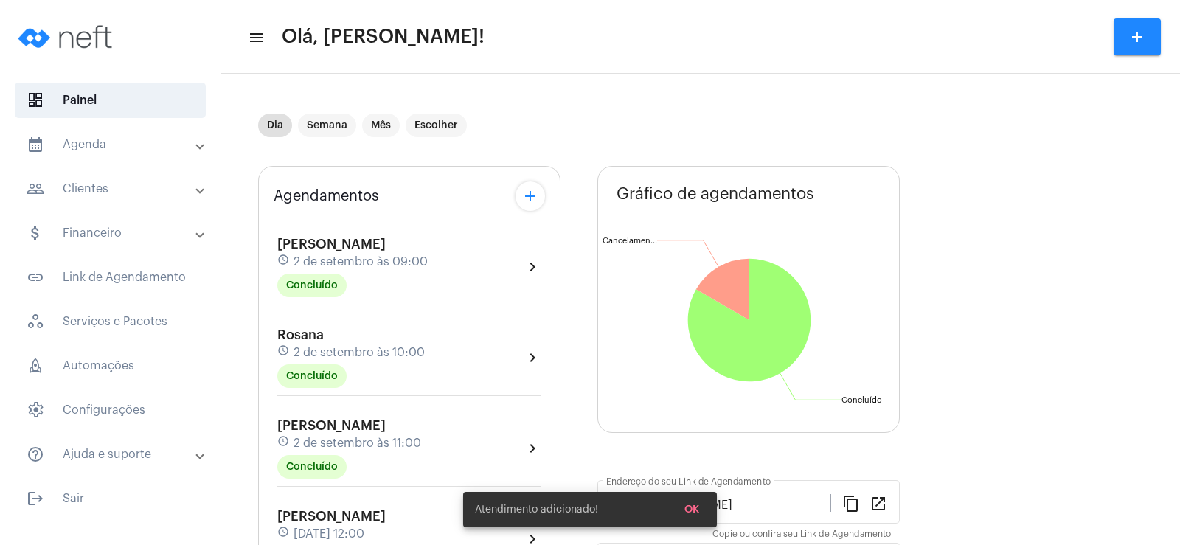
click at [532, 201] on mat-icon "add" at bounding box center [530, 196] width 18 height 18
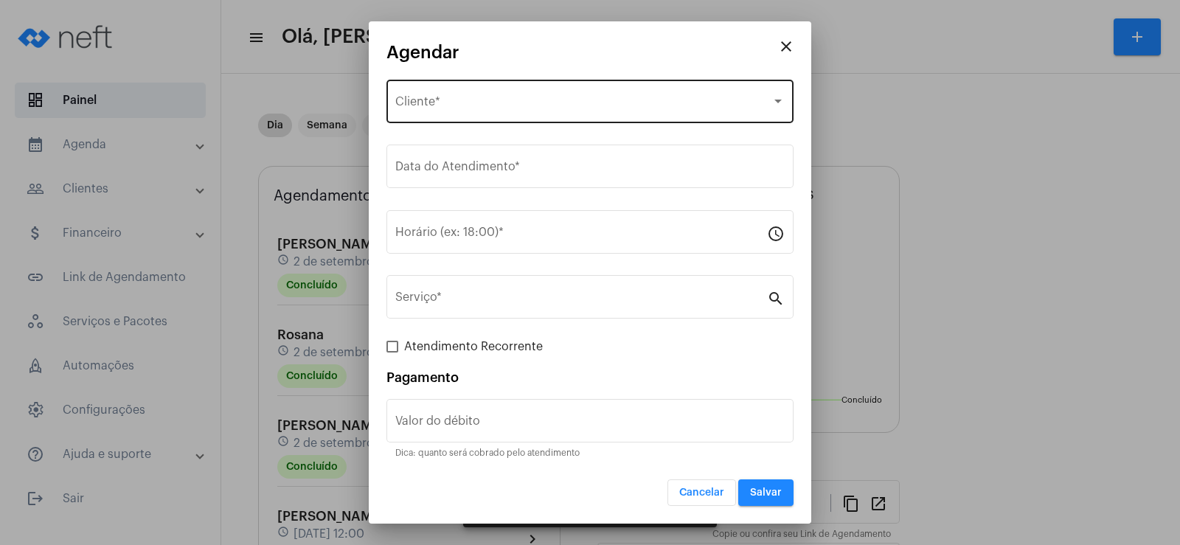
click at [508, 111] on div "Selecione o Cliente Cliente *" at bounding box center [589, 100] width 389 height 46
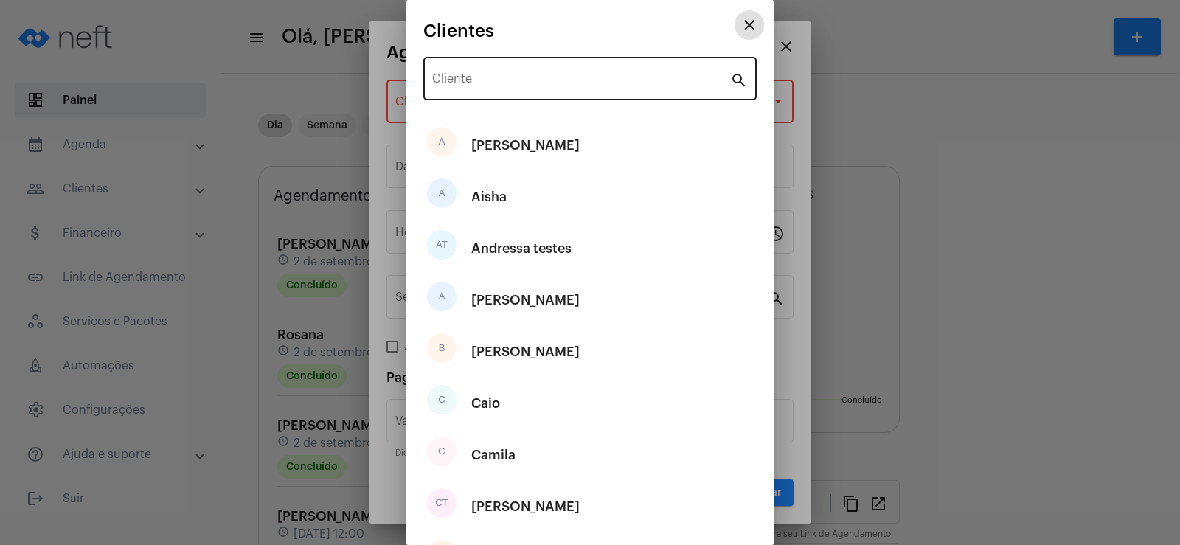
drag, startPoint x: 506, startPoint y: 100, endPoint x: 498, endPoint y: 81, distance: 19.9
click at [503, 89] on div "Cliente" at bounding box center [581, 77] width 298 height 46
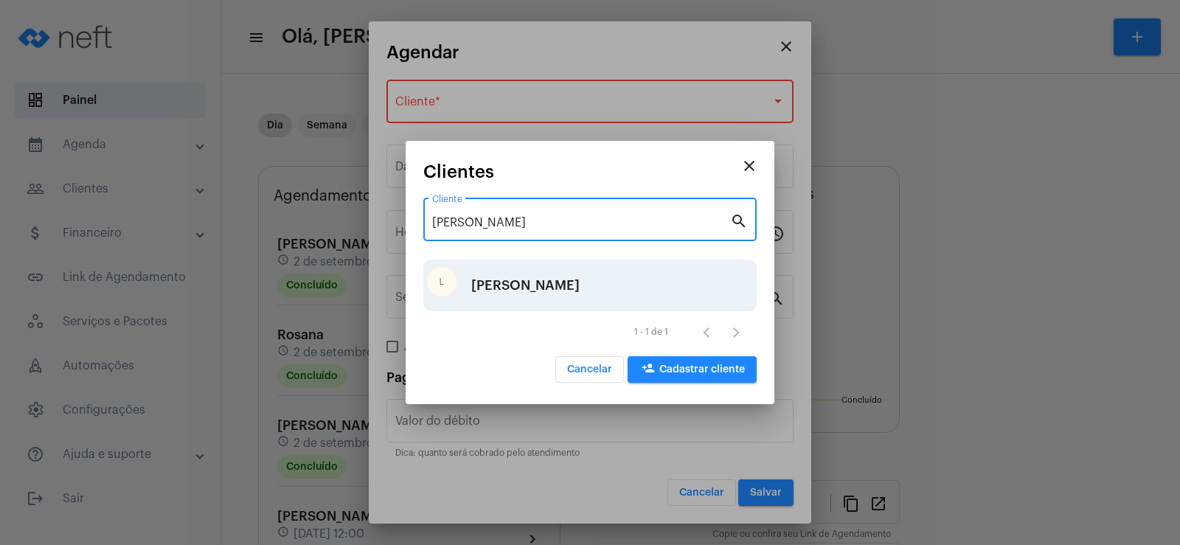
type input "[PERSON_NAME]"
click at [509, 284] on div "[PERSON_NAME]" at bounding box center [525, 285] width 108 height 44
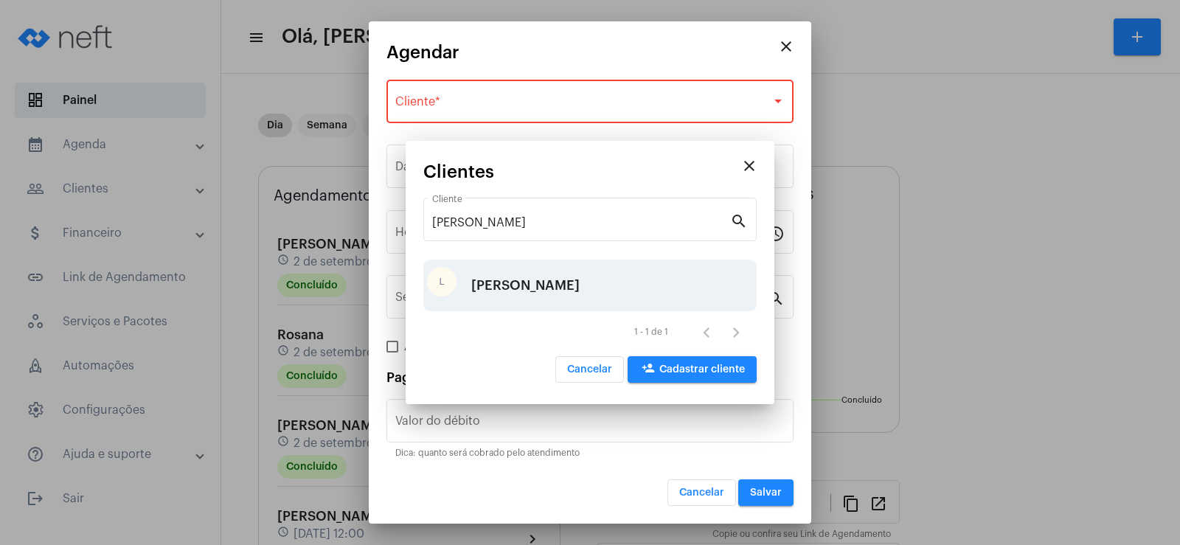
type input "R$"
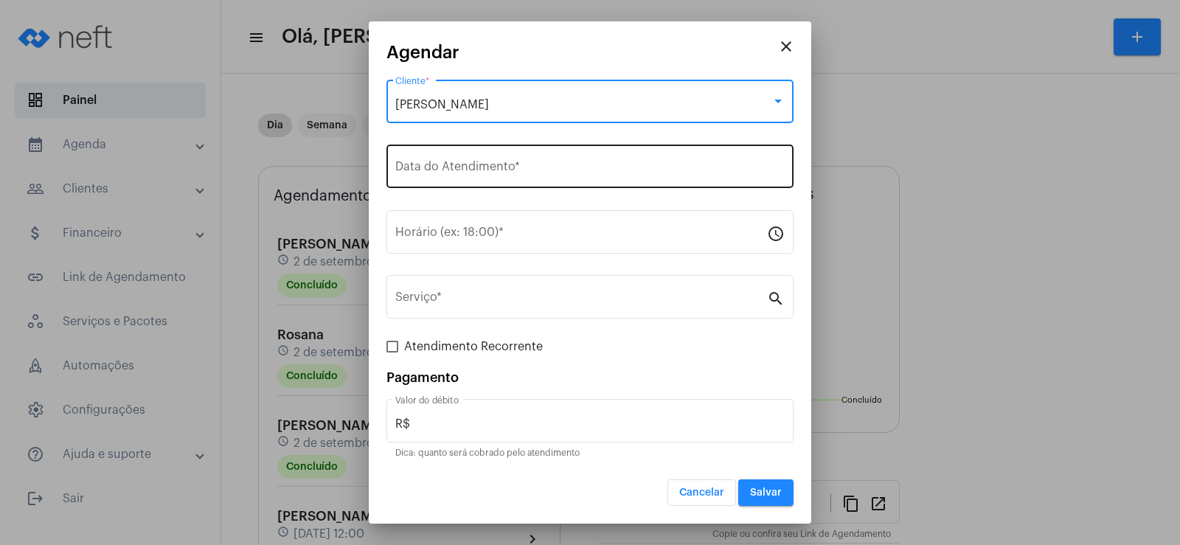
click at [427, 167] on input "Data do Atendimento *" at bounding box center [589, 169] width 389 height 13
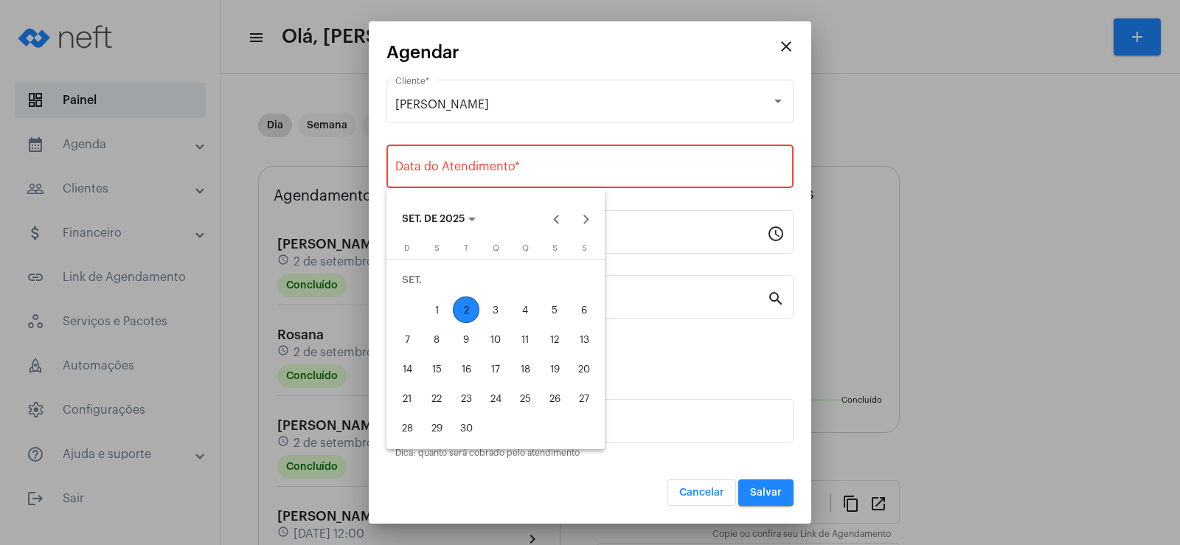
click at [493, 310] on div "3" at bounding box center [495, 309] width 27 height 27
type input "[DATE]"
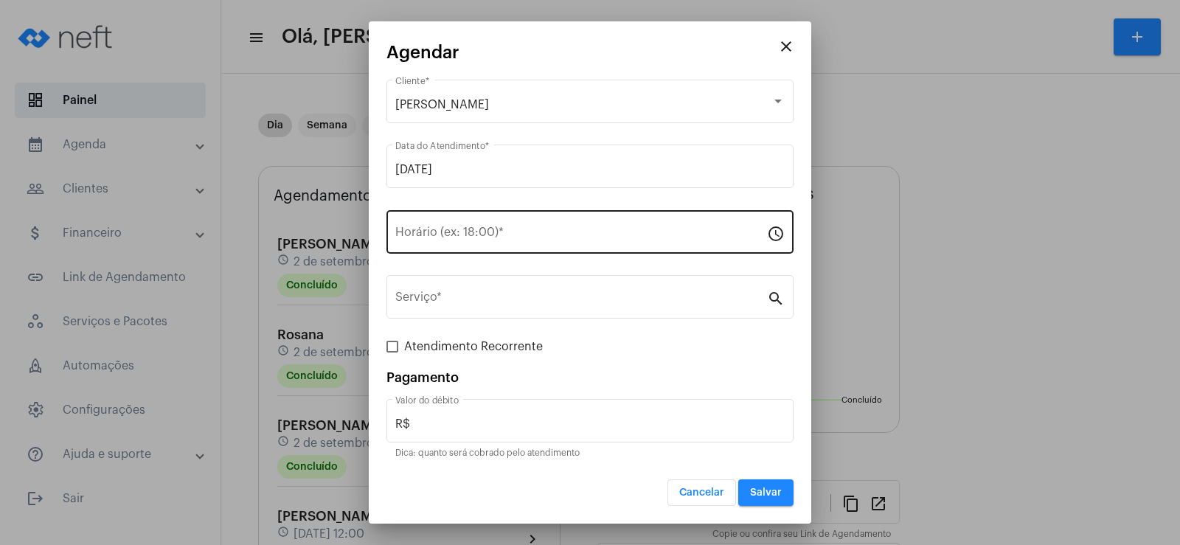
click at [414, 226] on div "Horário (ex: 18:00) *" at bounding box center [581, 230] width 372 height 46
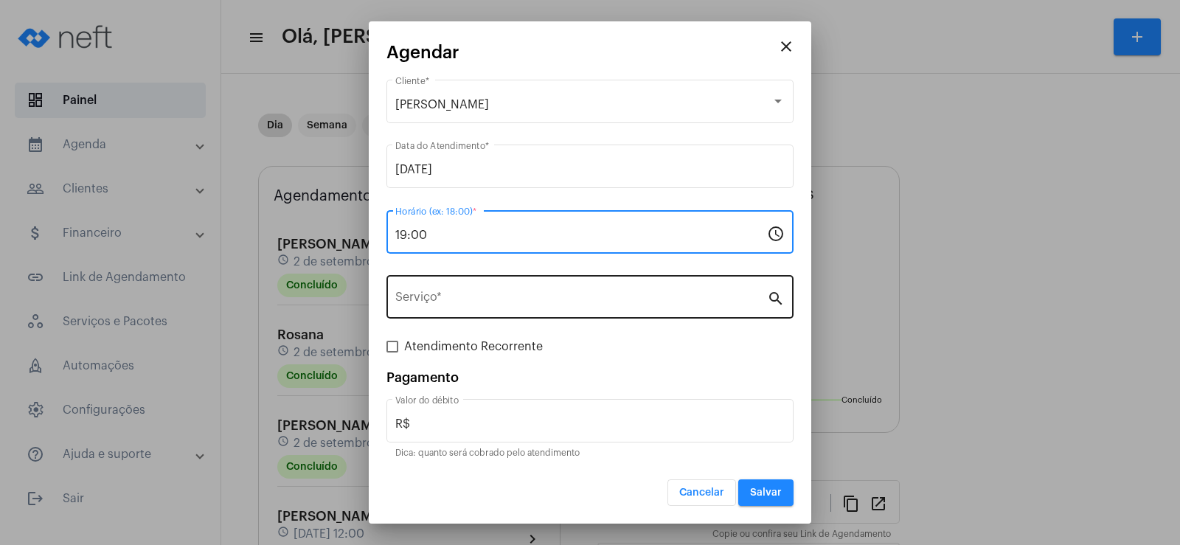
type input "19:00"
click at [484, 282] on div "Serviço *" at bounding box center [581, 295] width 372 height 46
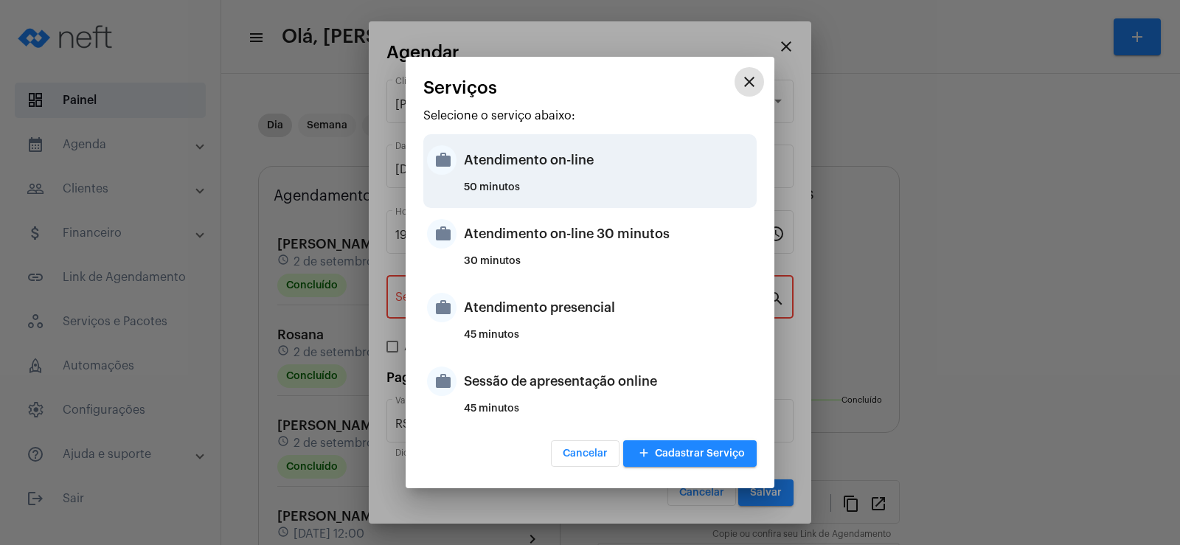
click at [518, 153] on div "Atendimento on-line" at bounding box center [608, 160] width 289 height 44
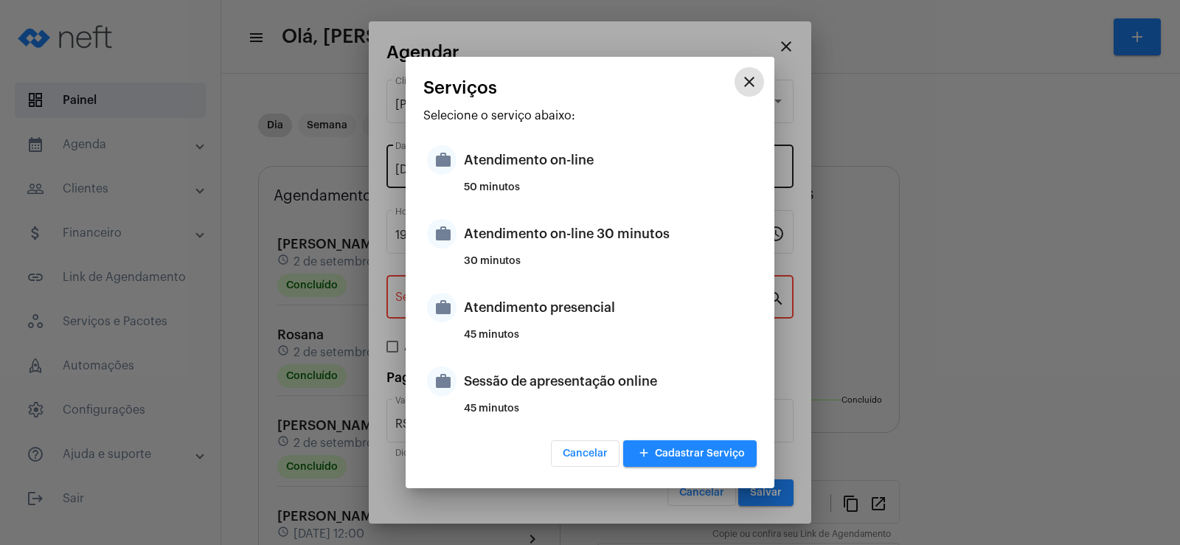
type input "Atendimento on-line"
type input "R$ 0"
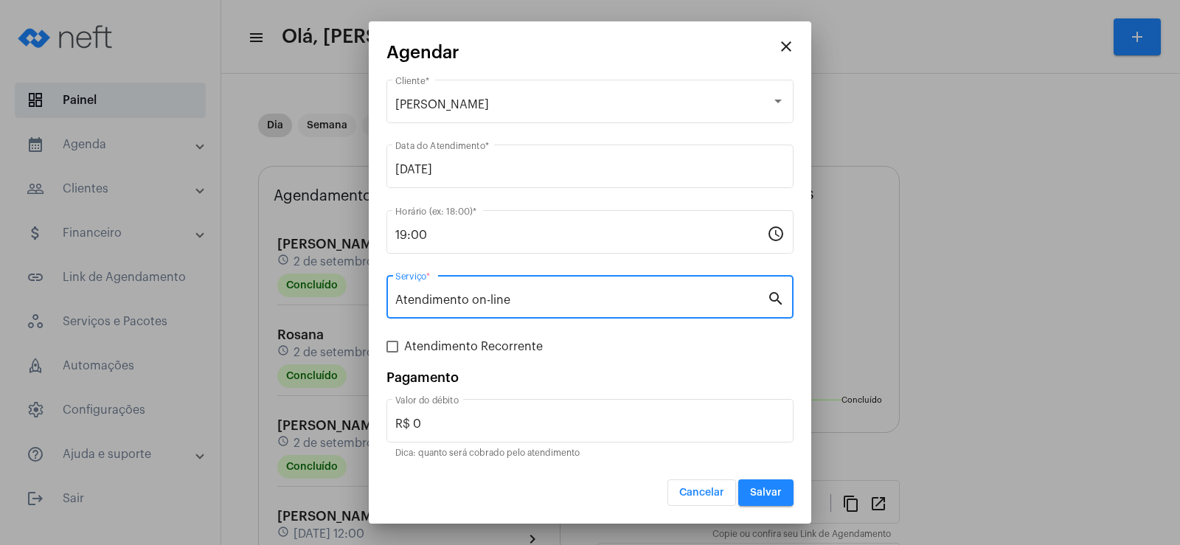
click at [751, 494] on span "Salvar" at bounding box center [766, 492] width 32 height 10
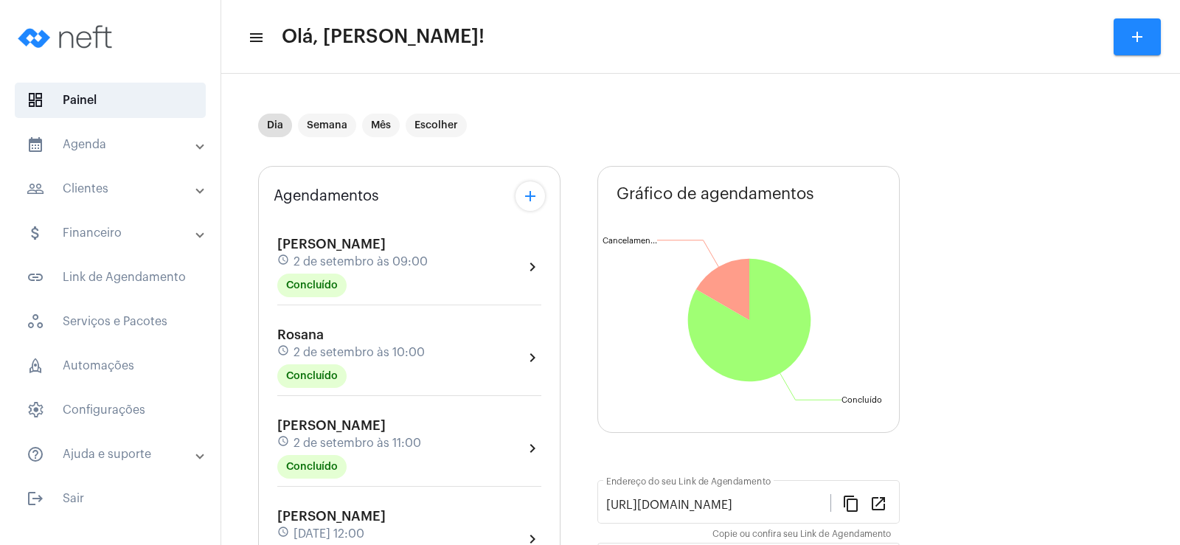
click at [541, 195] on button "add" at bounding box center [529, 195] width 29 height 29
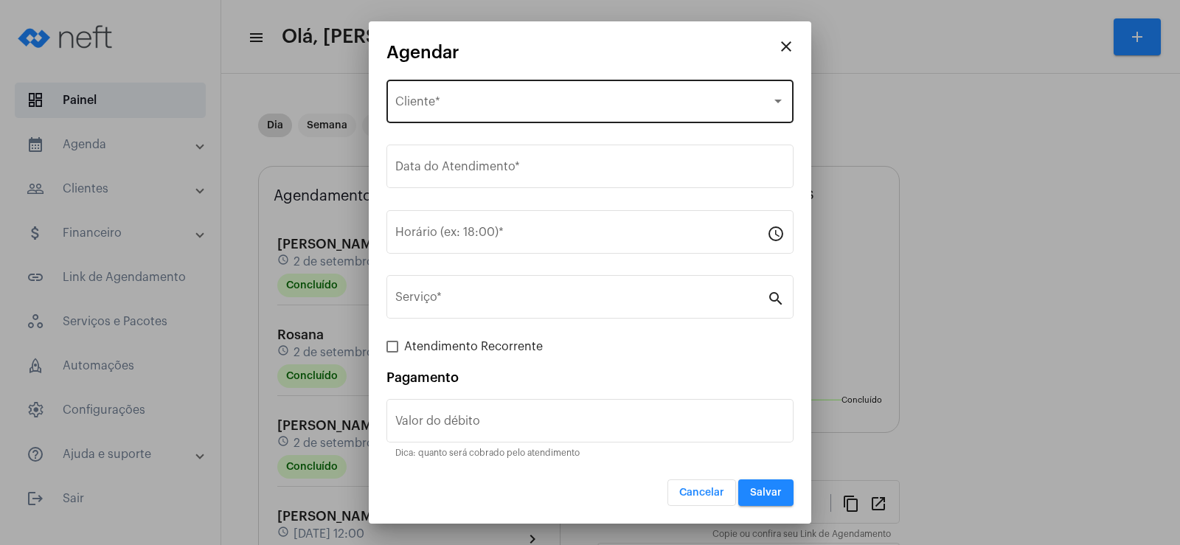
click at [445, 105] on span "Selecione o Cliente" at bounding box center [583, 104] width 376 height 13
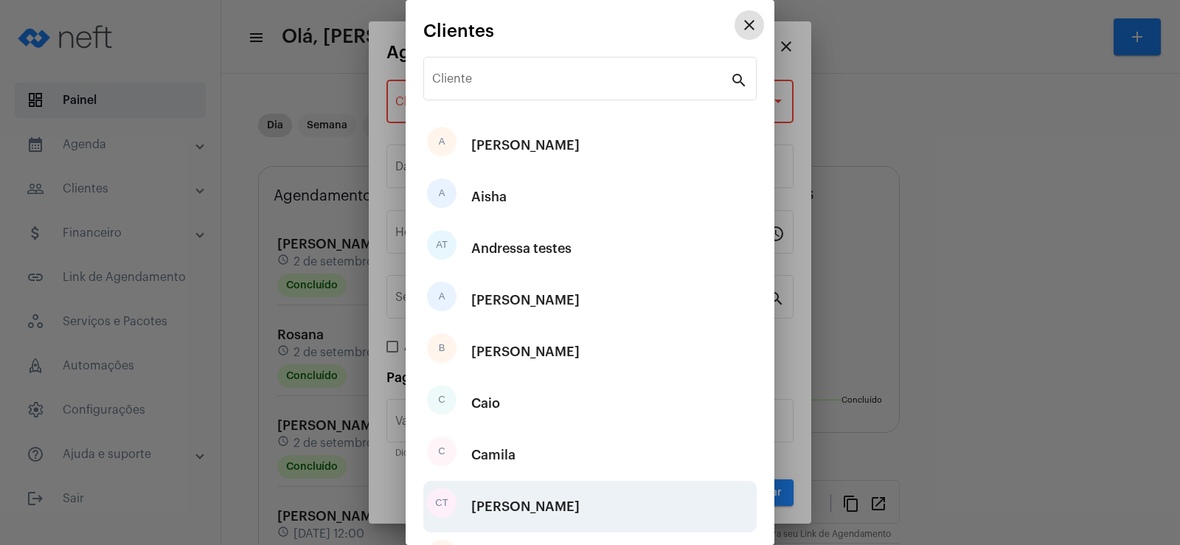
click at [503, 501] on div "[PERSON_NAME]" at bounding box center [525, 506] width 108 height 44
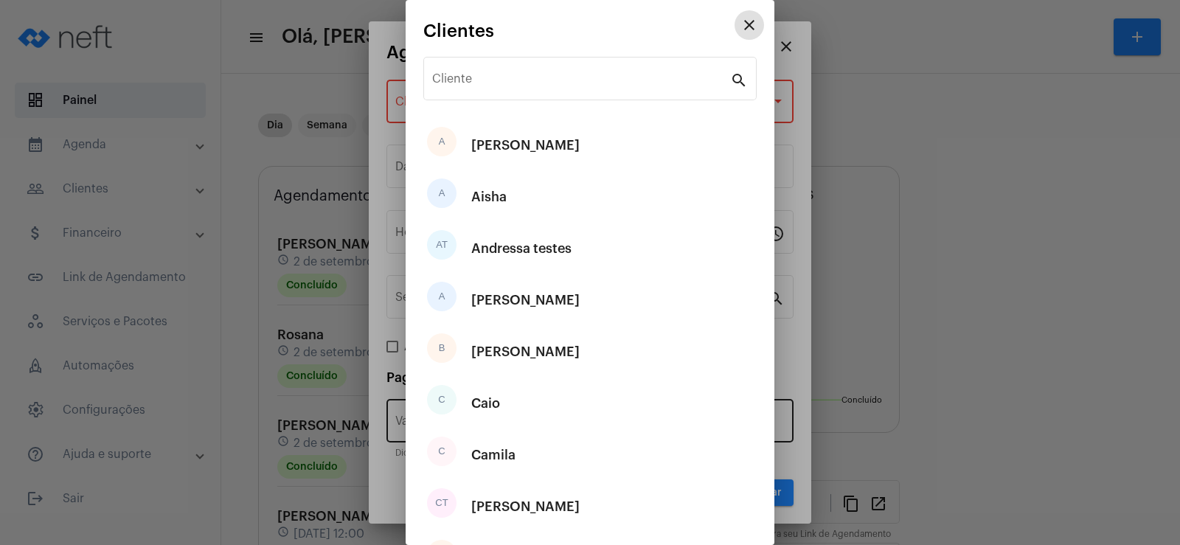
type input "R$"
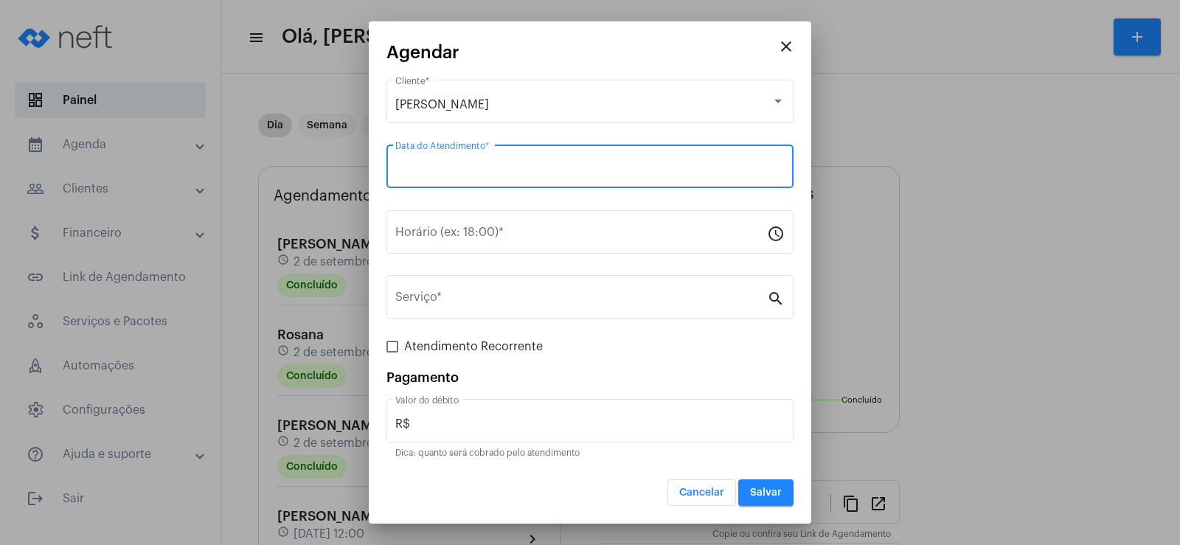
click at [459, 173] on input "Data do Atendimento *" at bounding box center [589, 169] width 389 height 13
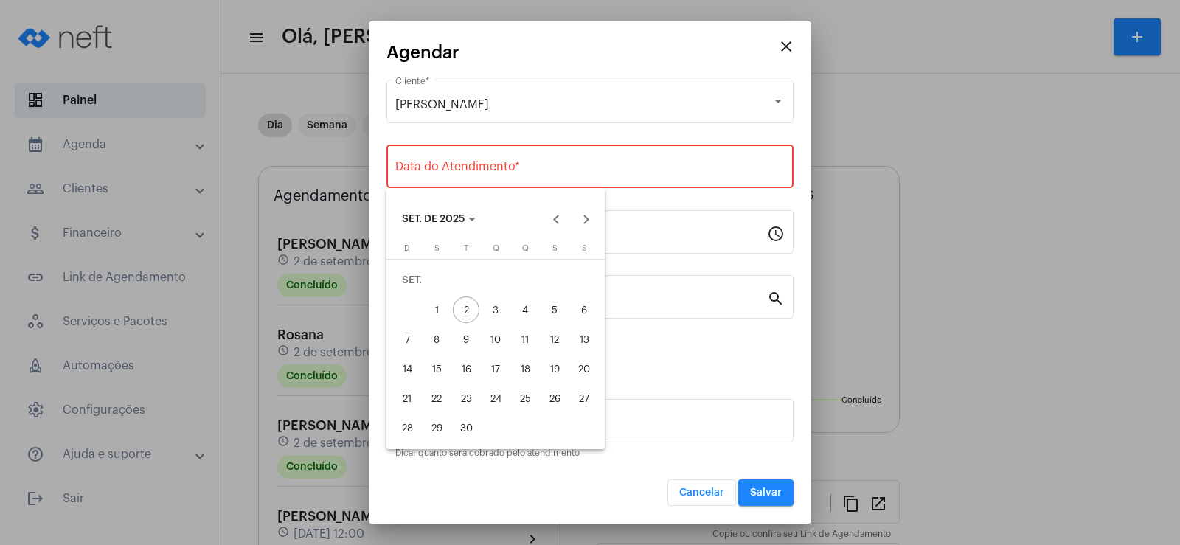
click at [557, 309] on div "5" at bounding box center [554, 309] width 27 height 27
type input "[DATE]"
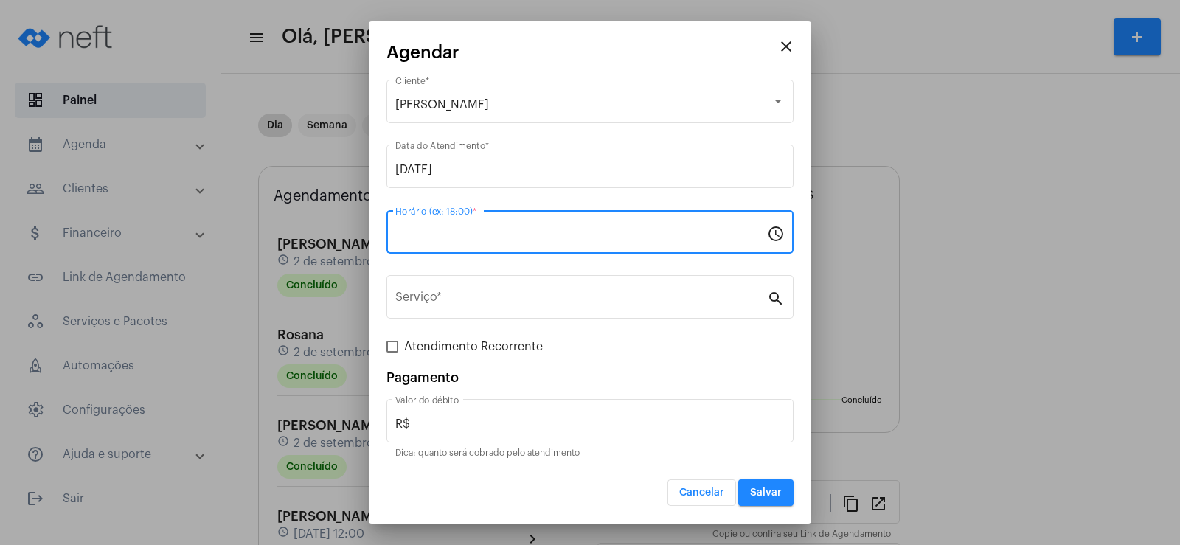
click at [443, 237] on input "Horário (ex: 18:00) *" at bounding box center [581, 235] width 372 height 13
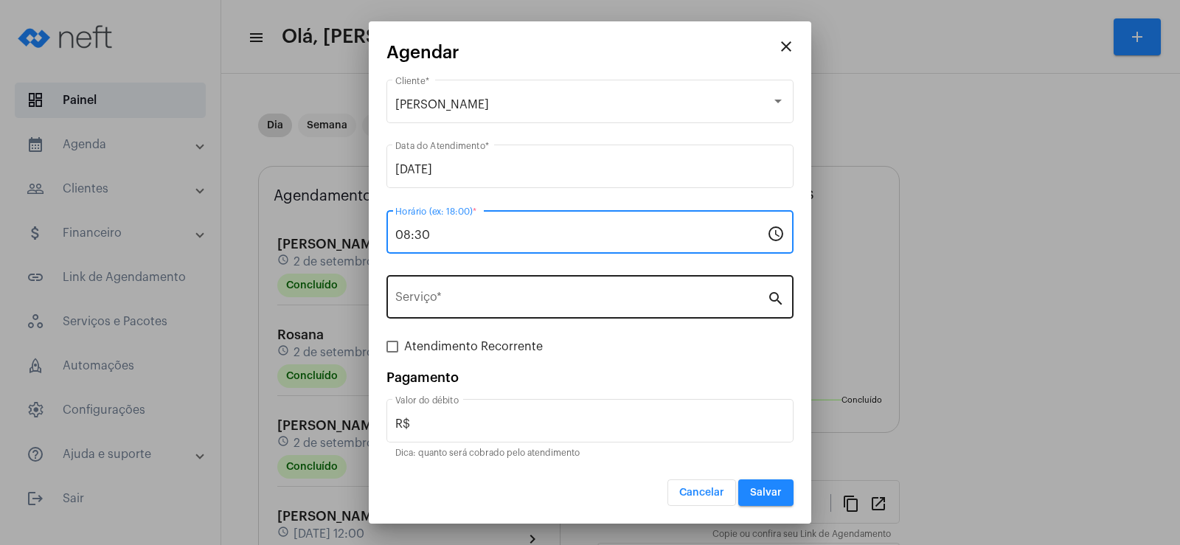
type input "08:30"
click at [450, 303] on input "Serviço *" at bounding box center [581, 299] width 372 height 13
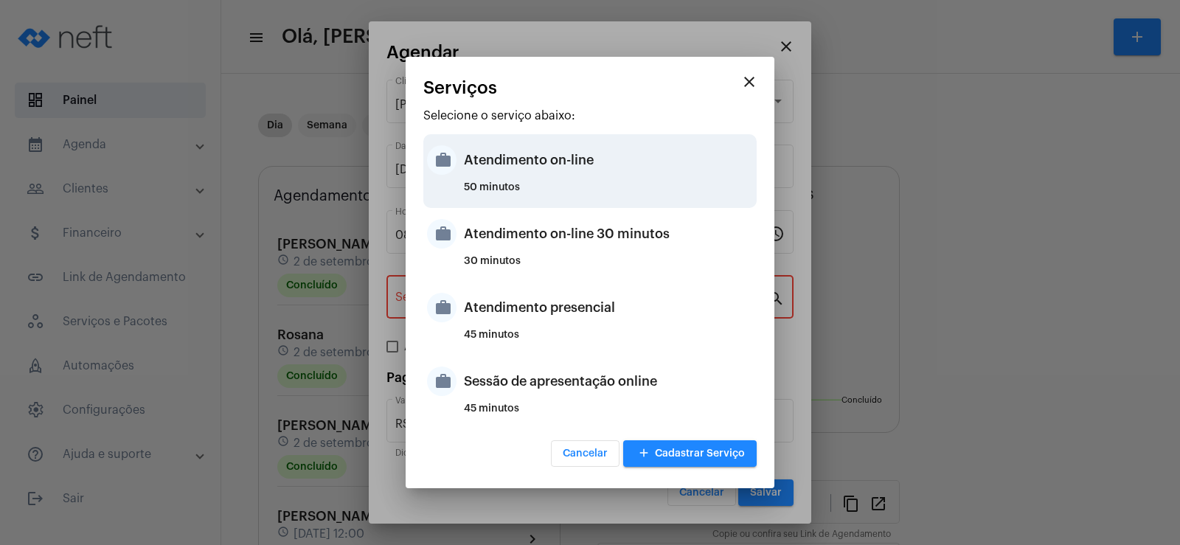
click at [518, 174] on div "Atendimento on-line" at bounding box center [608, 160] width 289 height 44
type input "Atendimento on-line"
type input "R$ 0"
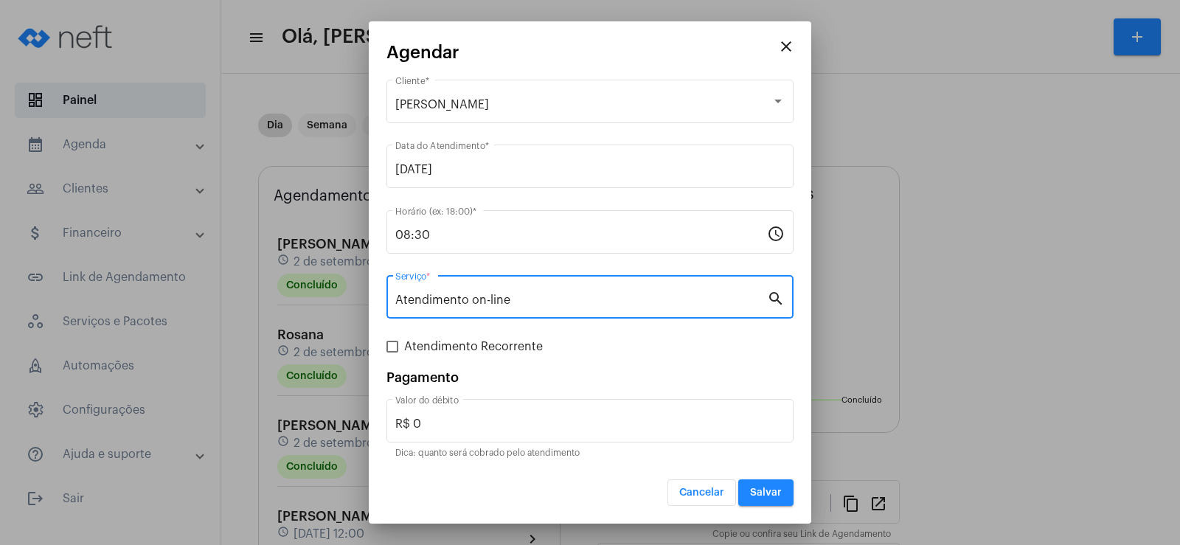
click at [756, 499] on button "Salvar" at bounding box center [765, 492] width 55 height 27
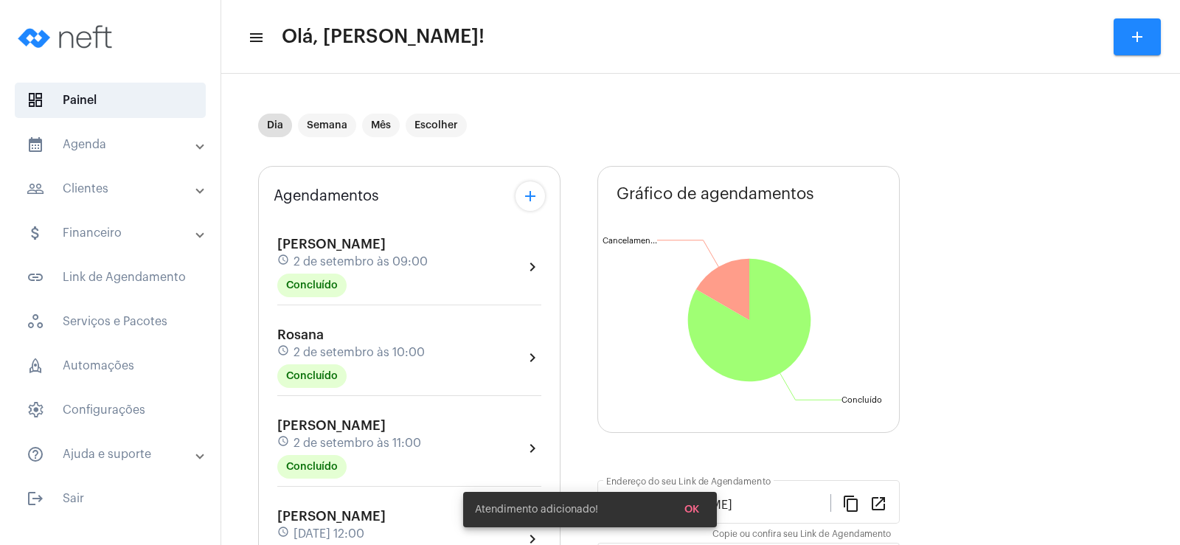
click at [537, 193] on mat-icon "add" at bounding box center [530, 196] width 18 height 18
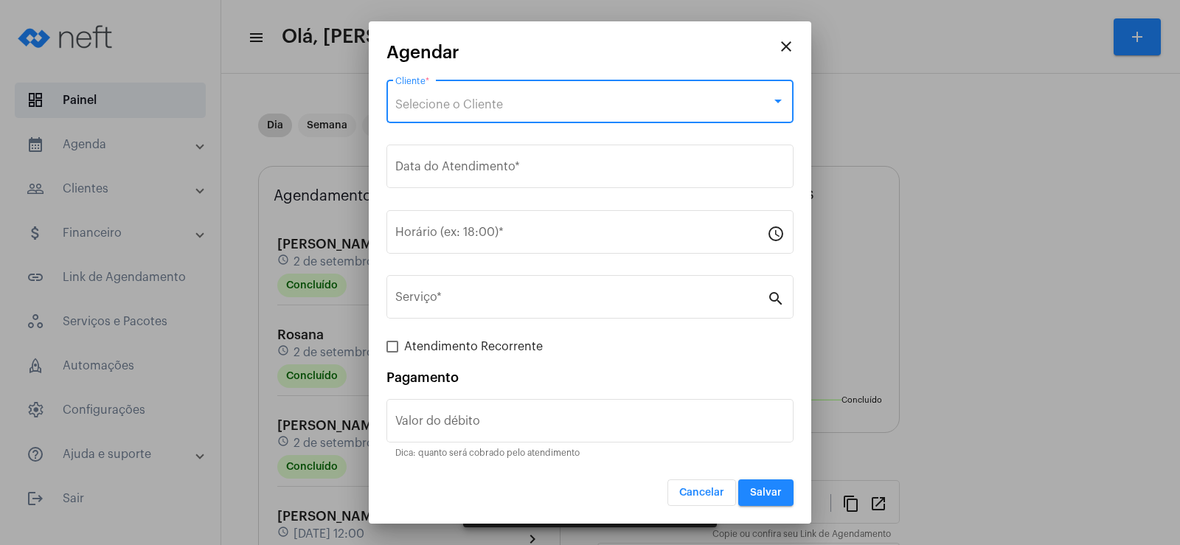
click at [479, 103] on span "Selecione o Cliente" at bounding box center [449, 105] width 108 height 12
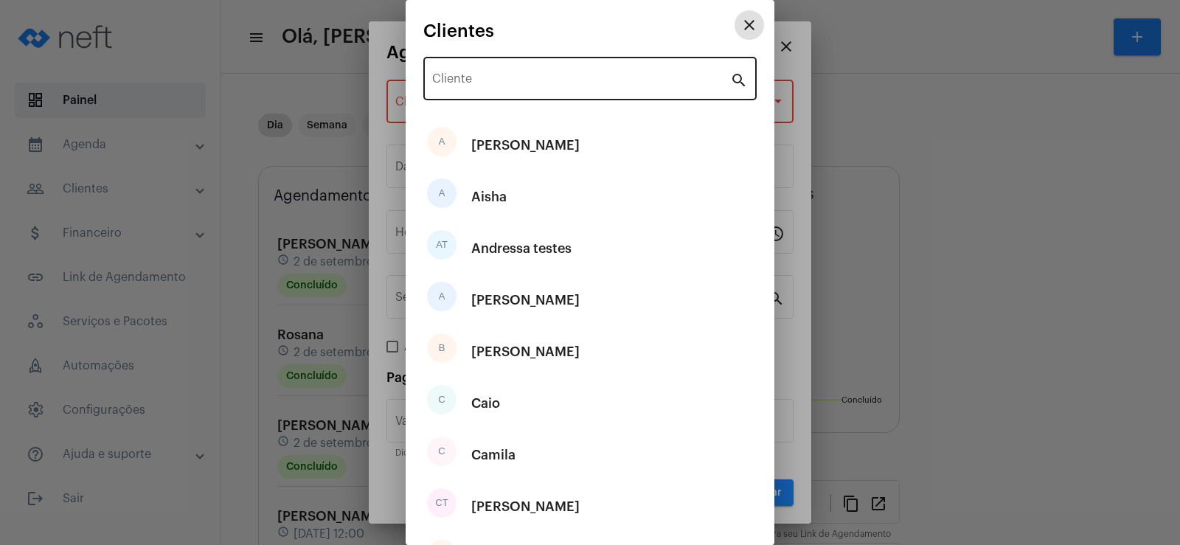
click at [480, 74] on div "Cliente" at bounding box center [581, 77] width 298 height 46
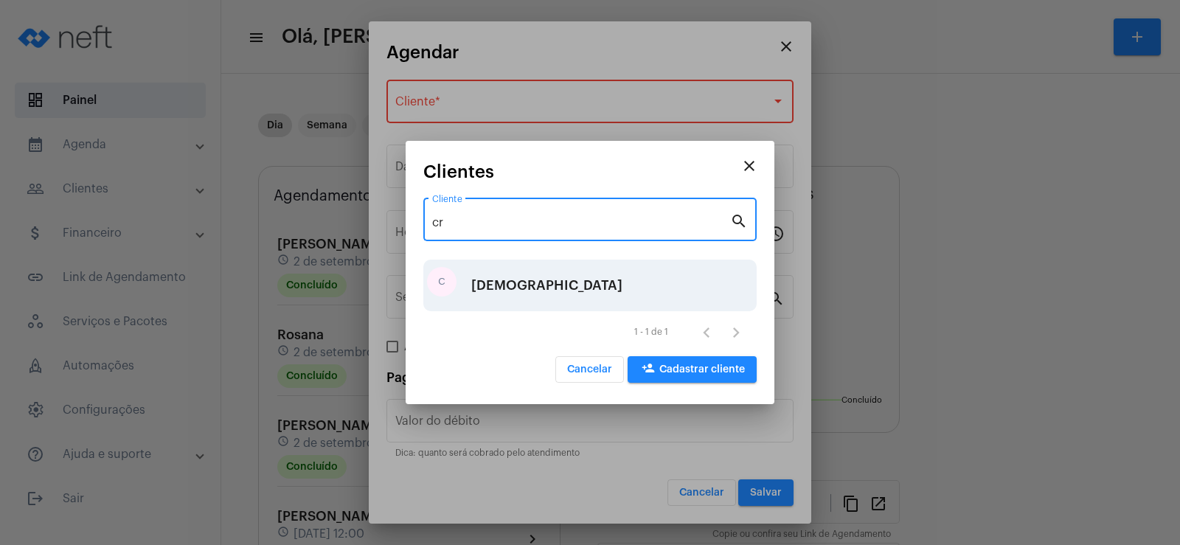
type input "cr"
click at [544, 288] on div "C [DEMOGRAPHIC_DATA]" at bounding box center [589, 286] width 333 height 52
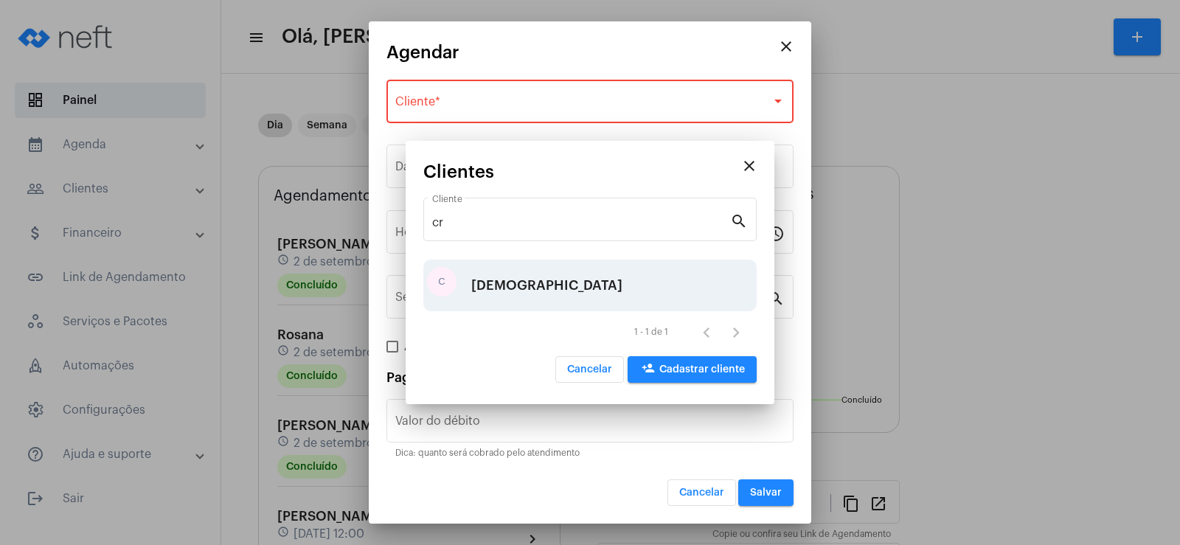
type input "R$"
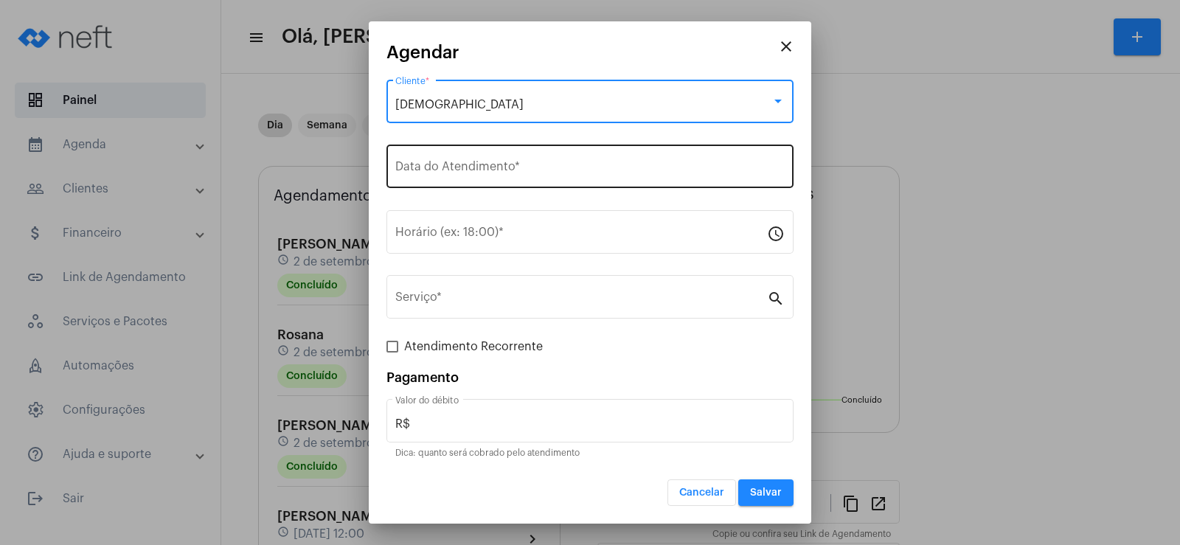
click at [477, 166] on input "Data do Atendimento *" at bounding box center [589, 169] width 389 height 13
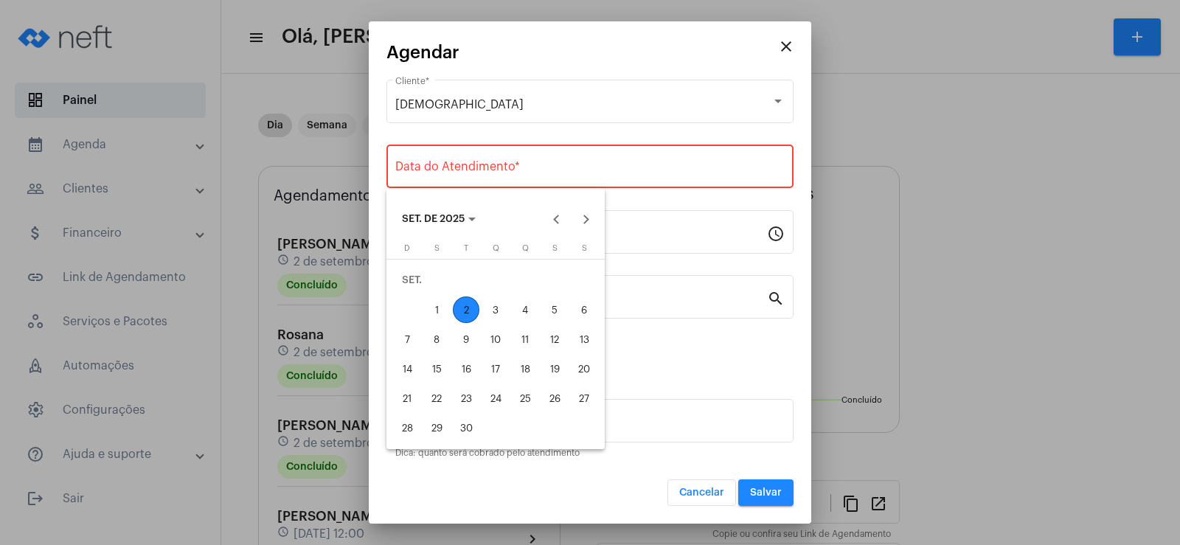
click at [549, 305] on div "5" at bounding box center [554, 309] width 27 height 27
type input "[DATE]"
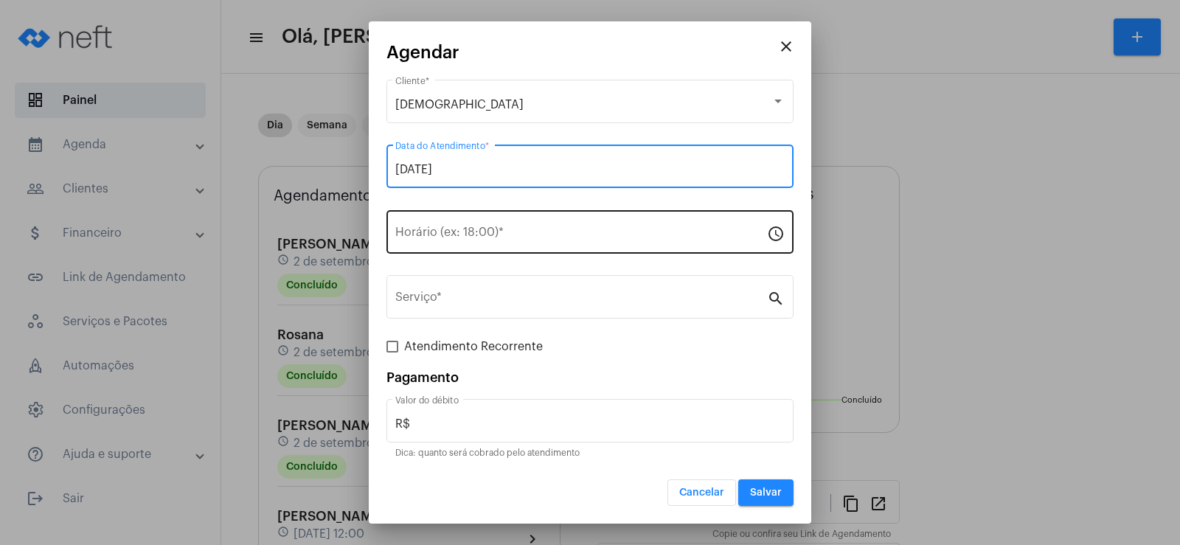
click at [492, 232] on input "Horário (ex: 18:00) *" at bounding box center [581, 235] width 372 height 13
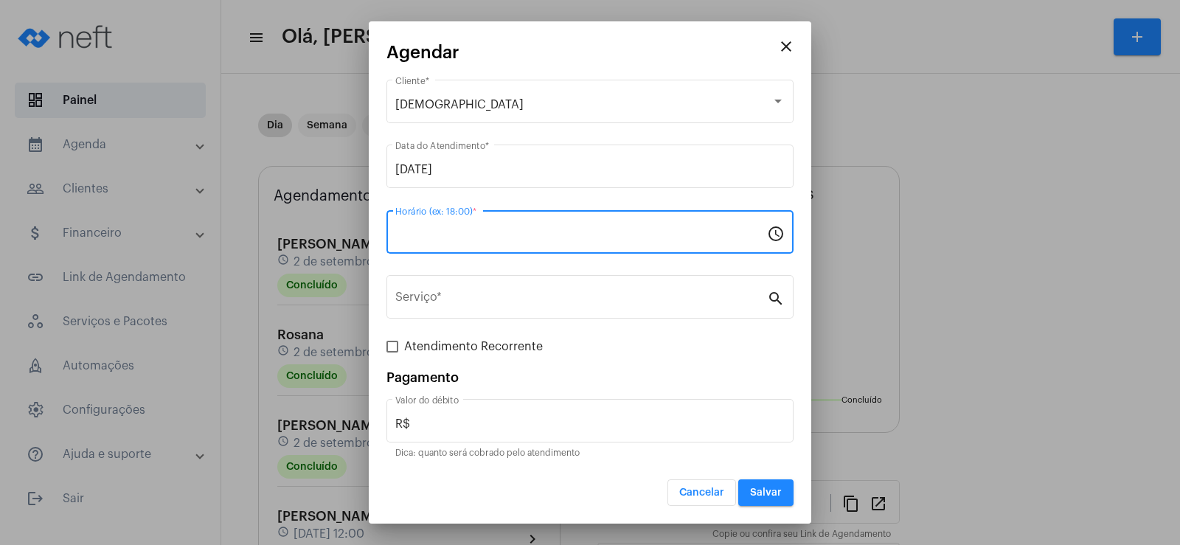
click at [492, 232] on input "Horário (ex: 18:00) *" at bounding box center [581, 235] width 372 height 13
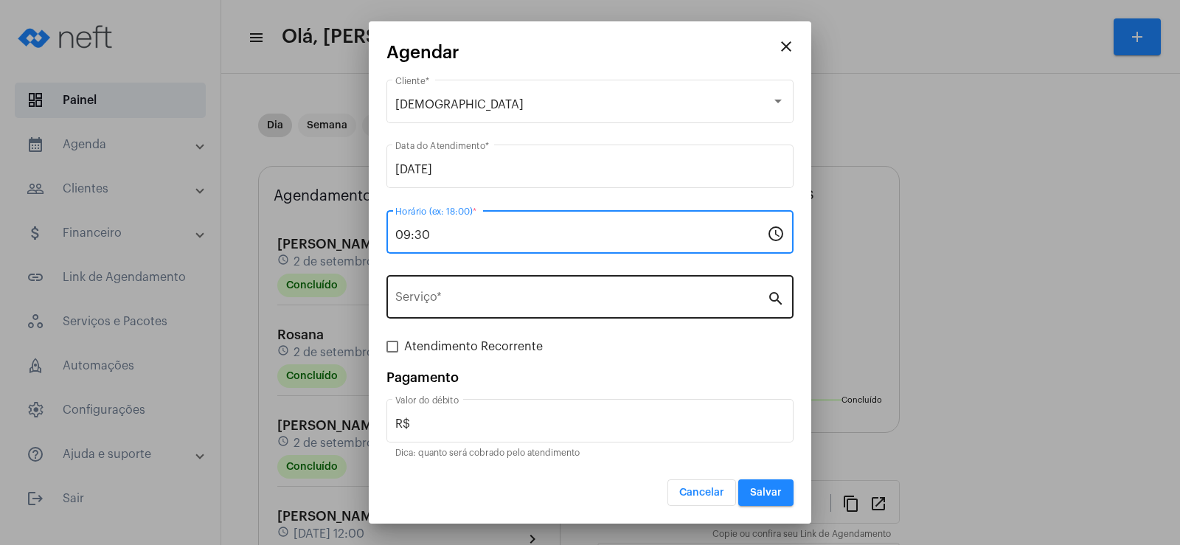
type input "09:30"
click at [498, 311] on div "Serviço *" at bounding box center [581, 295] width 372 height 46
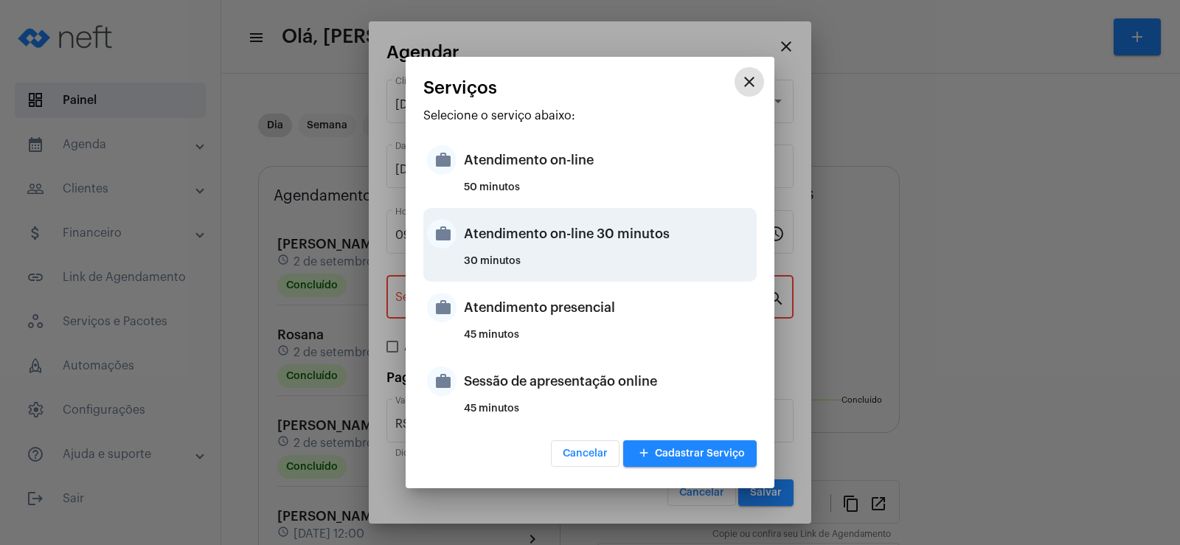
click at [582, 234] on div "Atendimento on-line 30 minutos" at bounding box center [608, 234] width 289 height 44
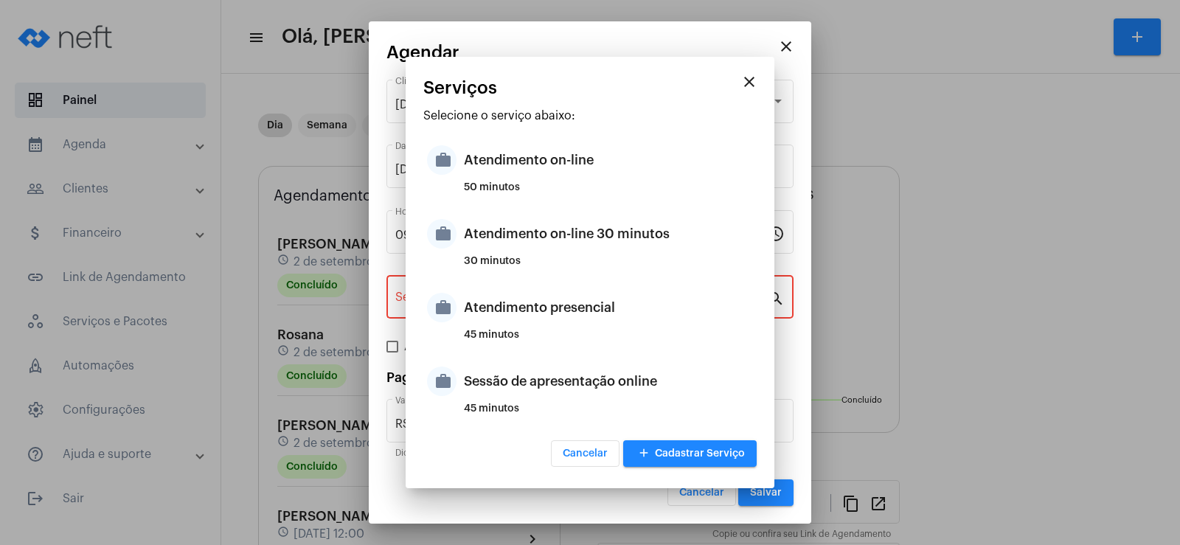
type input "Atendimento on-line 30 minutos"
type input "R$ 0"
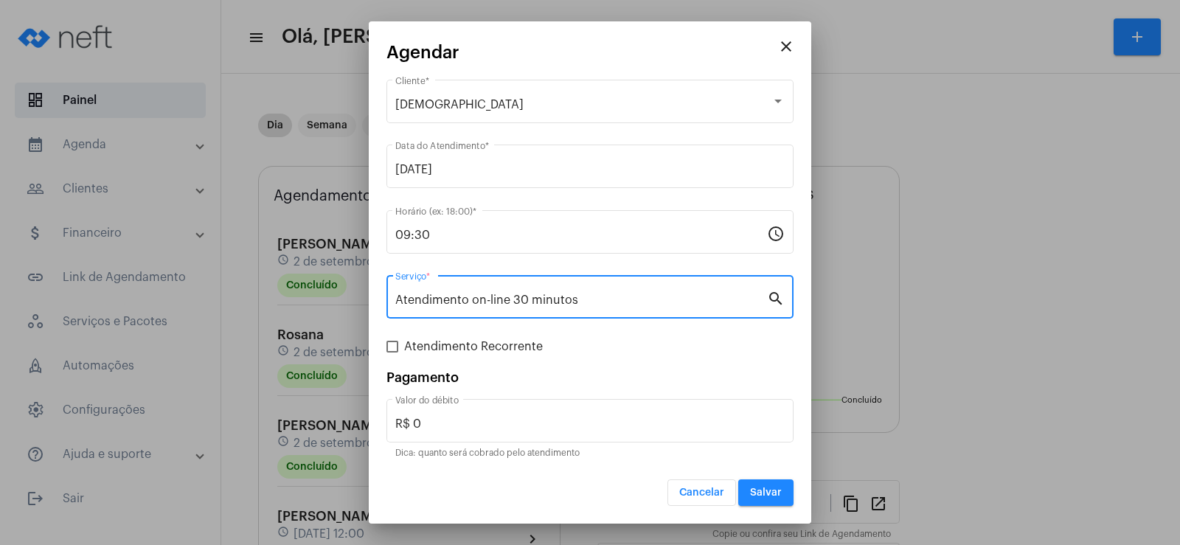
click at [754, 486] on button "Salvar" at bounding box center [765, 492] width 55 height 27
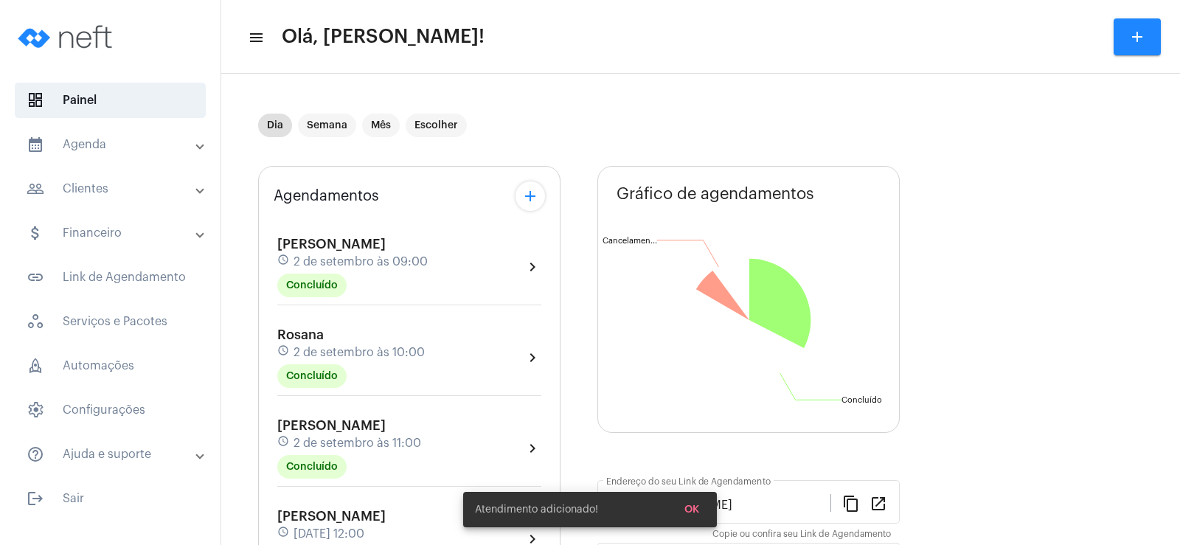
click at [534, 201] on mat-icon "add" at bounding box center [530, 196] width 18 height 18
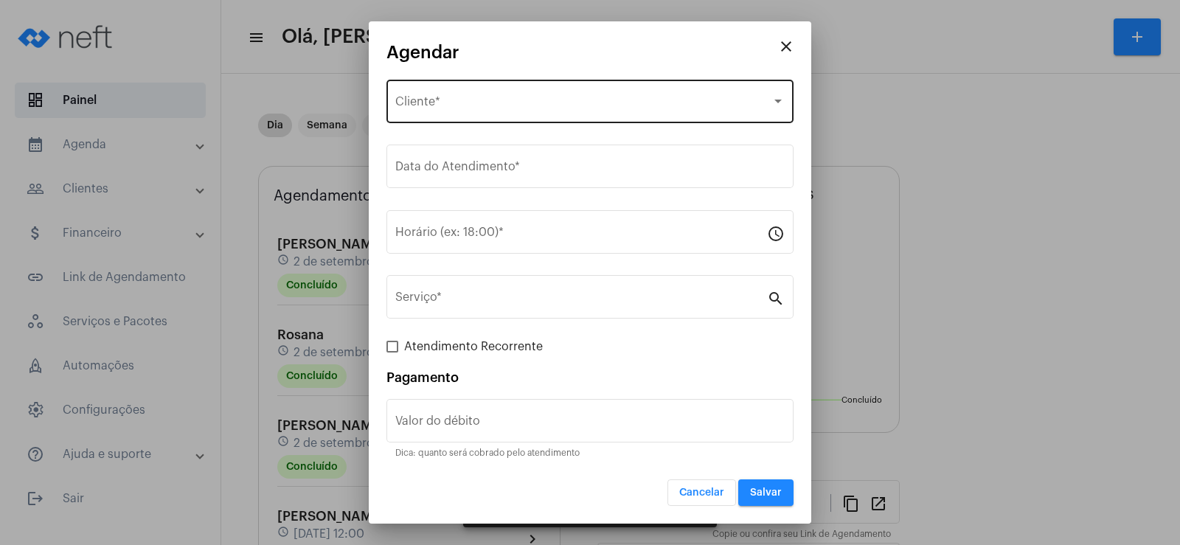
click at [473, 102] on span "Selecione o Cliente" at bounding box center [583, 104] width 376 height 13
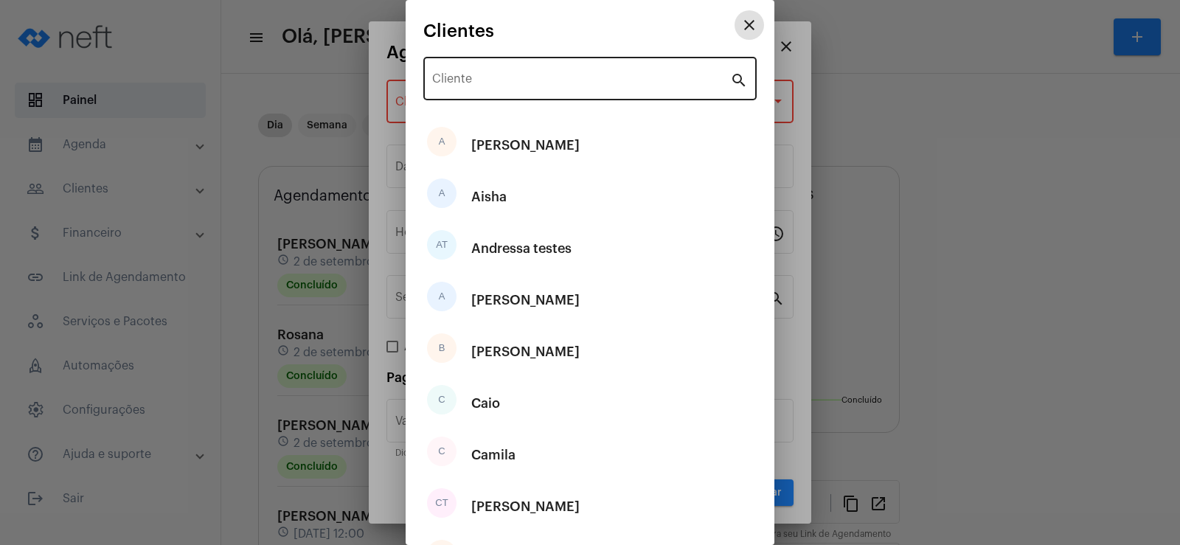
click at [462, 67] on div "Cliente" at bounding box center [581, 77] width 298 height 46
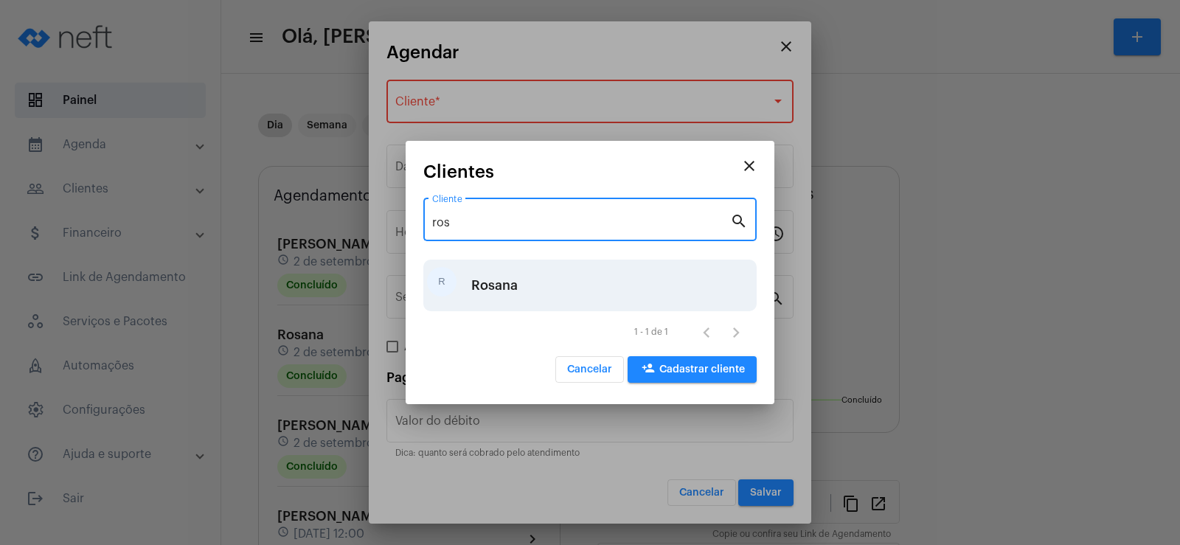
type input "ros"
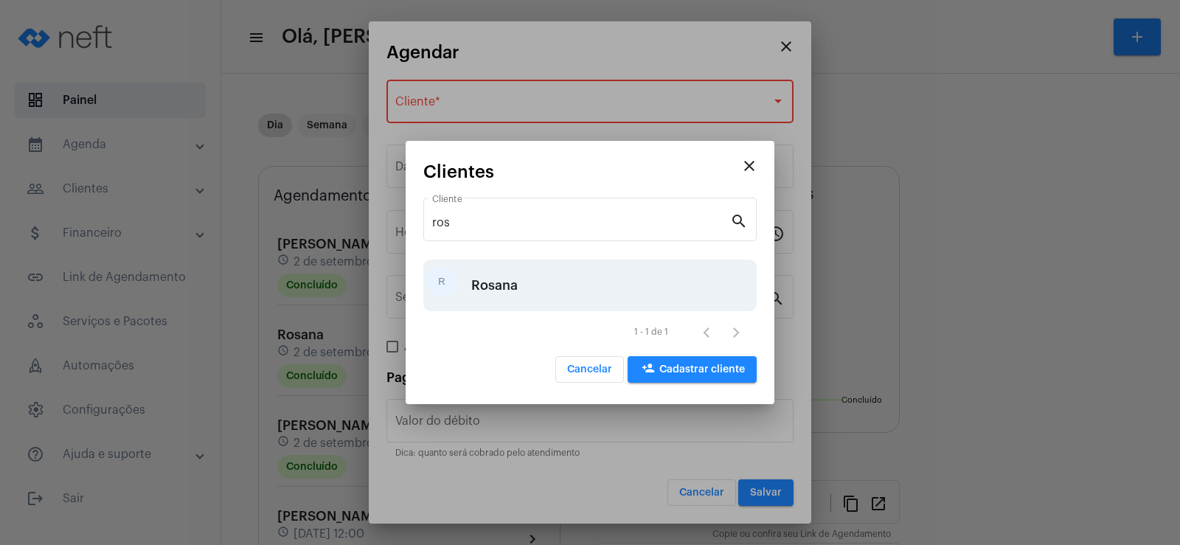
click at [501, 268] on div "Rosana" at bounding box center [494, 285] width 46 height 44
type input "R$"
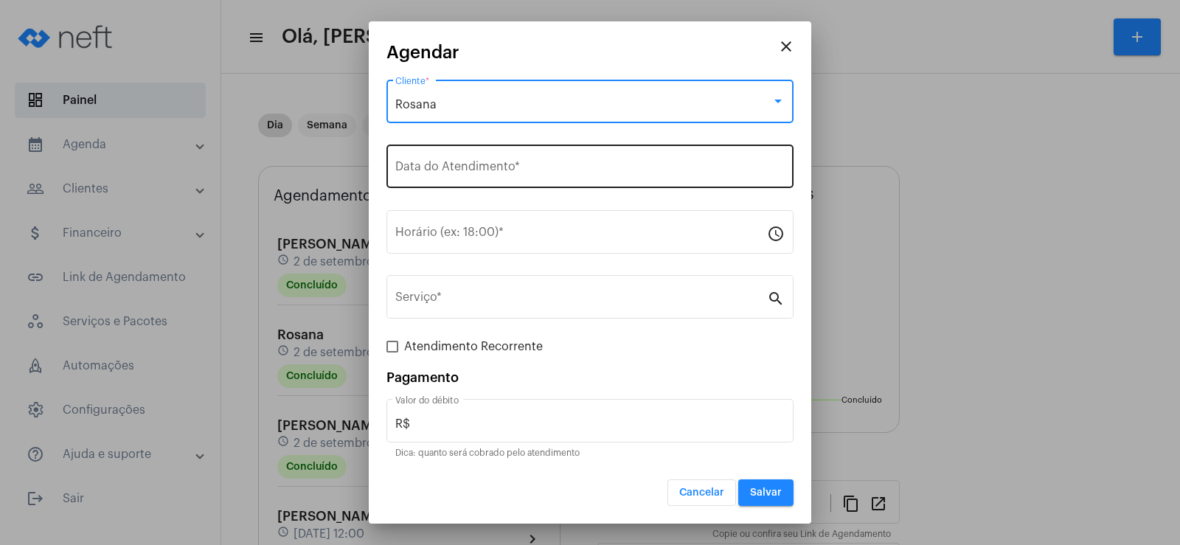
click at [453, 171] on input "Data do Atendimento *" at bounding box center [589, 169] width 389 height 13
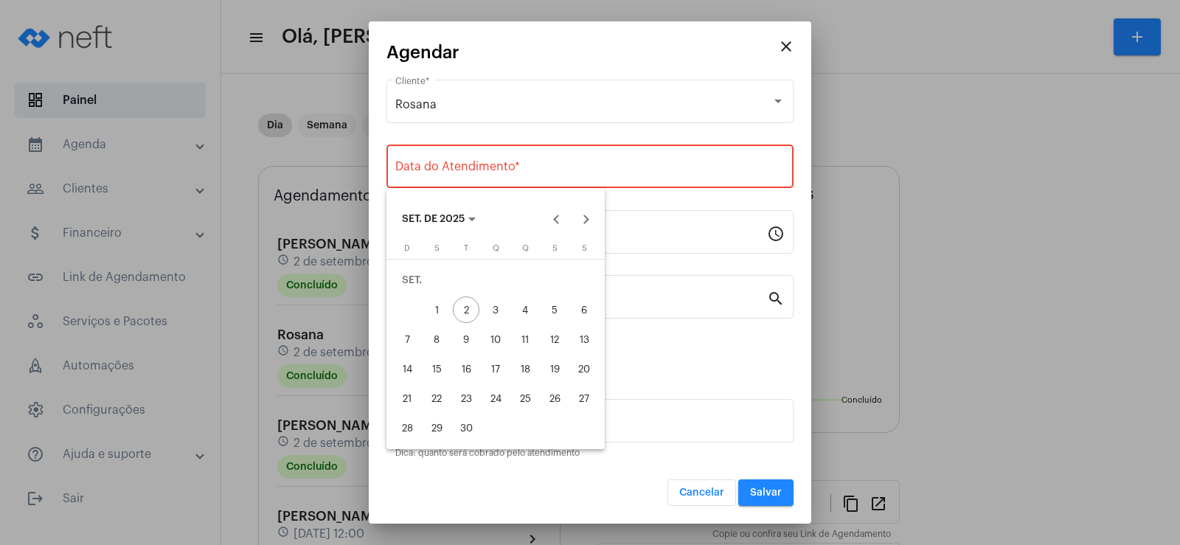
click at [561, 316] on div "5" at bounding box center [554, 309] width 27 height 27
type input "[DATE]"
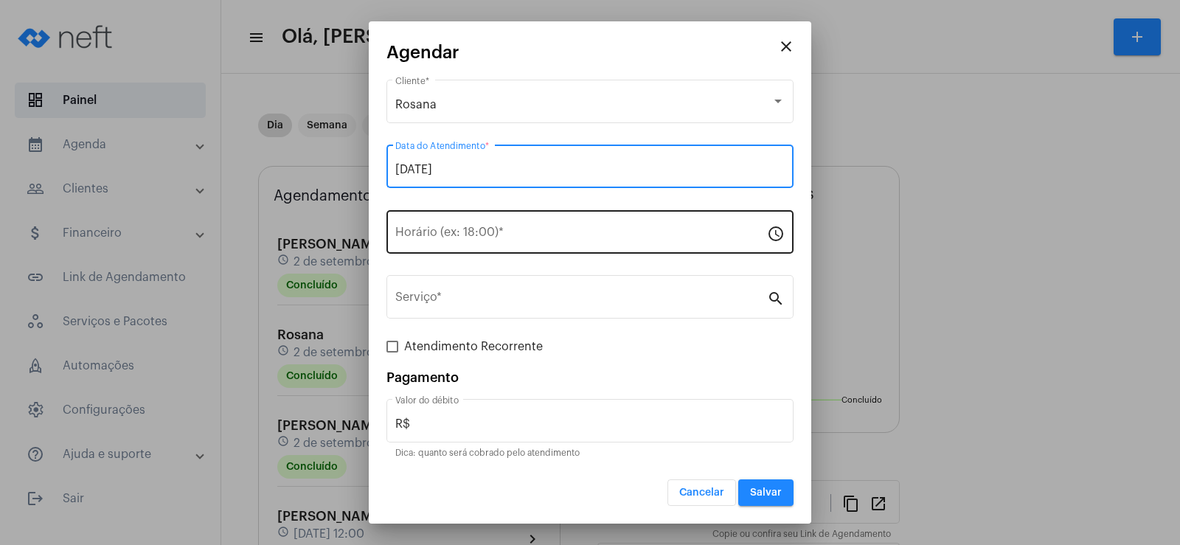
click at [421, 236] on input "Horário (ex: 18:00) *" at bounding box center [581, 235] width 372 height 13
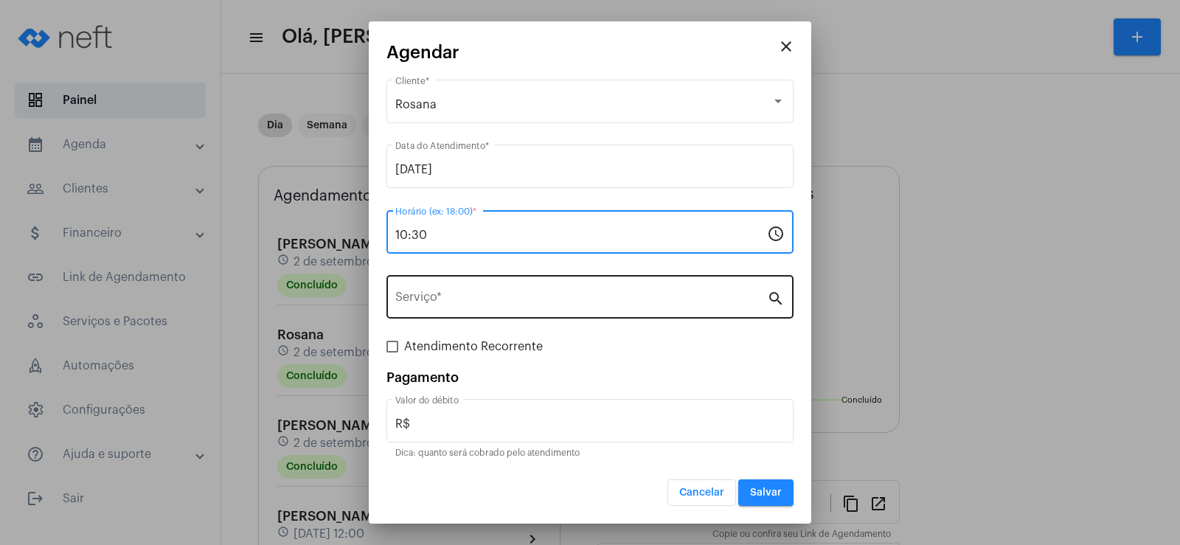
type input "10:30"
click at [430, 285] on div "Serviço *" at bounding box center [581, 295] width 372 height 46
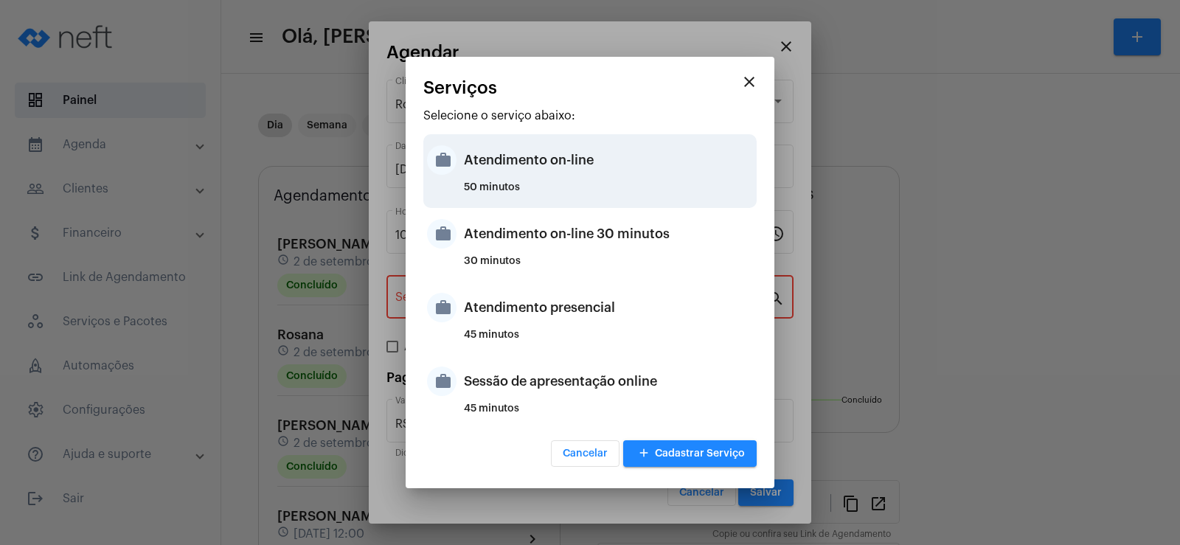
click at [548, 178] on div "Atendimento on-line" at bounding box center [608, 160] width 289 height 44
type input "Atendimento on-line"
type input "R$ 0"
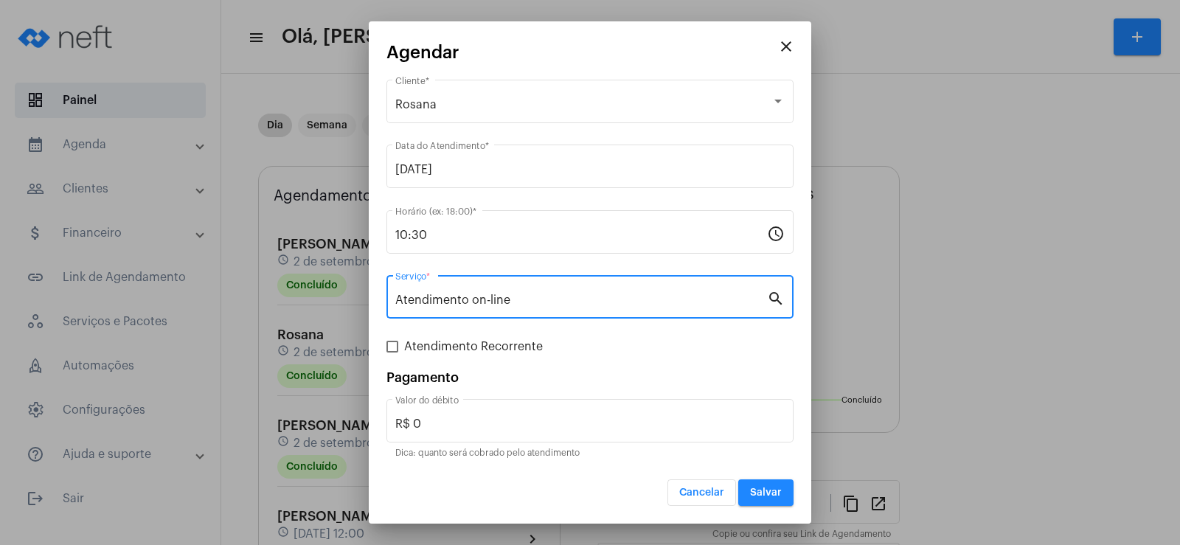
click at [766, 489] on span "Salvar" at bounding box center [766, 492] width 32 height 10
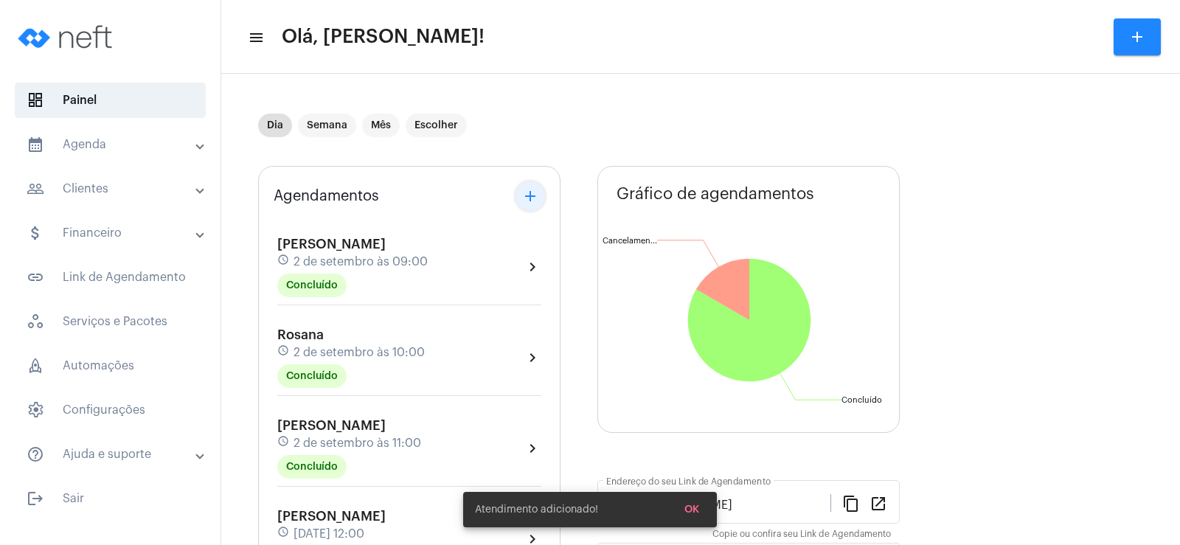
click at [525, 187] on button "add" at bounding box center [529, 195] width 29 height 29
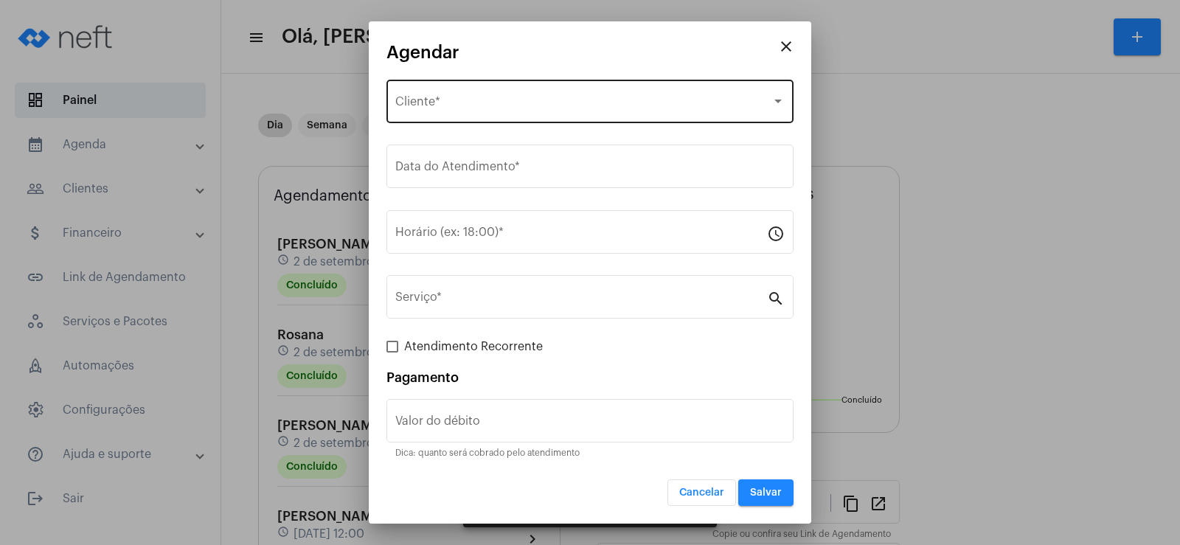
click at [416, 107] on span "Selecione o Cliente" at bounding box center [583, 104] width 376 height 13
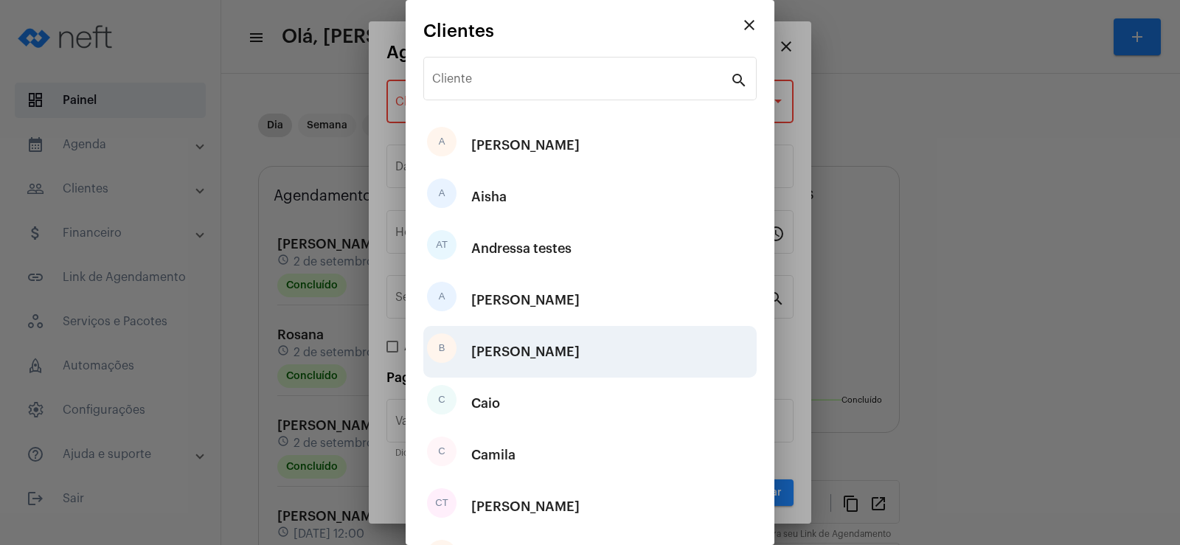
click at [501, 363] on div "[PERSON_NAME]" at bounding box center [525, 352] width 108 height 44
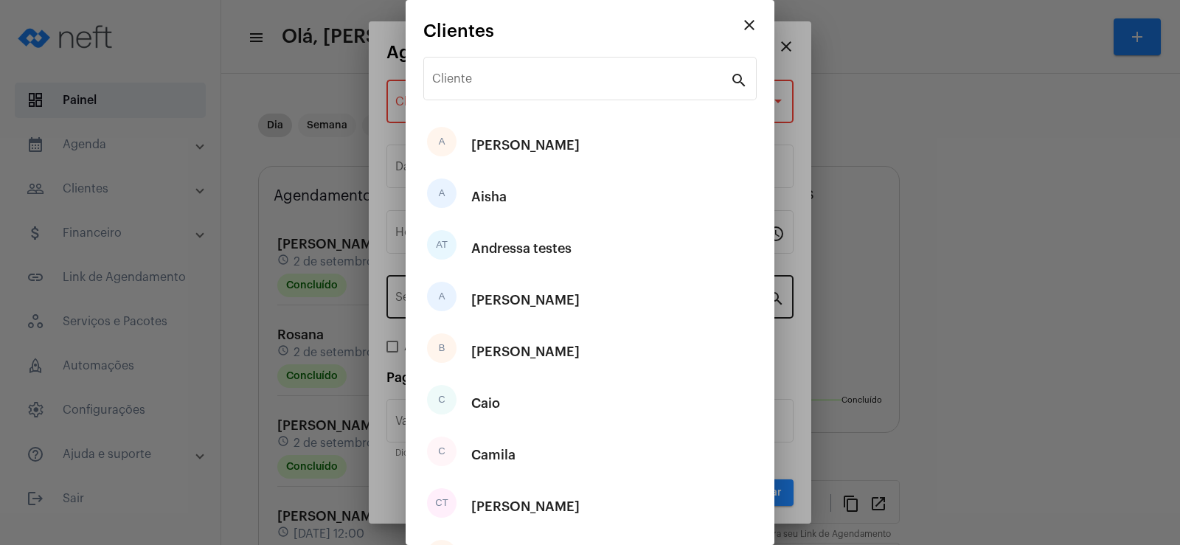
type input "R$"
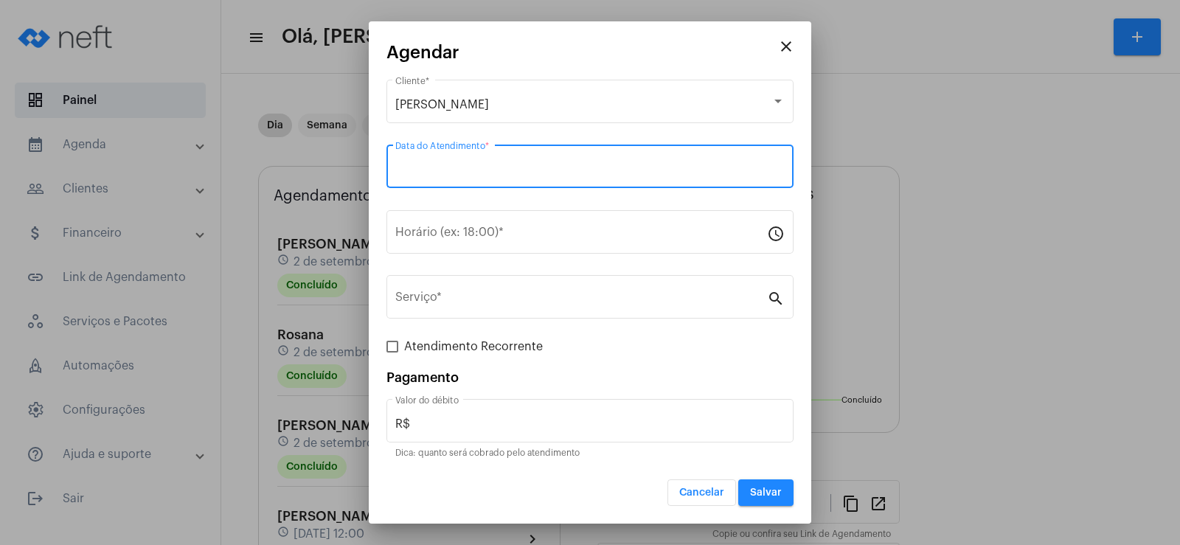
click at [457, 166] on input "Data do Atendimento *" at bounding box center [589, 169] width 389 height 13
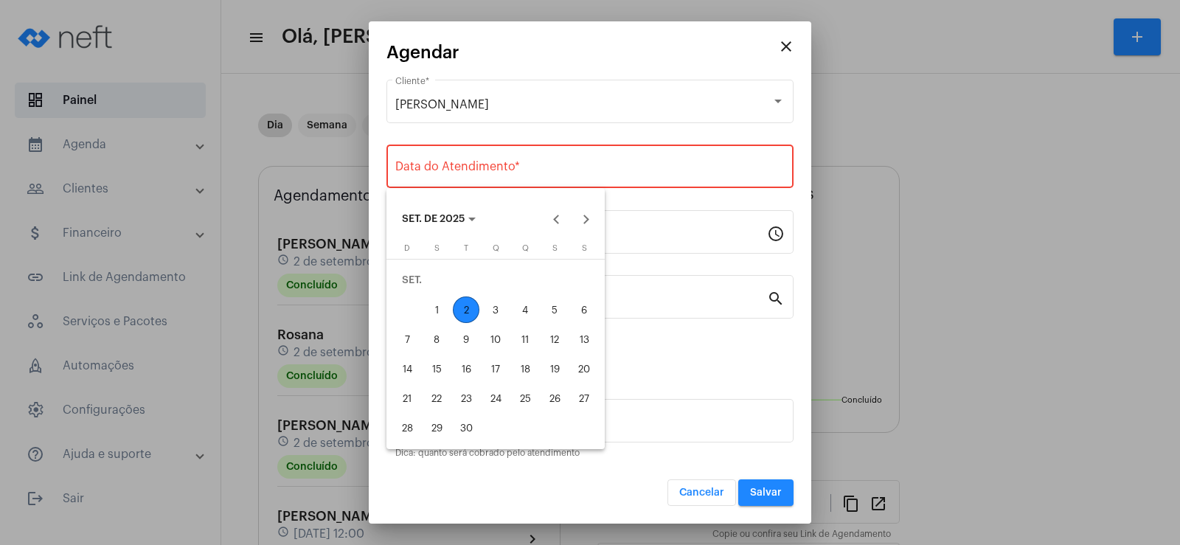
click at [557, 319] on div "5" at bounding box center [554, 309] width 27 height 27
type input "[DATE]"
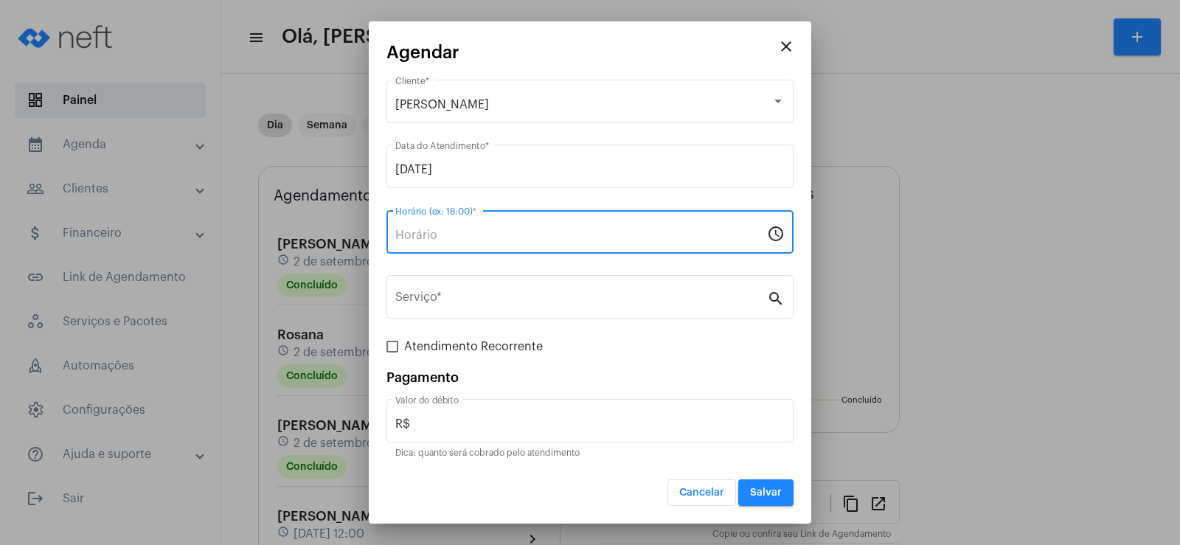
click at [439, 237] on input "Horário (ex: 18:00) *" at bounding box center [581, 235] width 372 height 13
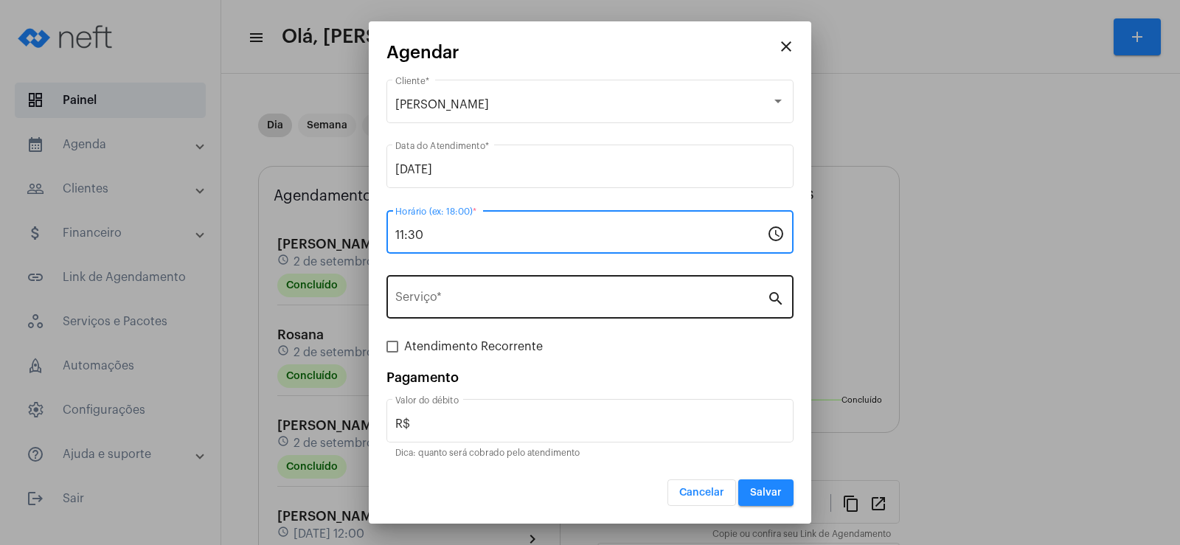
type input "11:30"
click at [435, 290] on div "Serviço *" at bounding box center [581, 295] width 372 height 46
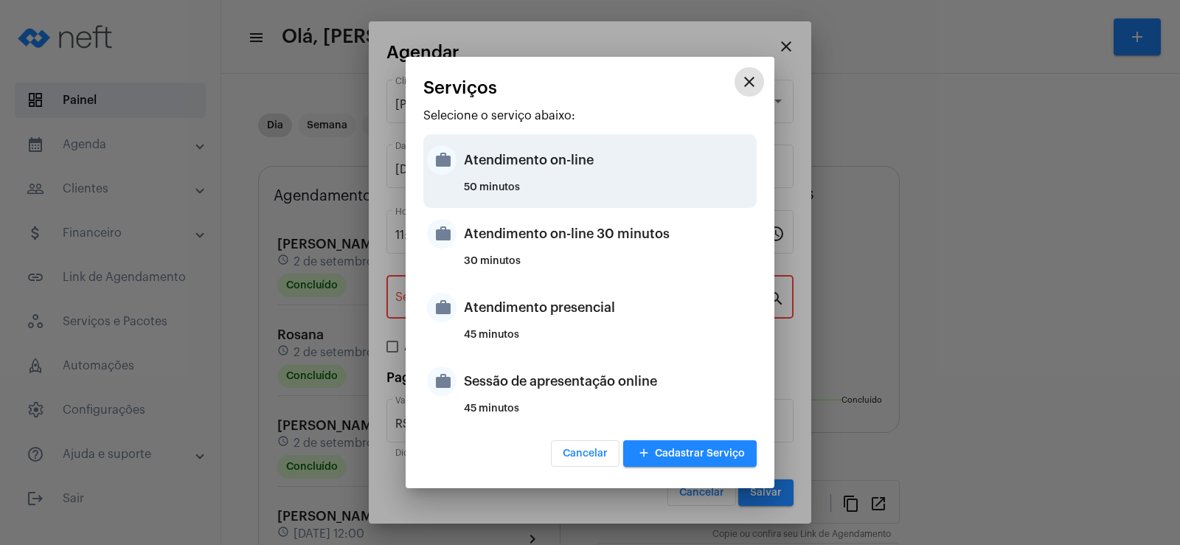
click at [533, 168] on div "Atendimento on-line" at bounding box center [608, 160] width 289 height 44
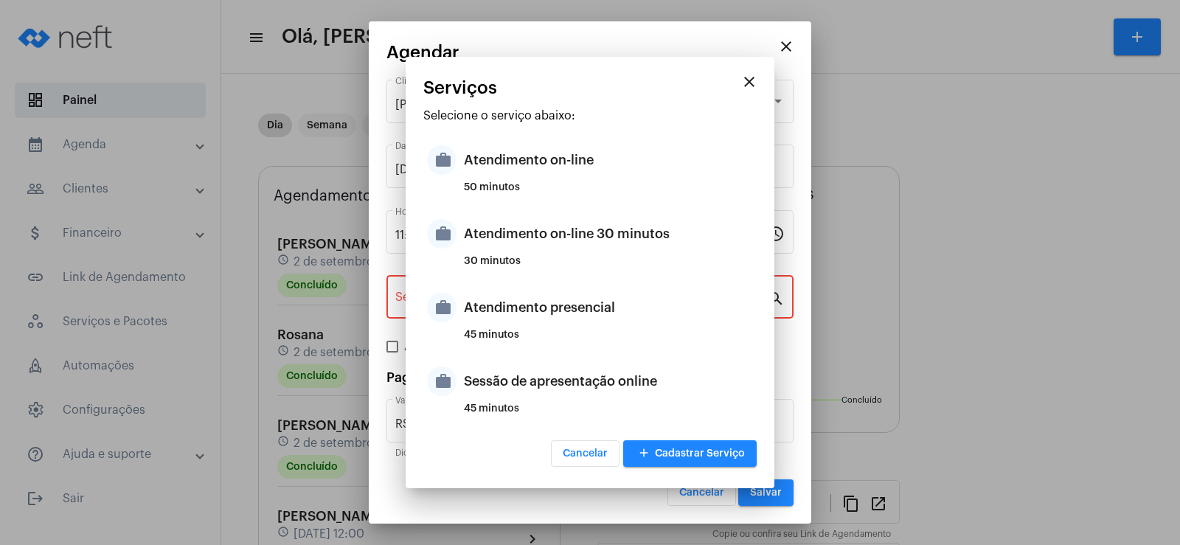
type input "Atendimento on-line"
type input "R$ 0"
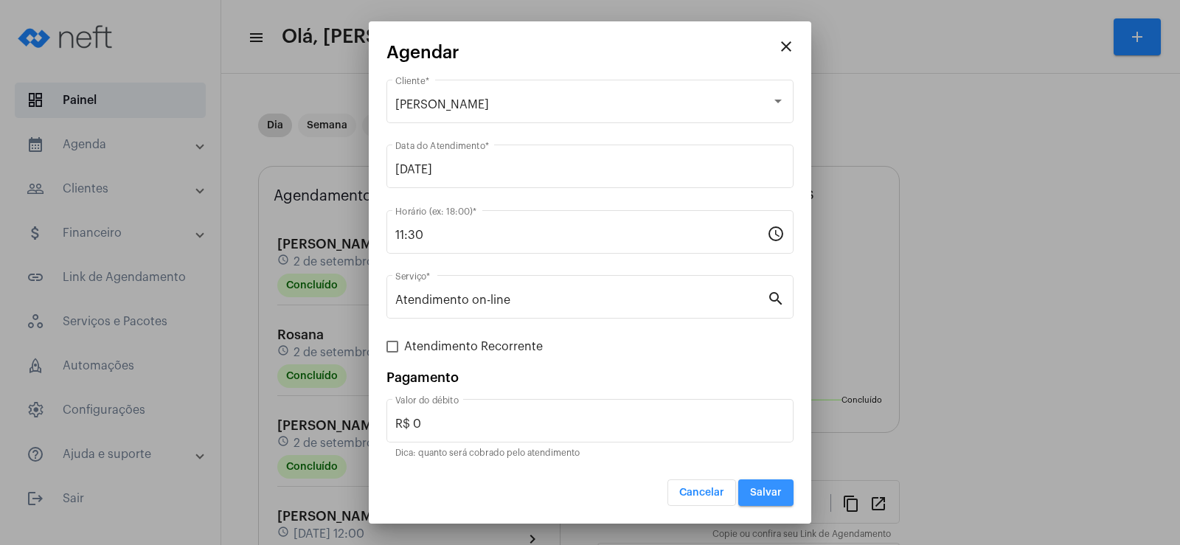
click at [766, 496] on span "Salvar" at bounding box center [766, 492] width 32 height 10
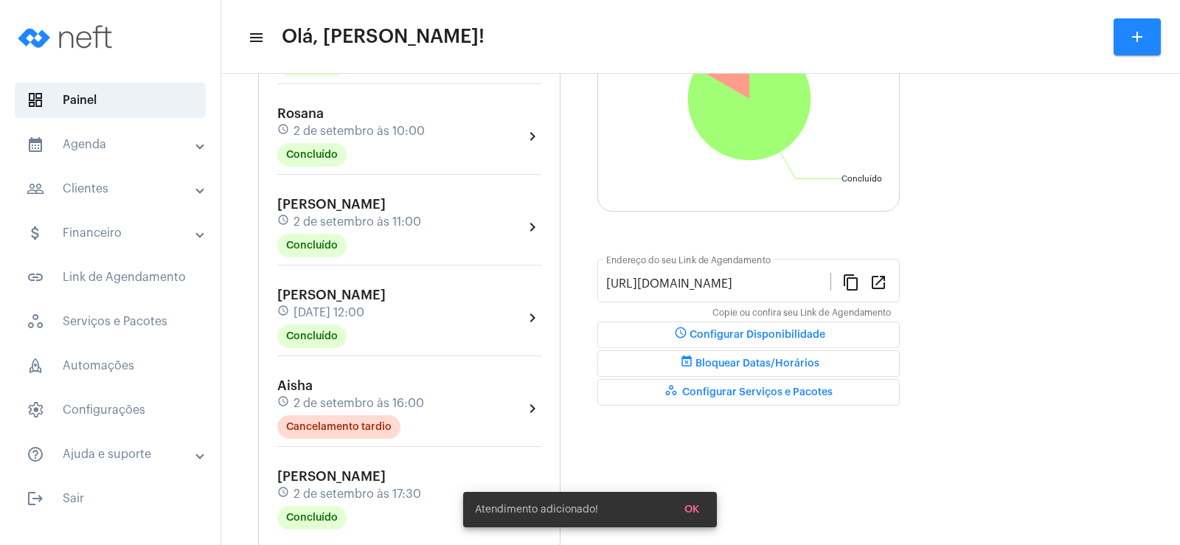
scroll to position [295, 0]
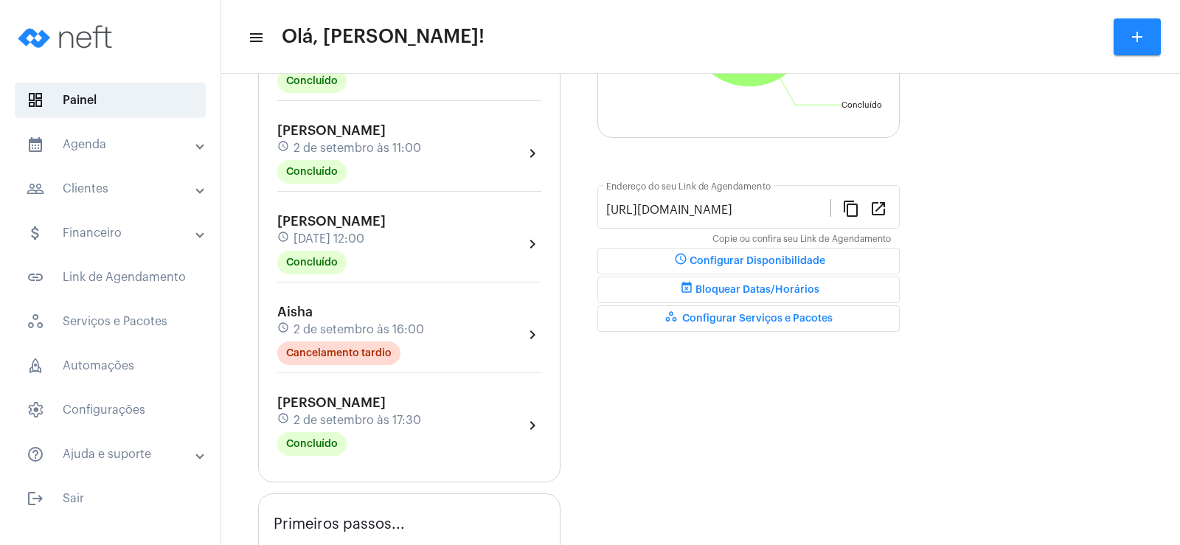
click at [137, 450] on mat-panel-title "help_outline Ajuda e suporte" at bounding box center [112, 454] width 170 height 18
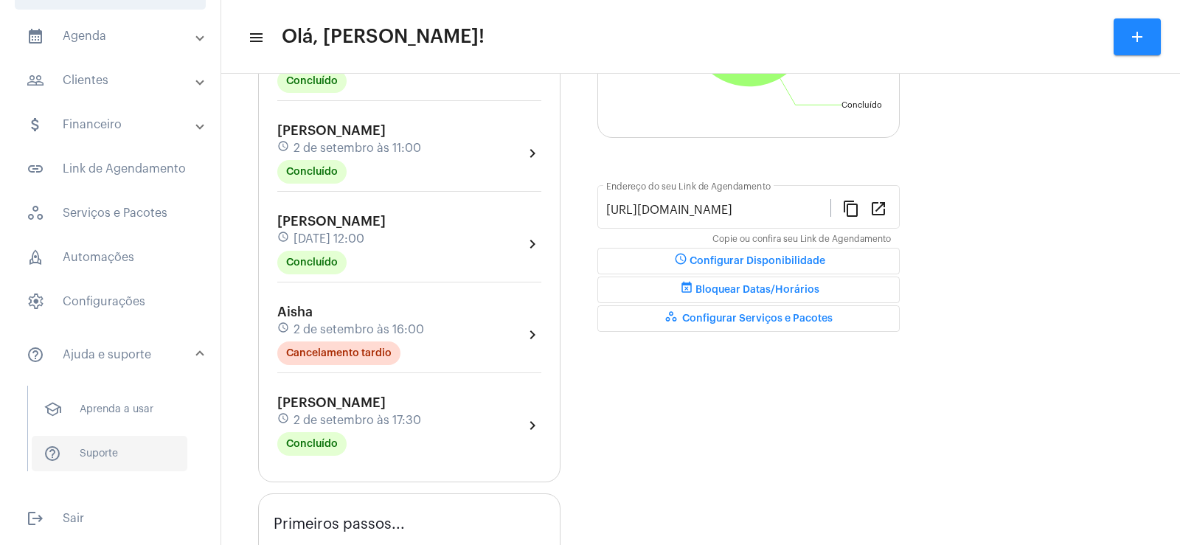
click at [108, 450] on span "help_outline Suporte" at bounding box center [110, 453] width 156 height 35
click at [119, 171] on span "link_outlined Link de Agendamento" at bounding box center [110, 168] width 191 height 35
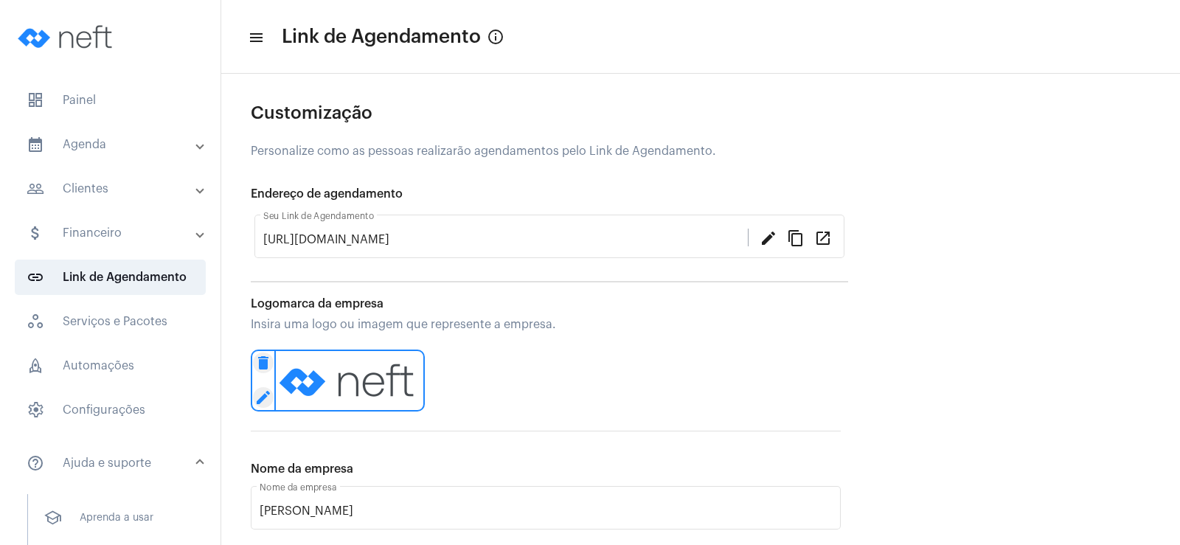
click at [120, 185] on mat-panel-title "people_outline Clientes" at bounding box center [112, 189] width 170 height 18
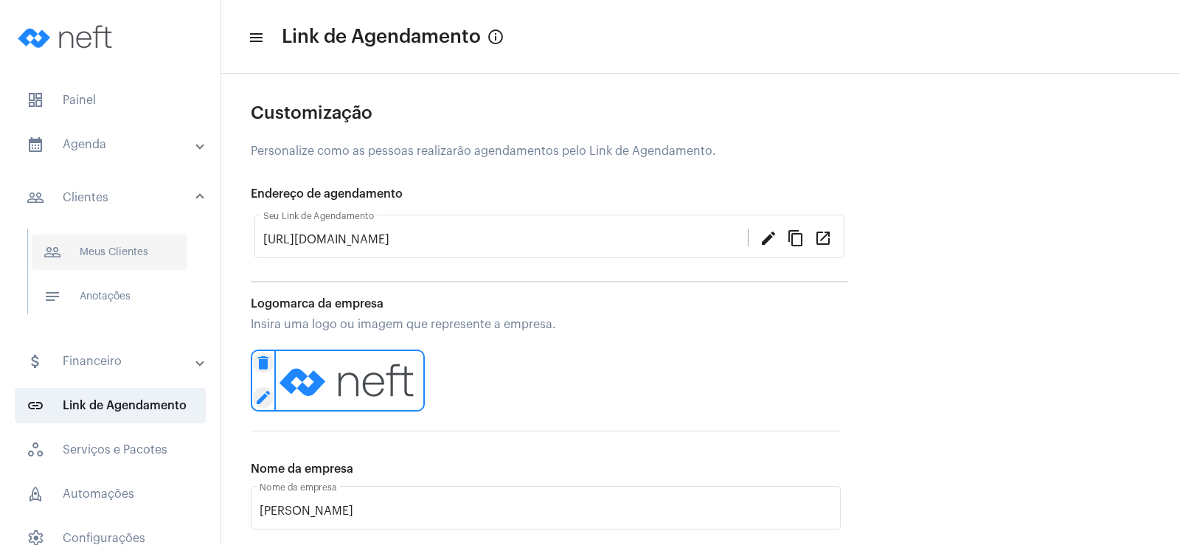
click at [136, 246] on span "people_outline Meus Clientes" at bounding box center [110, 251] width 156 height 35
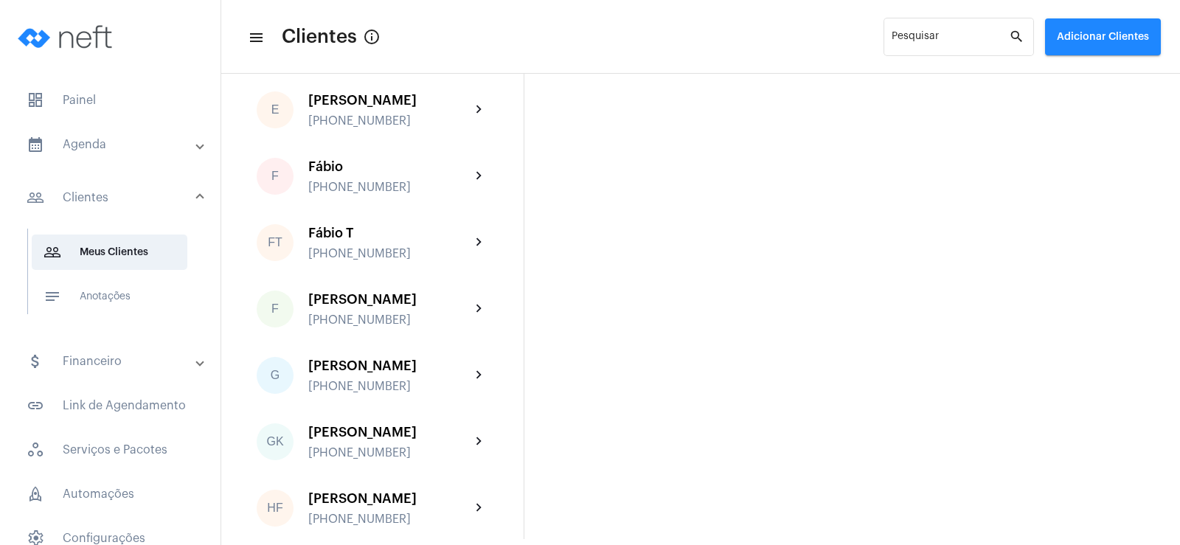
scroll to position [1106, 0]
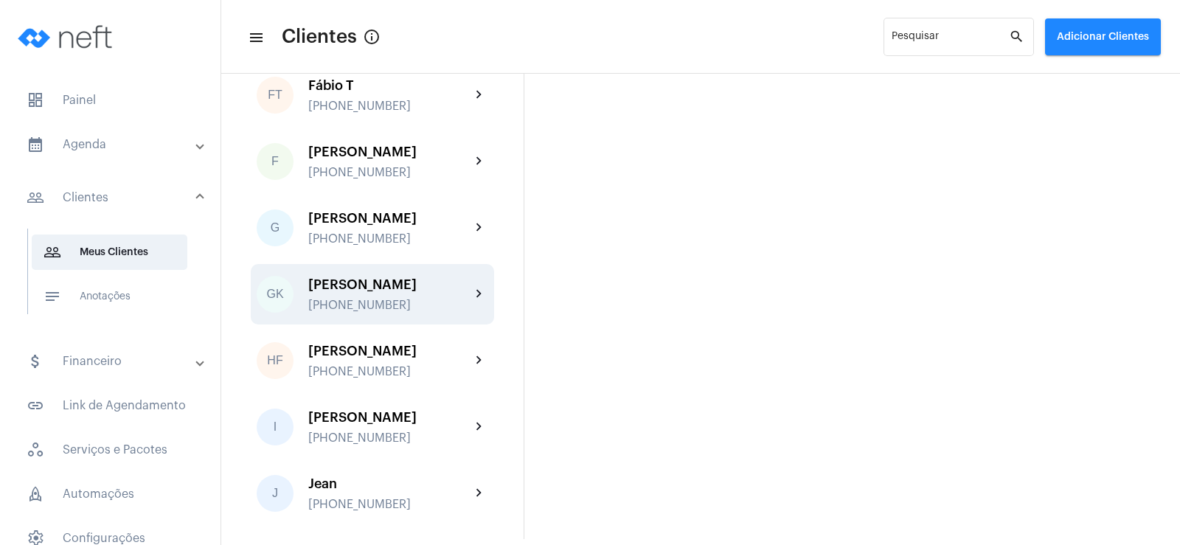
click at [470, 288] on mat-icon "chevron_right" at bounding box center [479, 294] width 18 height 18
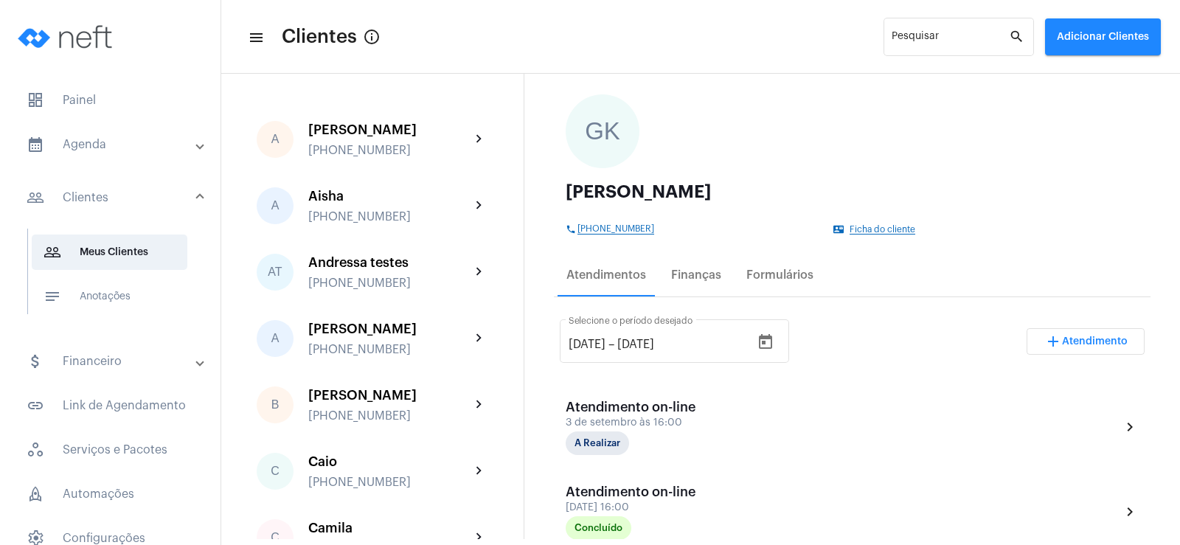
scroll to position [221, 0]
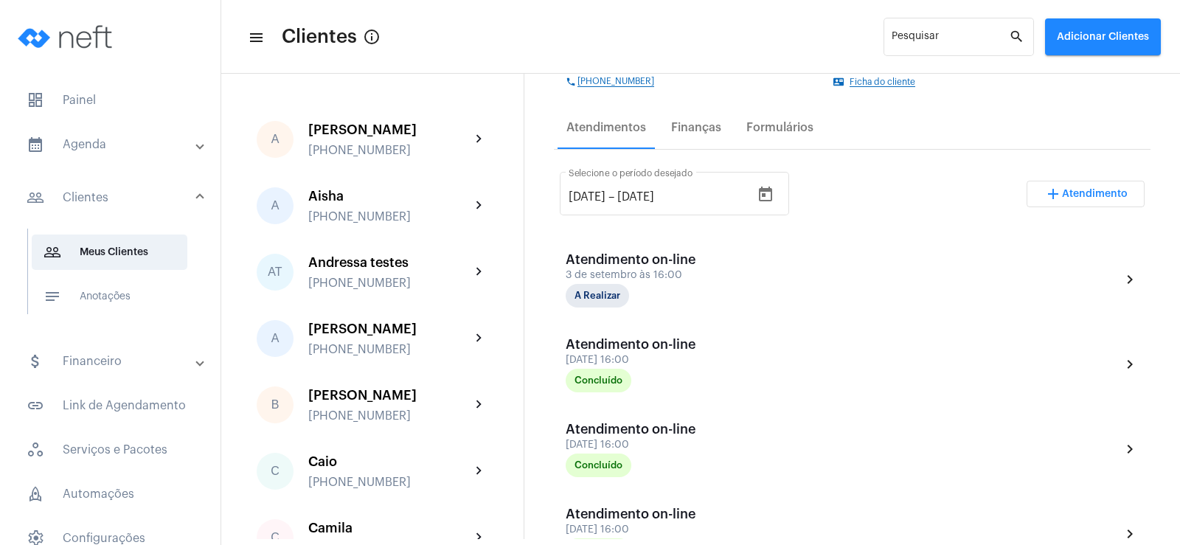
click at [1050, 192] on mat-icon "add" at bounding box center [1053, 194] width 18 height 18
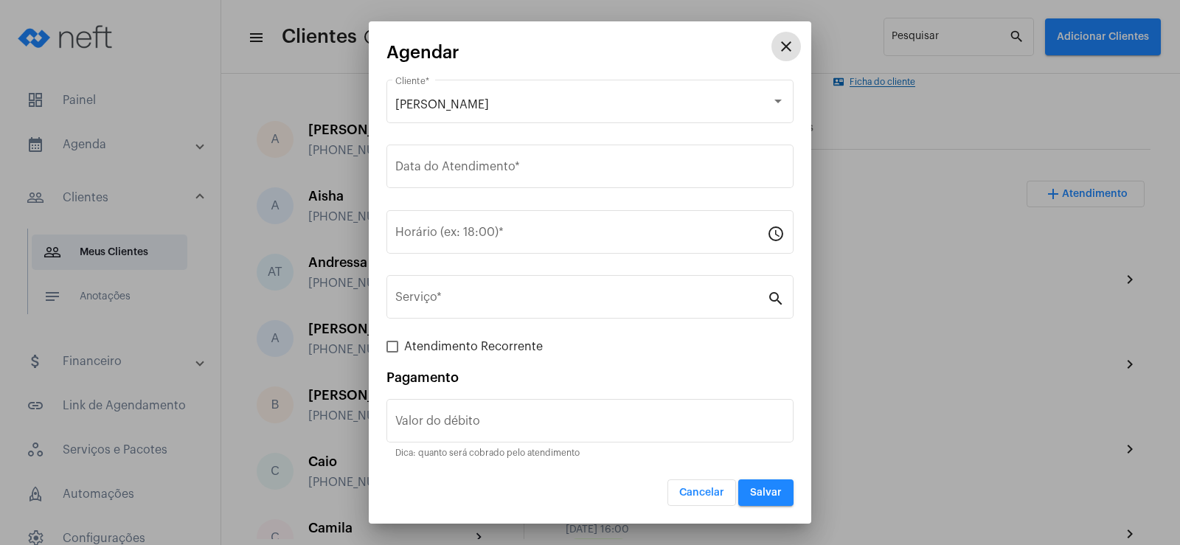
click at [790, 34] on button "close" at bounding box center [785, 46] width 29 height 29
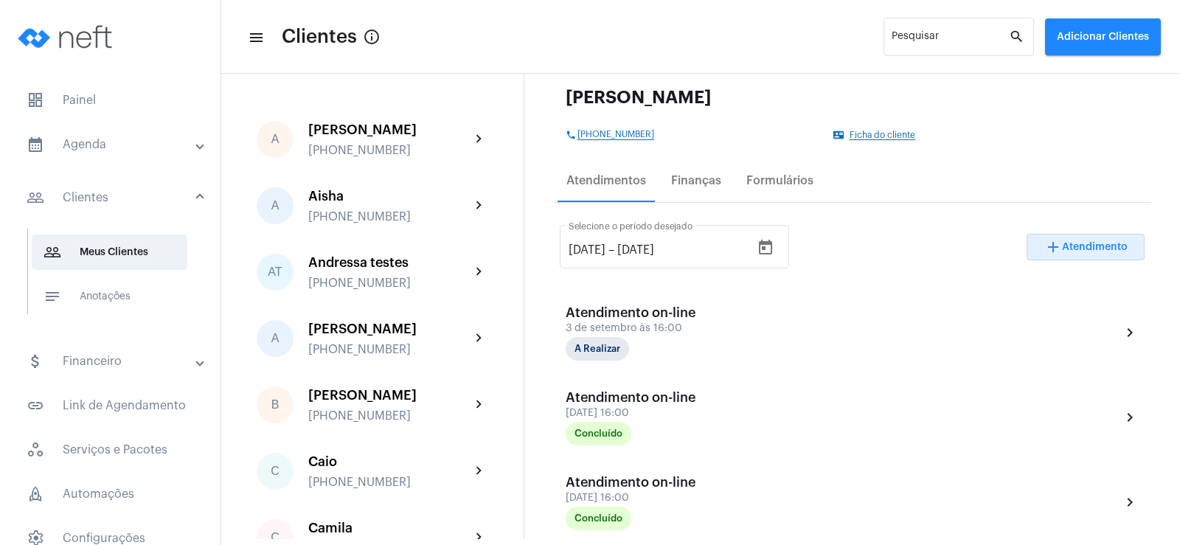
scroll to position [21, 0]
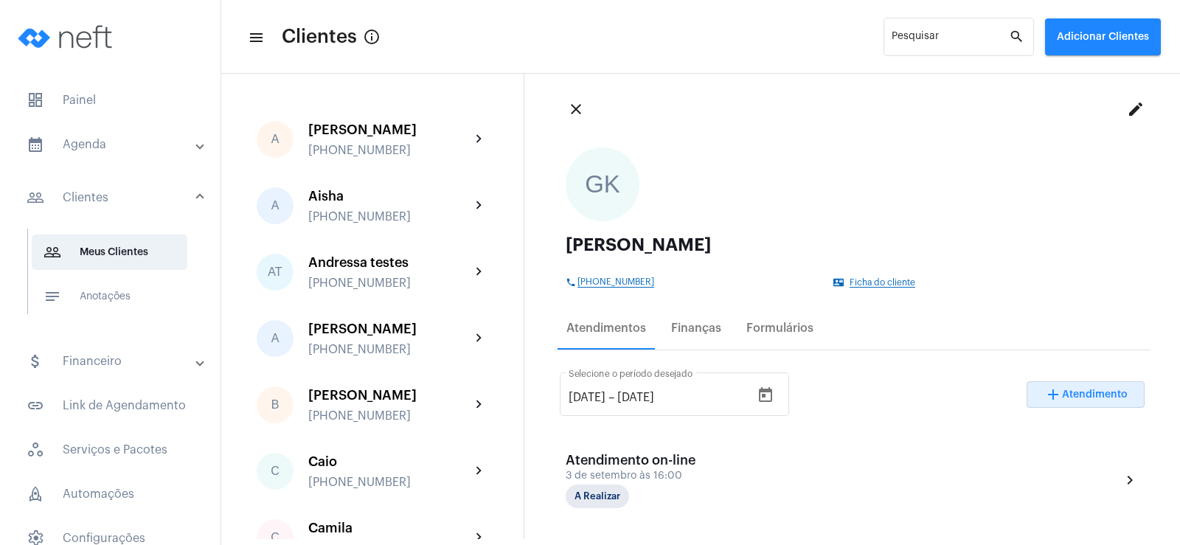
click at [608, 279] on span "[PHONE_NUMBER]" at bounding box center [615, 282] width 77 height 10
click at [871, 285] on span "Ficha do cliente" at bounding box center [882, 283] width 66 height 10
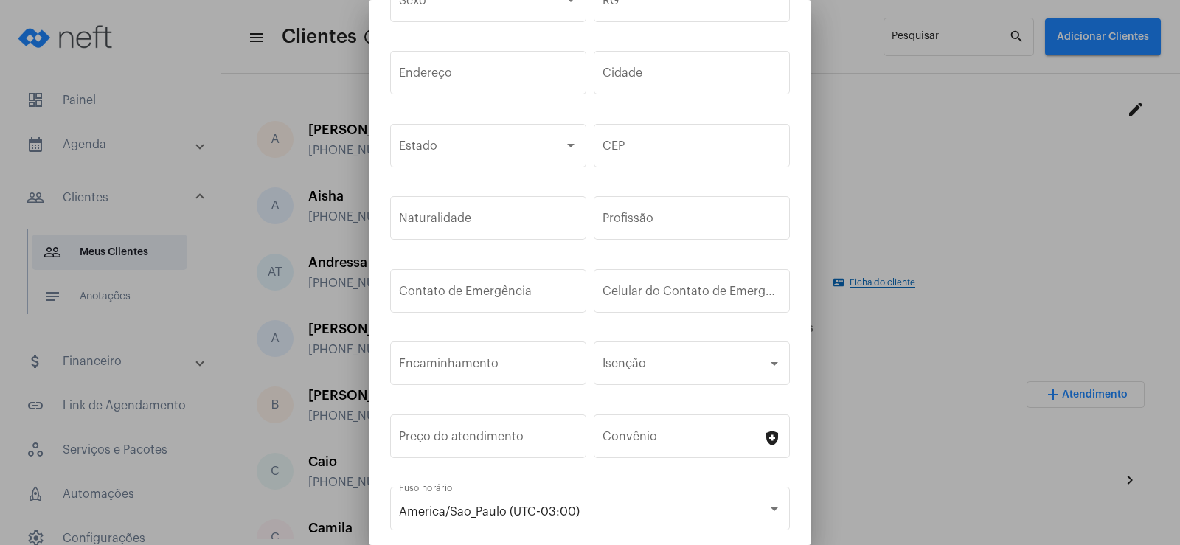
scroll to position [197, 0]
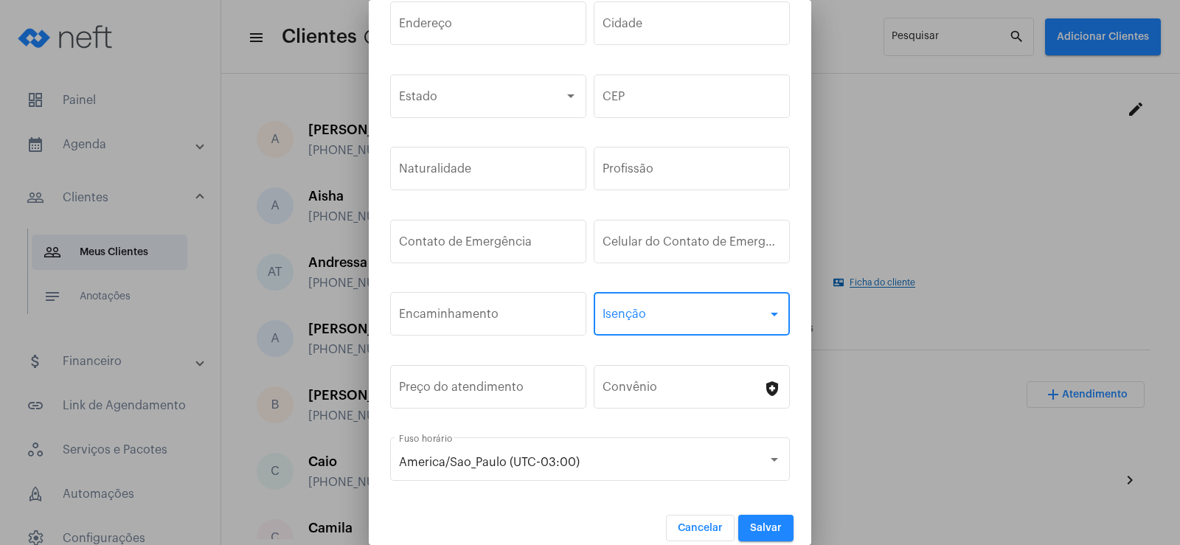
click at [653, 316] on span at bounding box center [684, 316] width 165 height 13
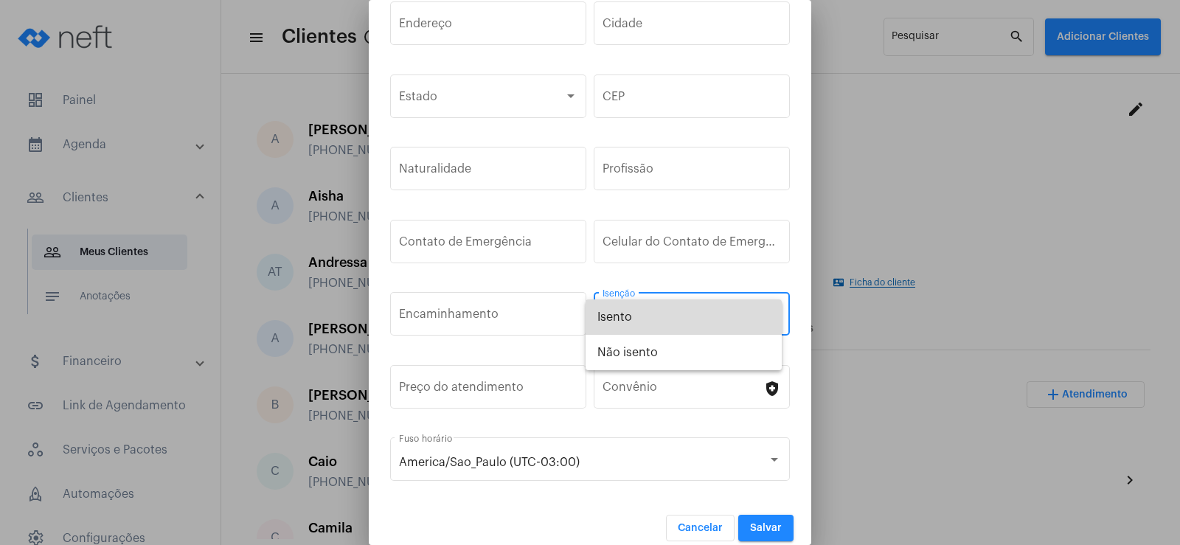
click at [653, 316] on span "Isento" at bounding box center [683, 316] width 173 height 35
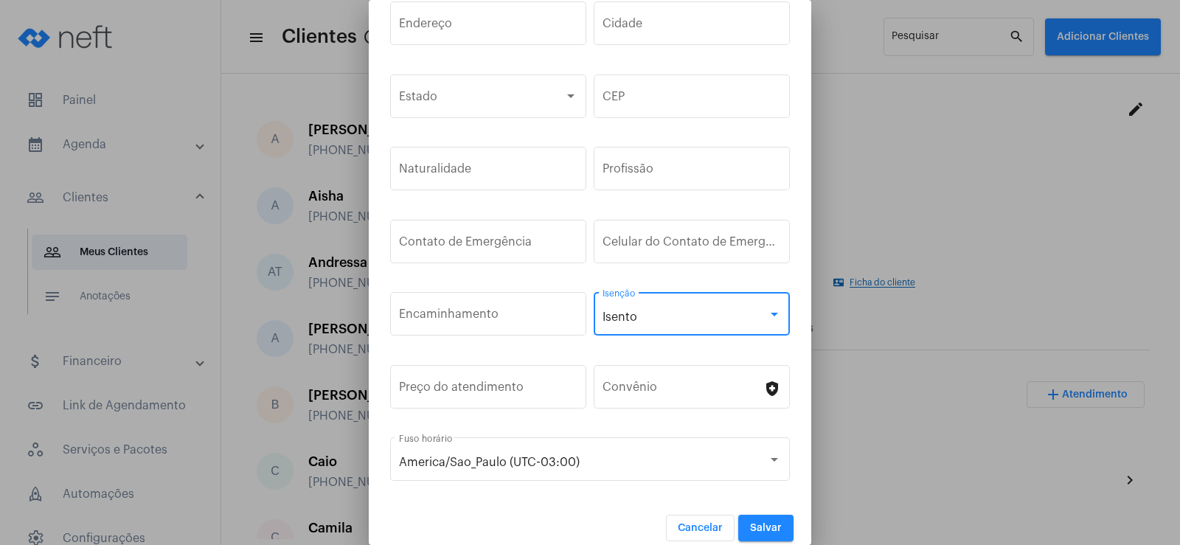
click at [670, 316] on div "Isento" at bounding box center [684, 316] width 165 height 13
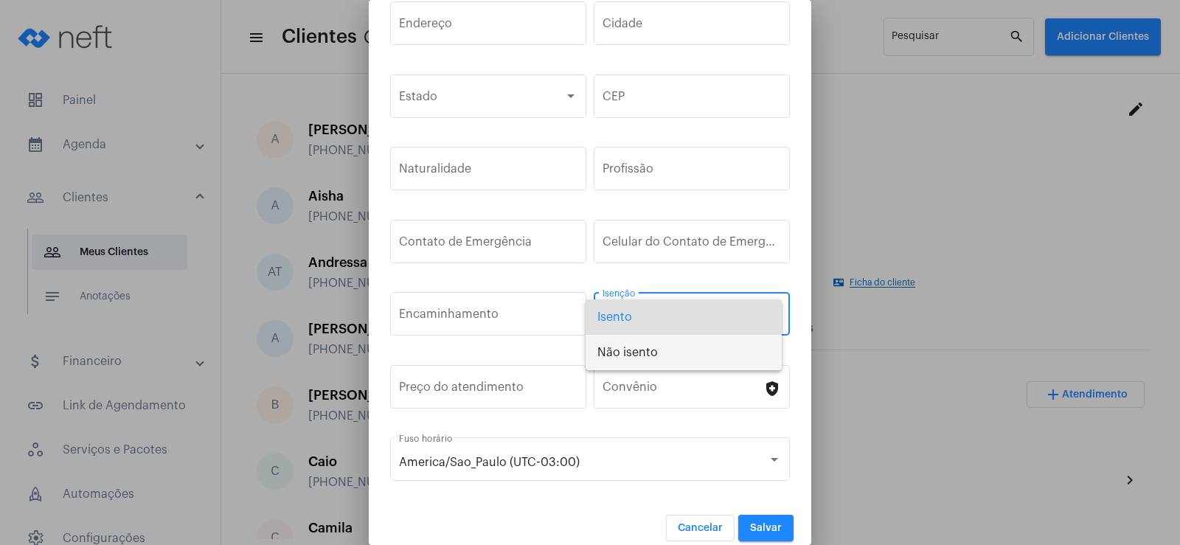
click at [650, 351] on span "Não isento" at bounding box center [683, 352] width 173 height 35
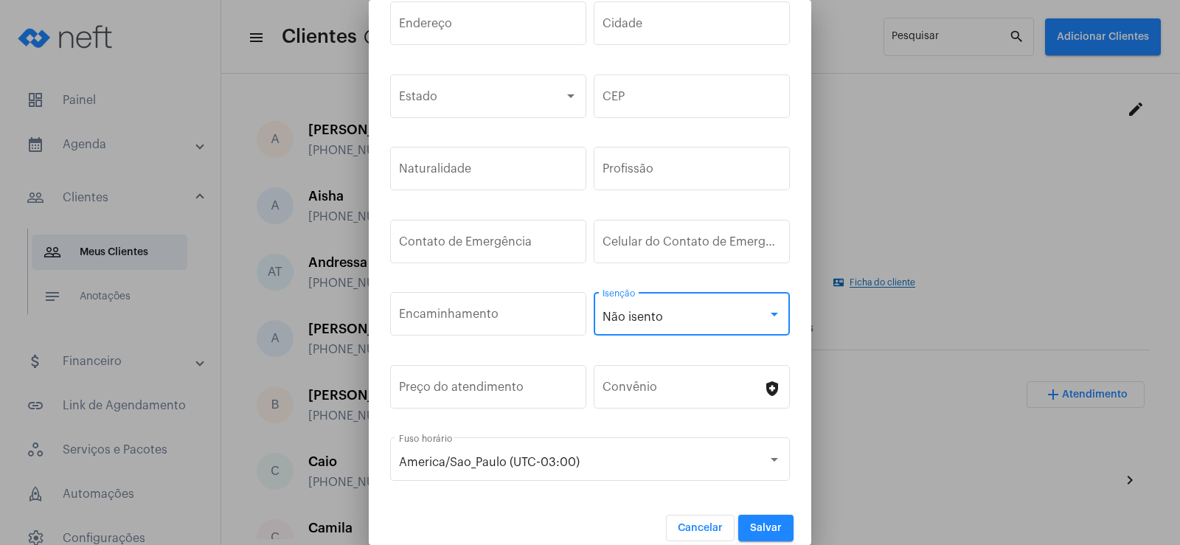
scroll to position [123, 0]
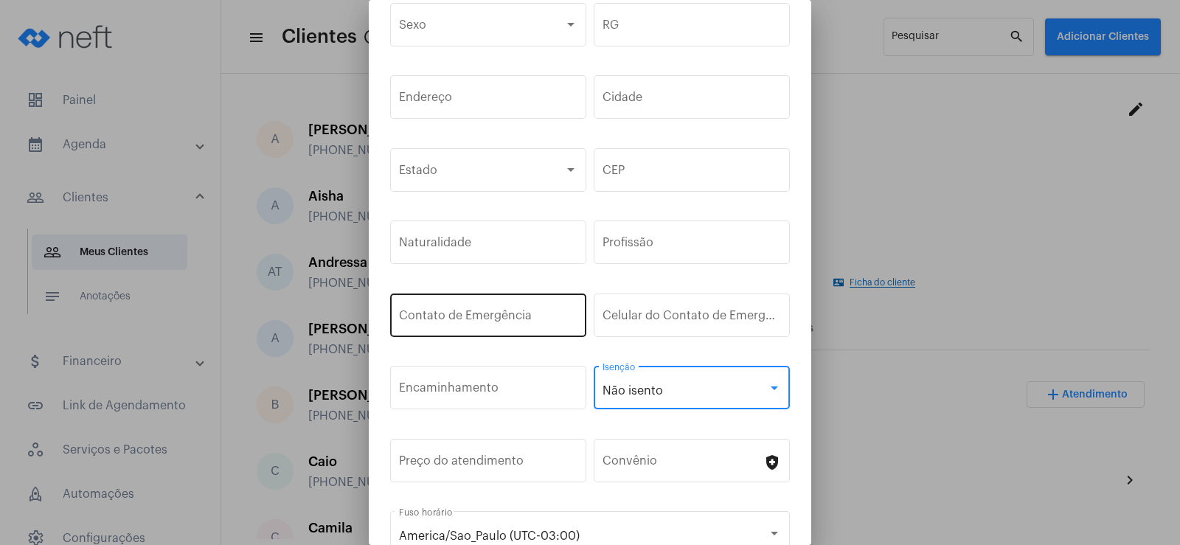
click at [462, 309] on div "Contato de Emergência" at bounding box center [488, 313] width 178 height 46
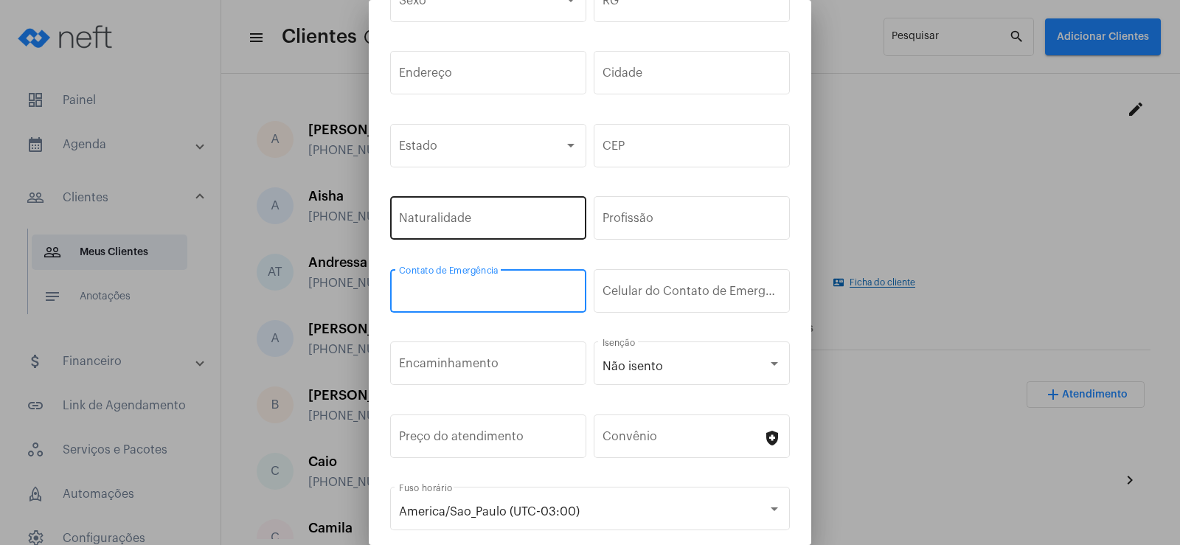
scroll to position [197, 0]
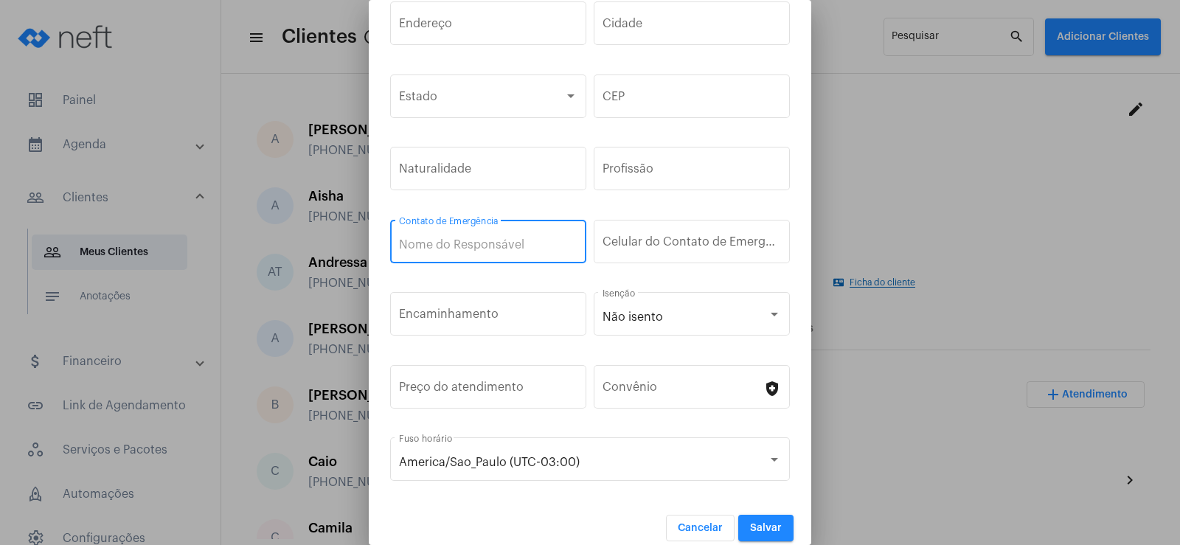
click at [689, 517] on button "Cancelar" at bounding box center [700, 528] width 69 height 27
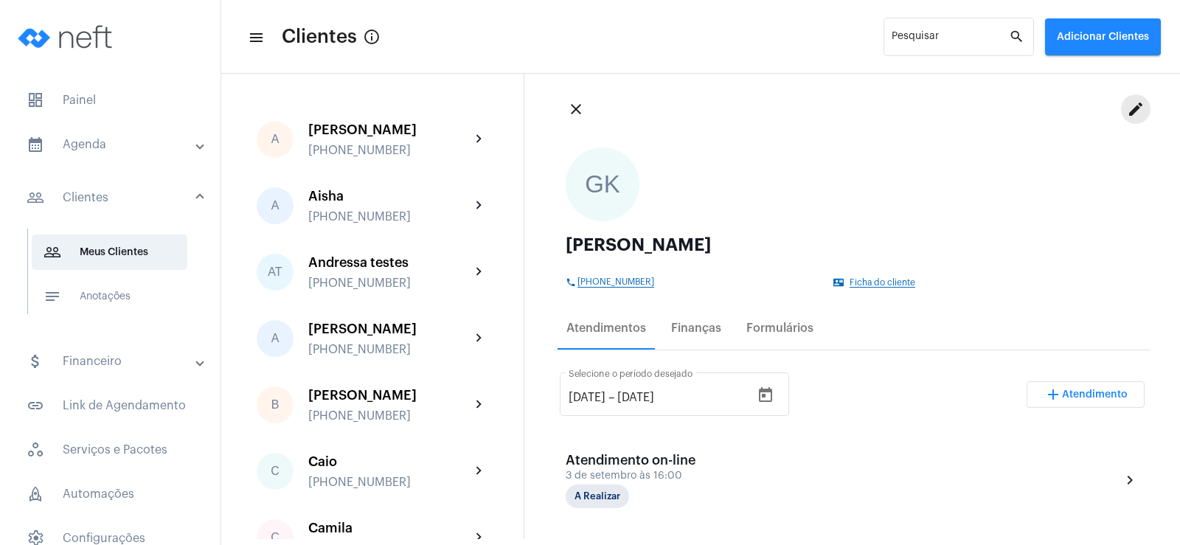
click at [1127, 109] on mat-icon "edit" at bounding box center [1136, 109] width 18 height 18
